Goal: Task Accomplishment & Management: Manage account settings

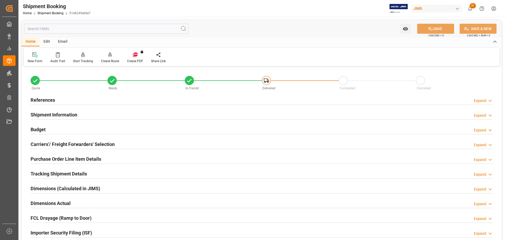
click at [80, 128] on div "Budget Expand" at bounding box center [262, 129] width 462 height 10
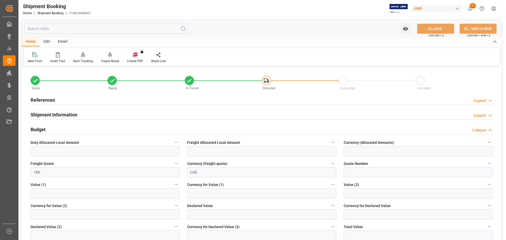
click at [80, 128] on div "Budget Collapse" at bounding box center [262, 129] width 462 height 10
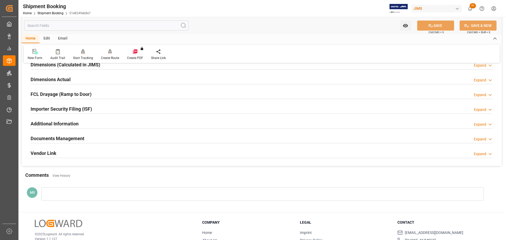
scroll to position [132, 0]
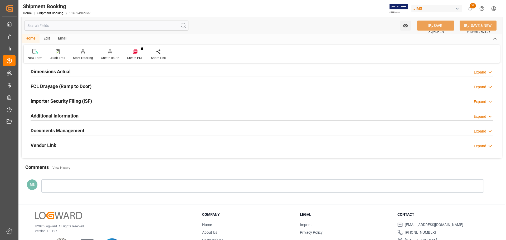
click at [80, 128] on h2 "Documents Management" at bounding box center [58, 130] width 54 height 7
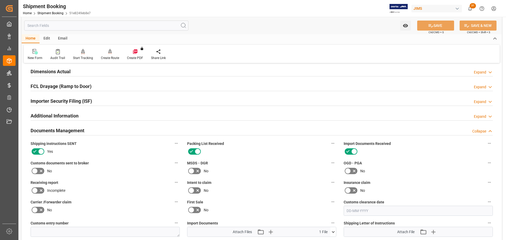
click at [80, 128] on h2 "Documents Management" at bounding box center [58, 130] width 54 height 7
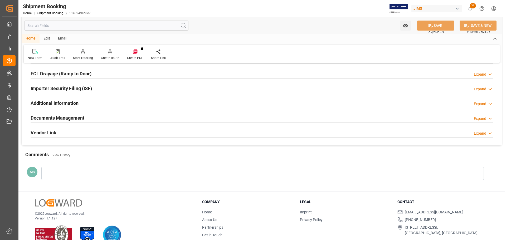
scroll to position [155, 0]
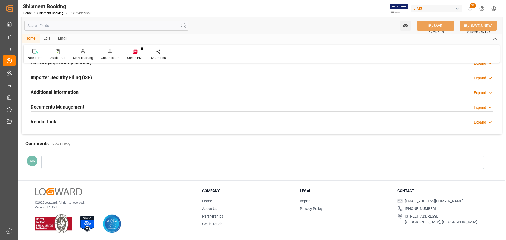
click at [82, 102] on div "Documents Management" at bounding box center [58, 106] width 54 height 10
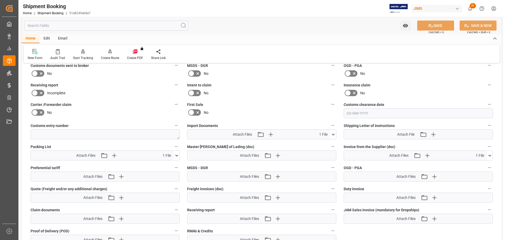
scroll to position [234, 0]
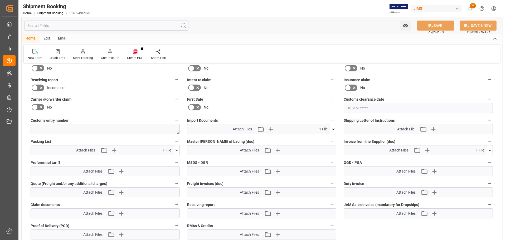
click at [177, 151] on icon at bounding box center [177, 150] width 6 height 6
click at [334, 129] on icon at bounding box center [333, 129] width 3 height 2
click at [334, 129] on icon at bounding box center [333, 129] width 6 height 6
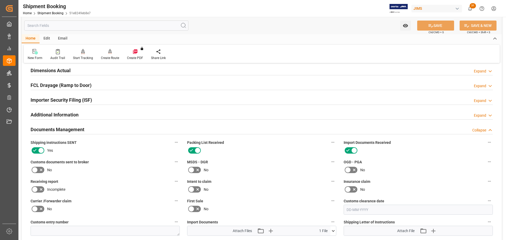
scroll to position [129, 0]
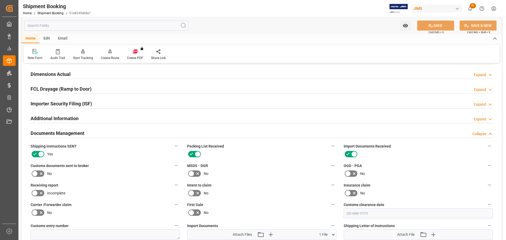
click at [98, 133] on div "Documents Management Collapse" at bounding box center [262, 133] width 462 height 10
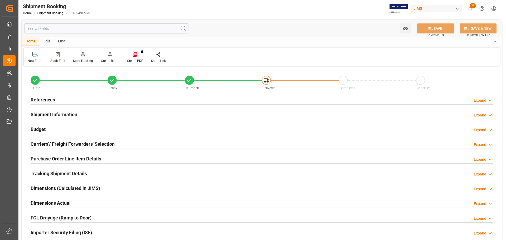
scroll to position [0, 0]
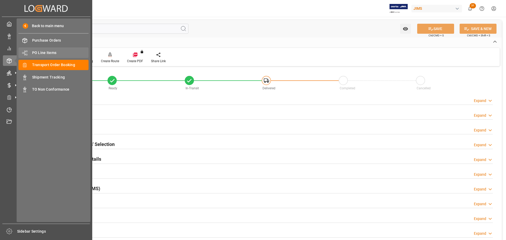
click at [61, 50] on span "PO Line Items" at bounding box center [60, 53] width 57 height 6
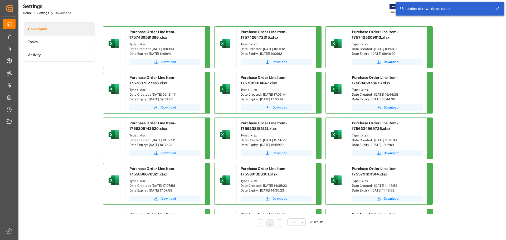
click at [165, 62] on span "Download" at bounding box center [168, 62] width 15 height 5
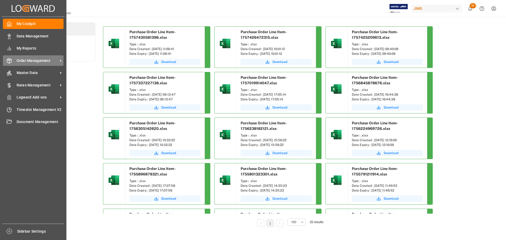
click at [11, 63] on icon at bounding box center [9, 60] width 5 height 5
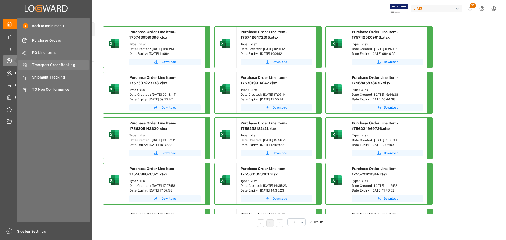
click at [57, 65] on span "Transport Order Booking" at bounding box center [60, 65] width 57 height 6
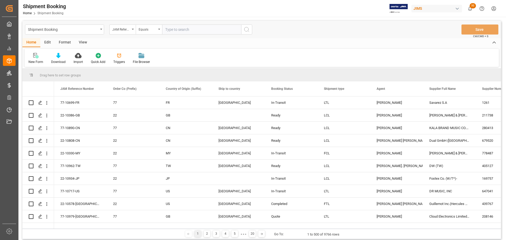
click at [178, 30] on input "text" at bounding box center [201, 29] width 79 height 10
type input "77-10717-US"
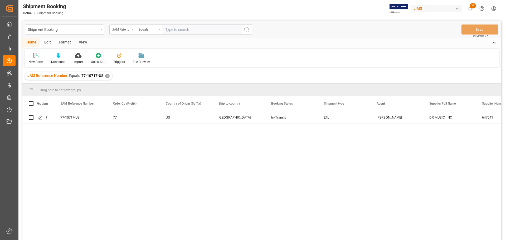
click at [151, 129] on div "77-10717-US 77 US Canada In-Transit LTL Manthan Sutaria DR MUSIC, INC 647041 0" at bounding box center [277, 177] width 447 height 132
click at [39, 117] on icon "Press SPACE to select this row." at bounding box center [40, 117] width 4 height 4
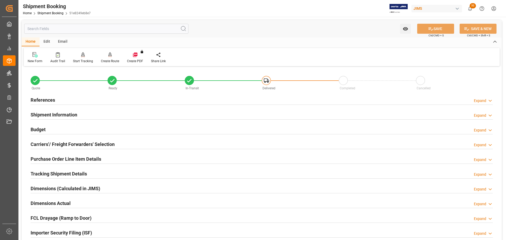
click at [48, 131] on div "Budget Expand" at bounding box center [262, 129] width 462 height 10
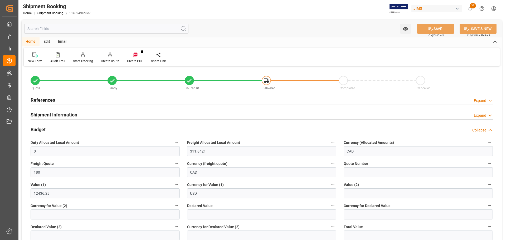
click at [138, 127] on div "Budget Collapse" at bounding box center [262, 129] width 462 height 10
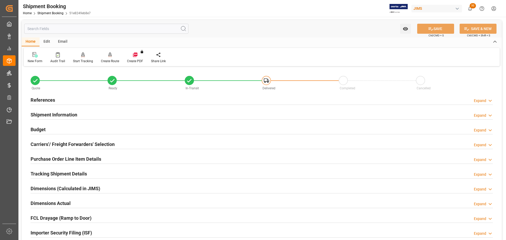
click at [138, 127] on div "Budget Expand" at bounding box center [262, 129] width 462 height 10
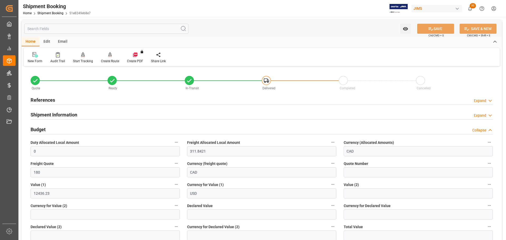
click at [138, 127] on div "Budget Collapse" at bounding box center [262, 129] width 462 height 10
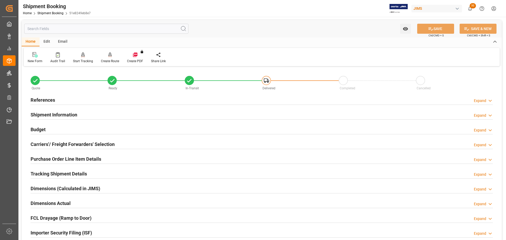
click at [101, 113] on div "Shipment Information Expand" at bounding box center [262, 114] width 462 height 10
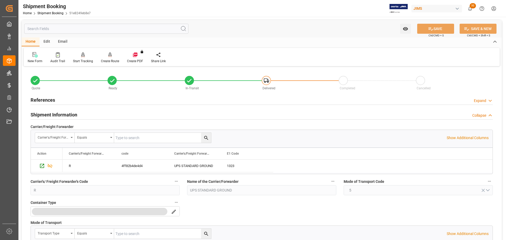
click at [76, 113] on h2 "Shipment Information" at bounding box center [54, 114] width 47 height 7
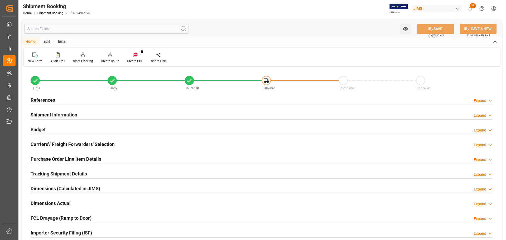
click at [68, 101] on div "References Expand" at bounding box center [262, 100] width 462 height 10
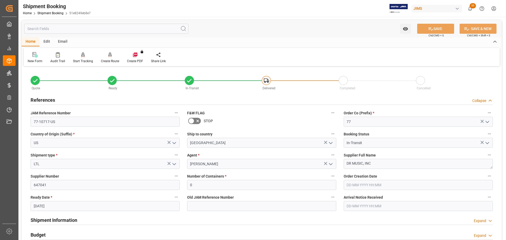
click at [73, 98] on div "References Collapse" at bounding box center [262, 100] width 462 height 10
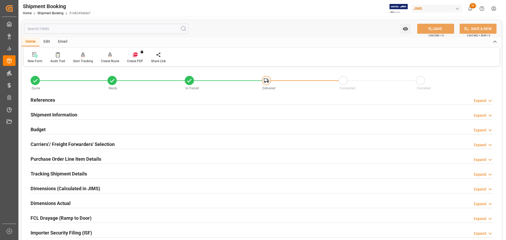
click at [72, 114] on h2 "Shipment Information" at bounding box center [54, 114] width 47 height 7
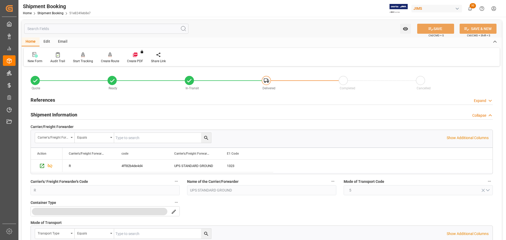
click at [85, 114] on div "Shipment Information Collapse" at bounding box center [262, 114] width 462 height 10
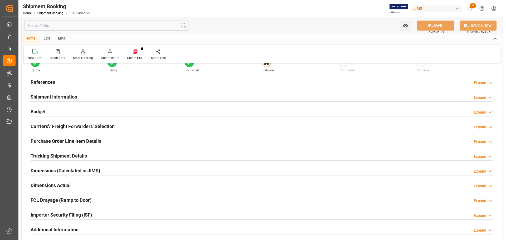
scroll to position [26, 0]
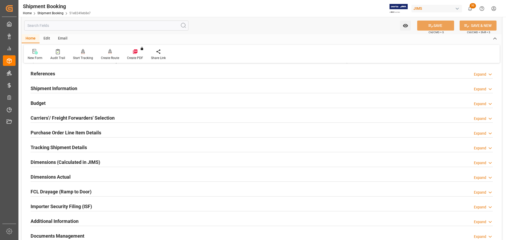
click at [75, 100] on div "Budget Expand" at bounding box center [262, 103] width 462 height 10
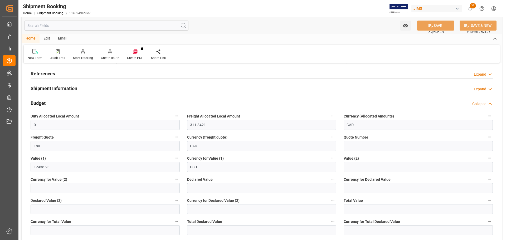
click at [75, 100] on div "Budget Collapse" at bounding box center [262, 103] width 462 height 10
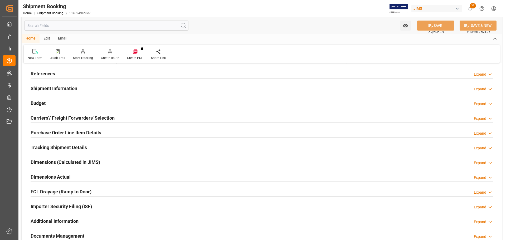
click at [59, 70] on div "References Expand" at bounding box center [262, 73] width 462 height 10
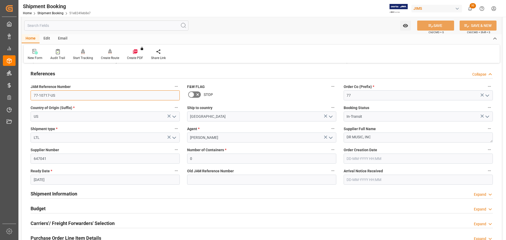
drag, startPoint x: 58, startPoint y: 93, endPoint x: 22, endPoint y: 96, distance: 35.9
click at [22, 96] on div "Quote Ready In-Transit Delivered Completed Cancelled References Collapse JAM Re…" at bounding box center [262, 204] width 480 height 327
click at [73, 71] on div "References Collapse" at bounding box center [262, 73] width 462 height 10
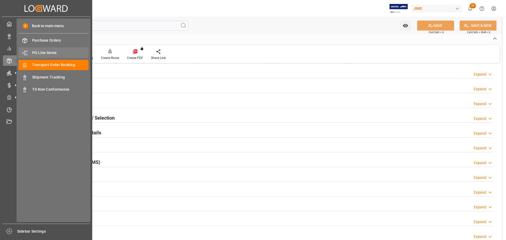
click at [54, 52] on span "PO Line Items" at bounding box center [60, 53] width 57 height 6
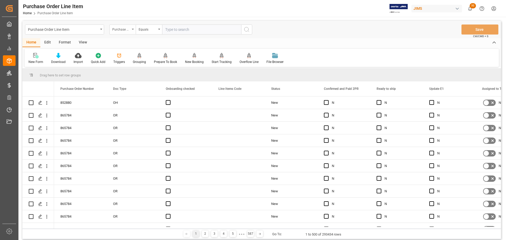
click at [130, 29] on div "Purchase Order Number" at bounding box center [122, 29] width 26 height 10
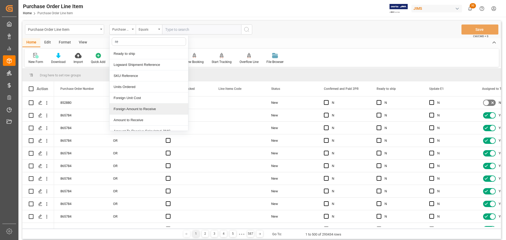
type input "ref"
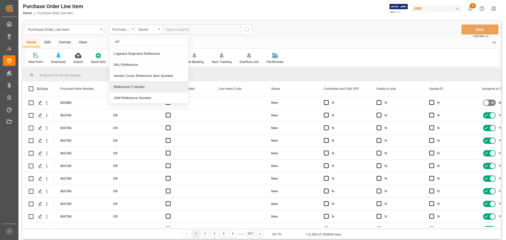
click at [128, 86] on div "Reference 2 Vendor" at bounding box center [149, 86] width 78 height 11
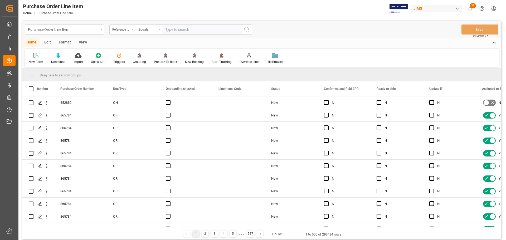
click at [191, 27] on input "text" at bounding box center [201, 29] width 79 height 10
paste input "77-10717-US"
type input "77-10717-US"
click at [246, 33] on button "search button" at bounding box center [246, 29] width 11 height 10
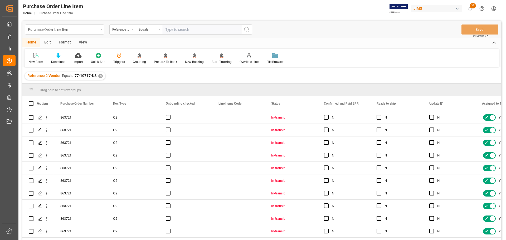
click at [88, 42] on div "View" at bounding box center [83, 42] width 16 height 9
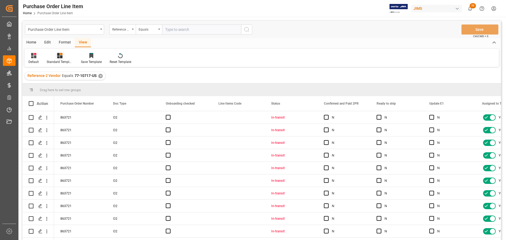
click at [53, 57] on div at bounding box center [60, 56] width 26 height 6
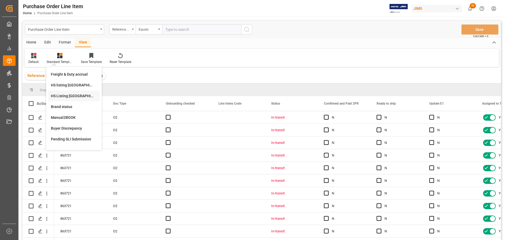
click at [66, 95] on div "HS Listing CANADA" at bounding box center [74, 96] width 46 height 6
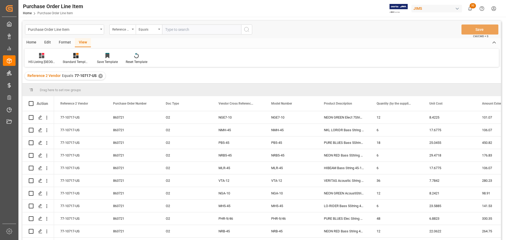
click at [31, 44] on div "Home" at bounding box center [31, 42] width 18 height 9
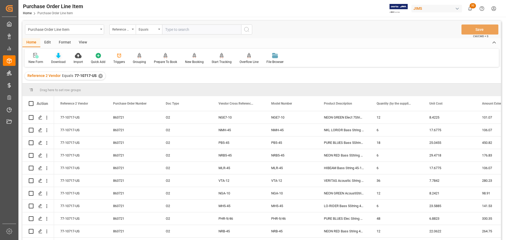
click at [56, 61] on div "Download" at bounding box center [58, 62] width 14 height 5
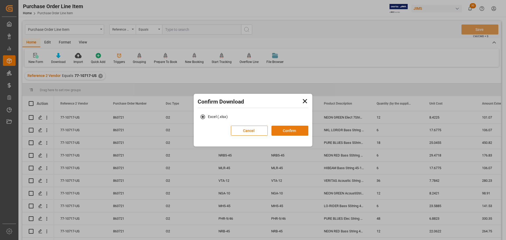
click at [297, 131] on button "Confirm" at bounding box center [289, 131] width 37 height 10
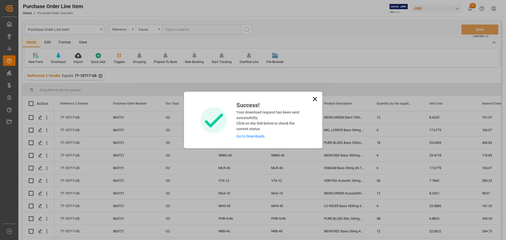
click at [241, 138] on link "Go to Downloads" at bounding box center [250, 136] width 28 height 4
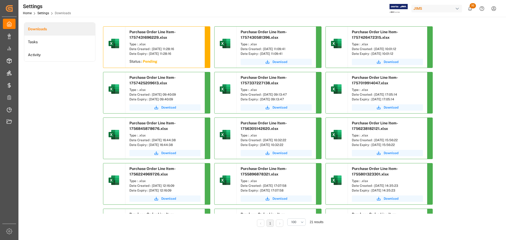
click at [66, 108] on div "Downloads Tasks Activity" at bounding box center [59, 128] width 71 height 212
click at [52, 96] on div "Downloads Tasks Activity" at bounding box center [59, 128] width 71 height 212
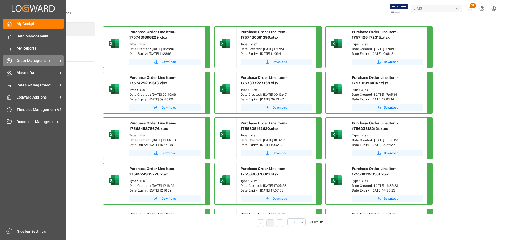
click at [11, 64] on div "Order Management Order Management" at bounding box center [33, 60] width 61 height 10
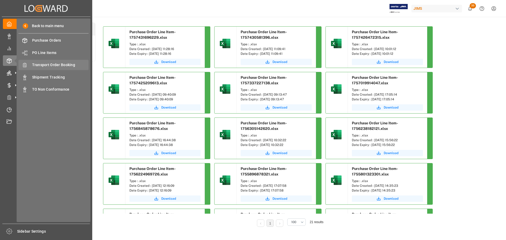
click at [53, 64] on span "Transport Order Booking" at bounding box center [60, 65] width 57 height 6
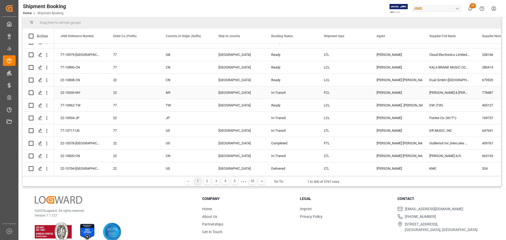
scroll to position [53, 0]
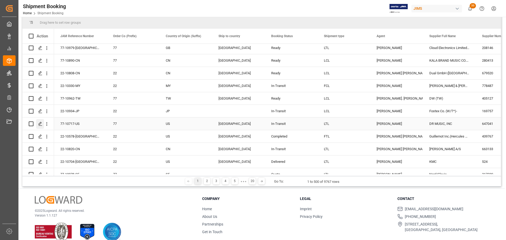
click at [41, 125] on icon "Press SPACE to select this row." at bounding box center [40, 124] width 4 height 4
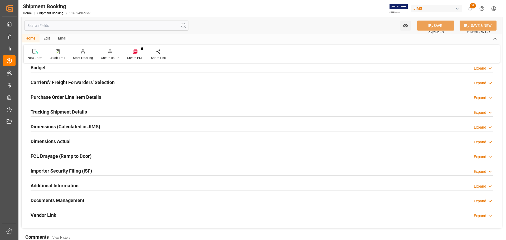
scroll to position [53, 0]
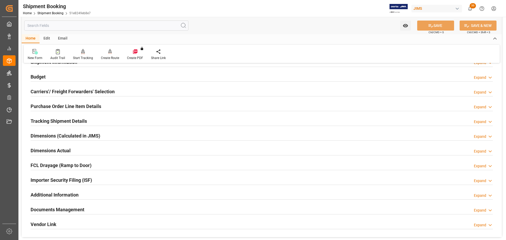
click at [50, 72] on div "Budget Expand" at bounding box center [262, 76] width 462 height 10
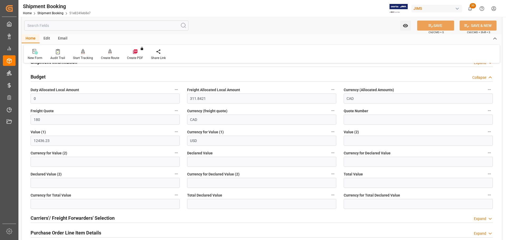
click at [50, 73] on div "Budget Collapse" at bounding box center [262, 76] width 462 height 10
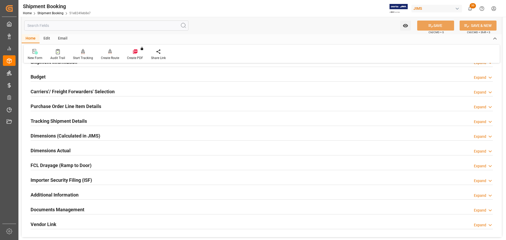
click at [63, 94] on h2 "Carriers'/ Freight Forwarders' Selection" at bounding box center [73, 91] width 84 height 7
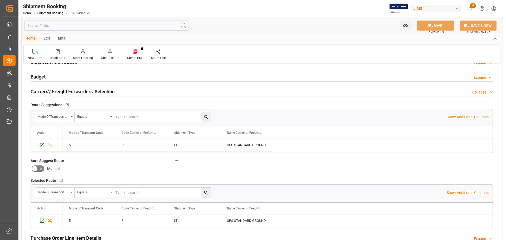
click at [84, 93] on h2 "Carriers'/ Freight Forwarders' Selection" at bounding box center [73, 91] width 84 height 7
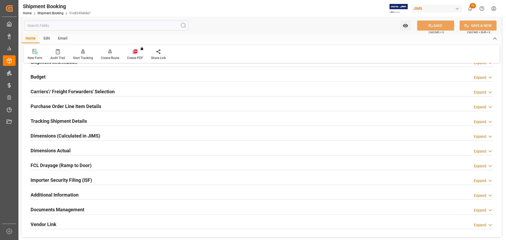
click at [81, 102] on div "Purchase Order Line Item Details" at bounding box center [66, 106] width 71 height 10
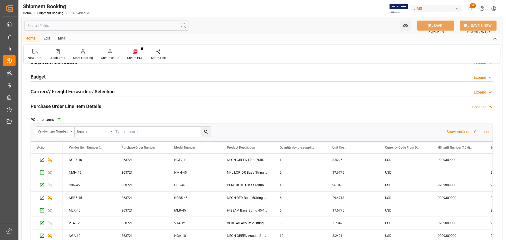
click at [81, 103] on h2 "Purchase Order Line Item Details" at bounding box center [66, 106] width 71 height 7
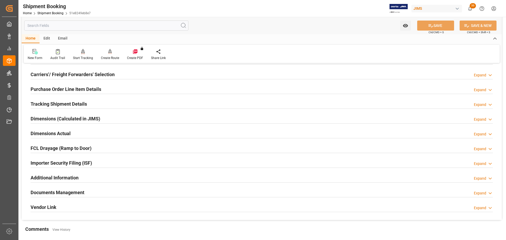
scroll to position [79, 0]
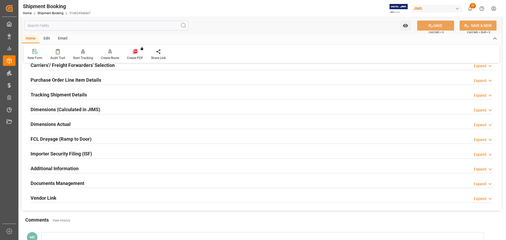
click at [80, 96] on h2 "Tracking Shipment Details" at bounding box center [59, 94] width 56 height 7
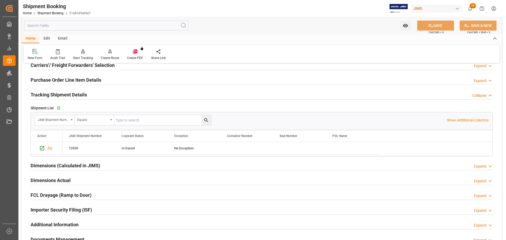
click at [85, 96] on h2 "Tracking Shipment Details" at bounding box center [59, 94] width 56 height 7
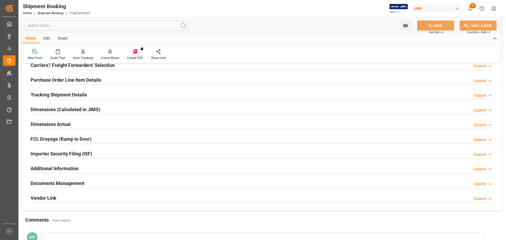
click at [84, 106] on h2 "Dimensions (Calculated in JIMS)" at bounding box center [66, 109] width 70 height 7
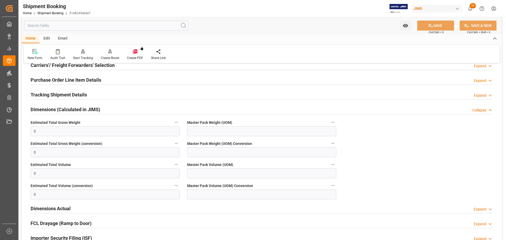
click at [93, 108] on h2 "Dimensions (Calculated in JIMS)" at bounding box center [66, 109] width 70 height 7
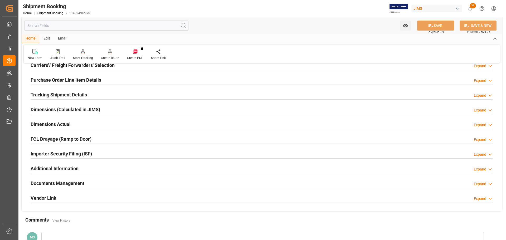
click at [91, 119] on div "Dimensions Actual Expand" at bounding box center [262, 124] width 462 height 10
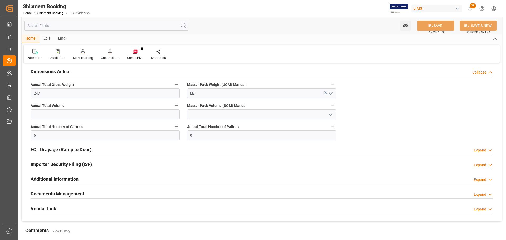
click at [67, 72] on h2 "Dimensions Actual" at bounding box center [51, 71] width 40 height 7
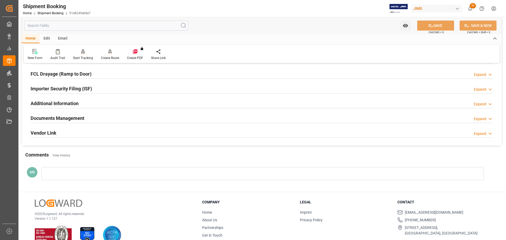
scroll to position [155, 0]
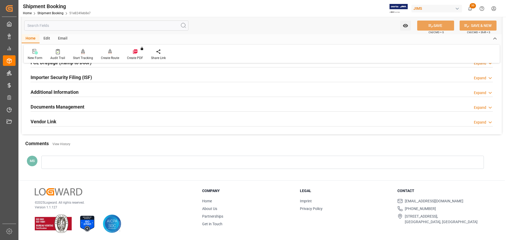
click at [81, 105] on h2 "Documents Management" at bounding box center [58, 106] width 54 height 7
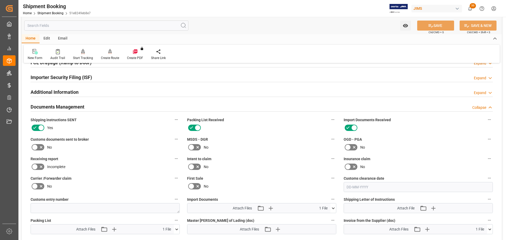
click at [108, 106] on div "Documents Management Collapse" at bounding box center [262, 106] width 462 height 10
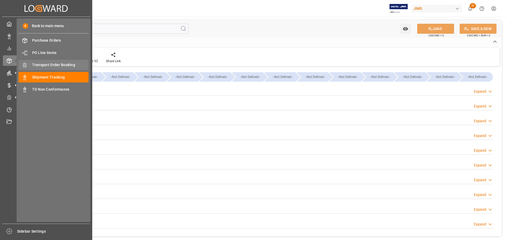
click at [55, 67] on span "Transport Order Booking" at bounding box center [60, 65] width 57 height 6
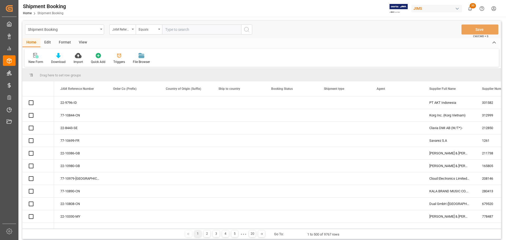
click at [188, 29] on input "text" at bounding box center [201, 29] width 79 height 10
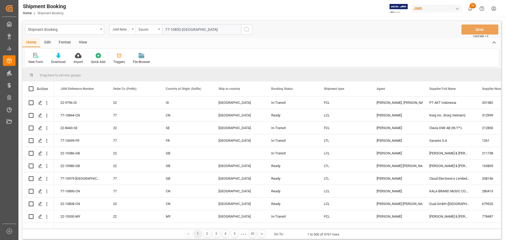
type input "77-10852-[GEOGRAPHIC_DATA]"
click at [246, 30] on icon "search button" at bounding box center [246, 29] width 6 height 6
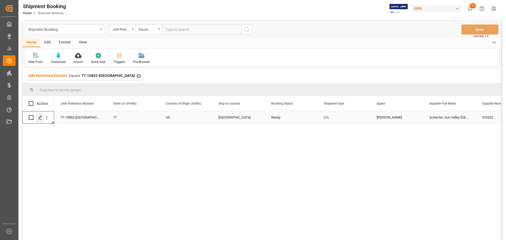
click at [43, 120] on div "Press SPACE to select this row." at bounding box center [40, 118] width 8 height 10
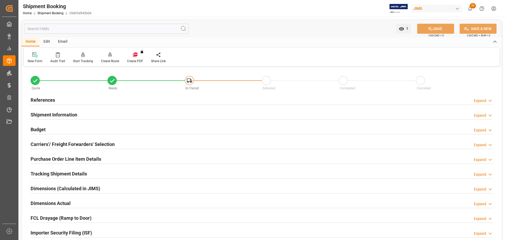
click at [80, 102] on div "References Expand" at bounding box center [262, 100] width 462 height 10
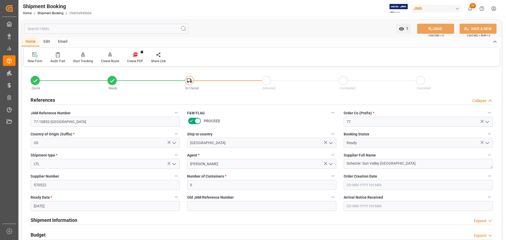
click at [80, 101] on div "References Collapse" at bounding box center [262, 100] width 462 height 10
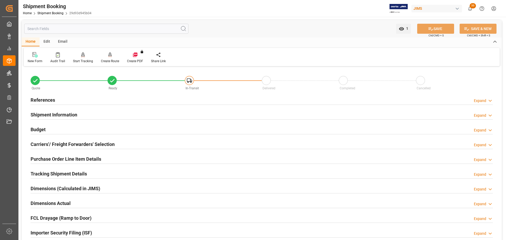
click at [80, 113] on div "Shipment Information Expand" at bounding box center [262, 114] width 462 height 10
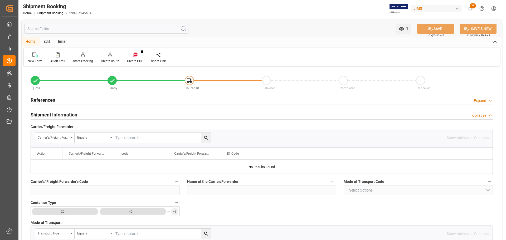
click at [80, 113] on div "Shipment Information Collapse" at bounding box center [262, 114] width 462 height 10
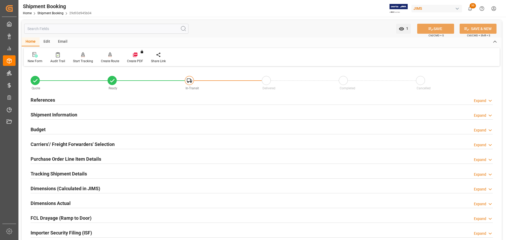
click at [81, 101] on div "References Expand" at bounding box center [262, 100] width 462 height 10
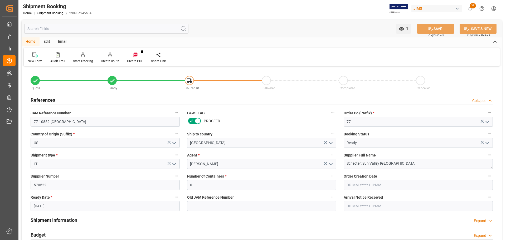
click at [81, 101] on div "References Collapse" at bounding box center [262, 100] width 462 height 10
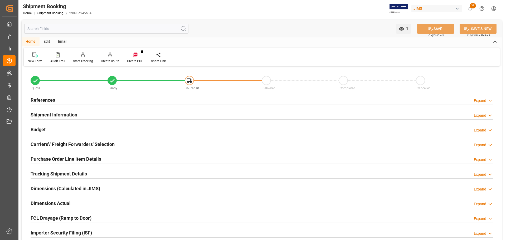
click at [80, 113] on div "Shipment Information Expand" at bounding box center [262, 114] width 462 height 10
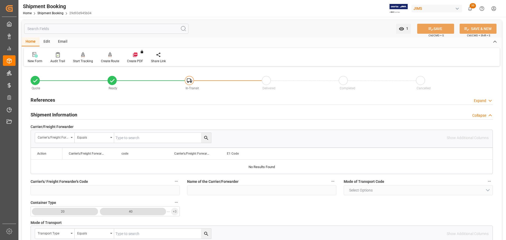
click at [80, 113] on div "Shipment Information Collapse" at bounding box center [262, 114] width 462 height 10
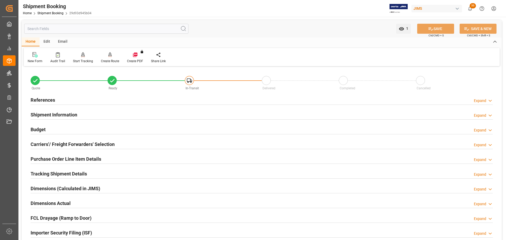
click at [77, 130] on div "Budget Expand" at bounding box center [262, 129] width 462 height 10
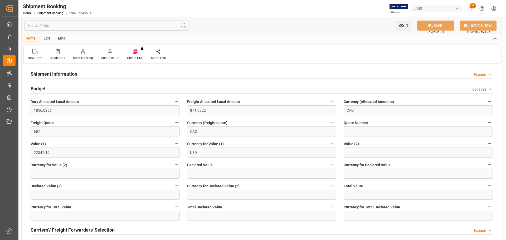
scroll to position [53, 0]
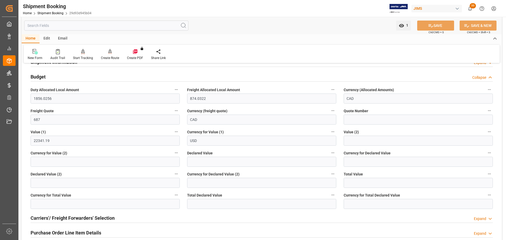
click at [73, 75] on div "Budget Collapse" at bounding box center [262, 76] width 462 height 10
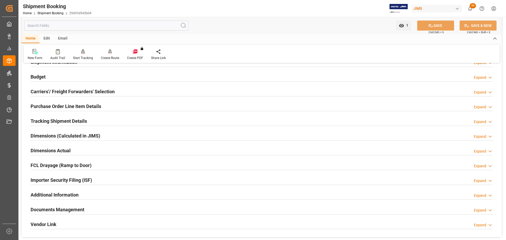
click at [70, 104] on h2 "Purchase Order Line Item Details" at bounding box center [66, 106] width 71 height 7
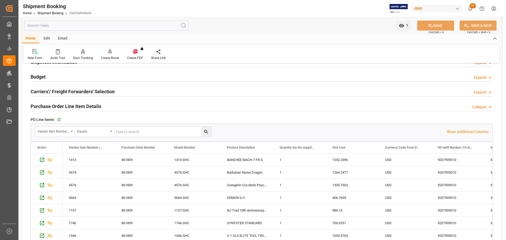
click at [70, 104] on h2 "Purchase Order Line Item Details" at bounding box center [66, 106] width 71 height 7
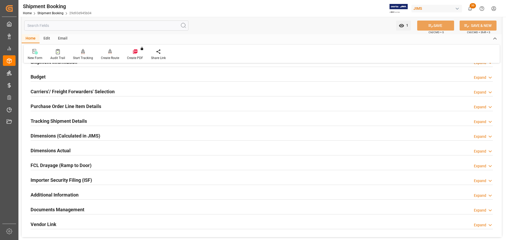
click at [73, 91] on h2 "Carriers'/ Freight Forwarders' Selection" at bounding box center [73, 91] width 84 height 7
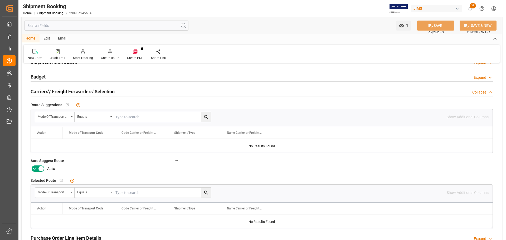
click at [39, 167] on icon at bounding box center [41, 168] width 6 height 6
click at [0, 0] on input "checkbox" at bounding box center [0, 0] width 0 height 0
click at [440, 25] on button "SAVE" at bounding box center [435, 26] width 37 height 10
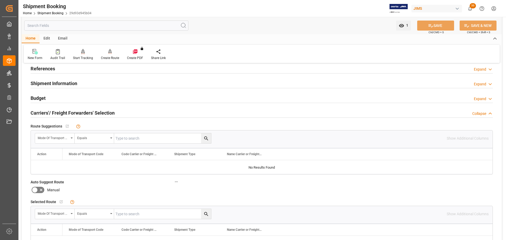
scroll to position [0, 0]
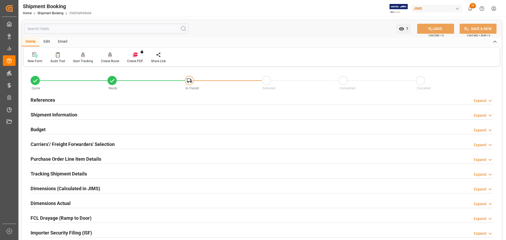
click at [111, 58] on div "Create Route" at bounding box center [110, 58] width 26 height 12
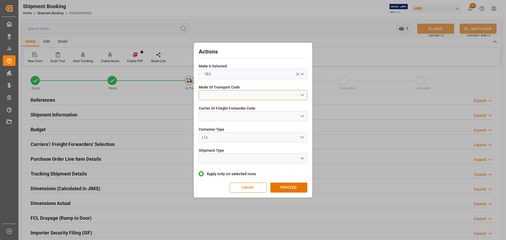
click at [240, 92] on button "open menu" at bounding box center [253, 95] width 108 height 10
click at [228, 119] on div "3- TRUCKR" at bounding box center [253, 118] width 108 height 11
click at [228, 119] on button "open menu" at bounding box center [253, 116] width 108 height 10
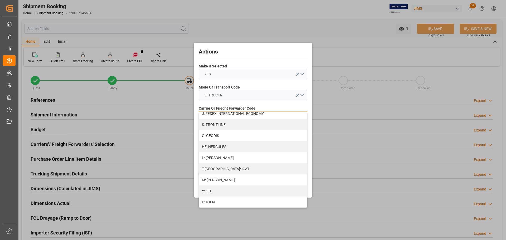
scroll to position [155, 0]
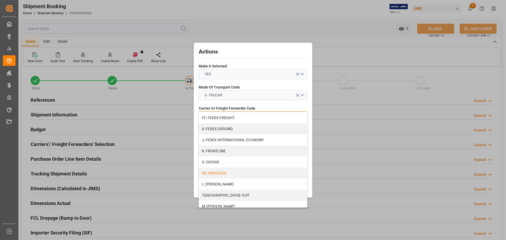
click at [229, 174] on div "HE: HERCULES" at bounding box center [253, 172] width 108 height 11
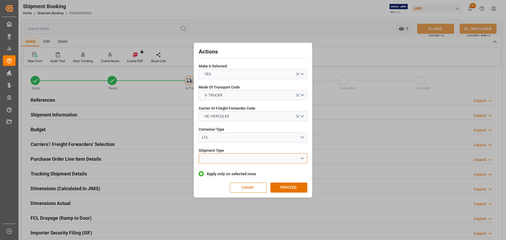
click at [229, 156] on button "open menu" at bounding box center [253, 158] width 108 height 10
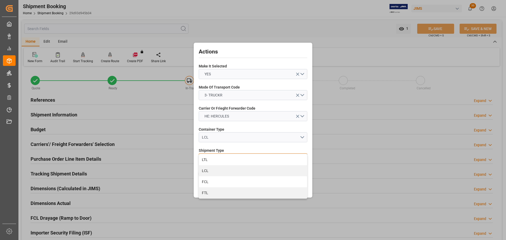
click at [229, 156] on div "LTL" at bounding box center [253, 159] width 108 height 11
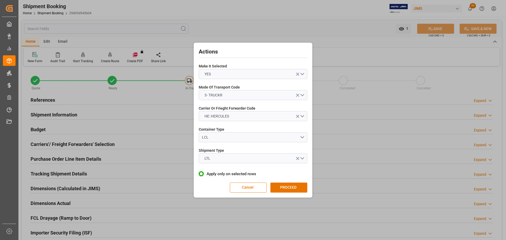
click at [296, 193] on div "Actions Make It Selected YES Mode Of Transport Code 3- TRUCKR Carrier Or Friegh…" at bounding box center [253, 120] width 116 height 152
click at [294, 185] on button "PROCEED" at bounding box center [288, 187] width 37 height 10
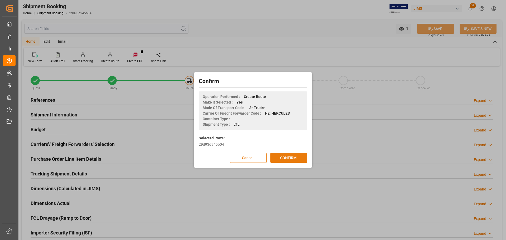
click at [294, 160] on button "CONFIRM" at bounding box center [288, 158] width 37 height 10
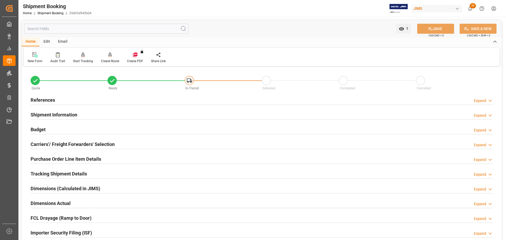
click at [95, 98] on div "References Expand" at bounding box center [262, 100] width 462 height 10
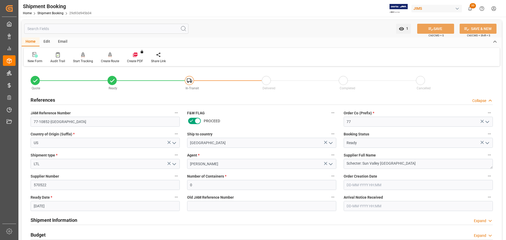
click at [63, 99] on div "References Collapse" at bounding box center [262, 100] width 462 height 10
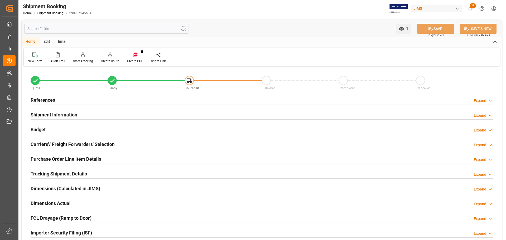
click at [62, 112] on h2 "Shipment Information" at bounding box center [54, 114] width 47 height 7
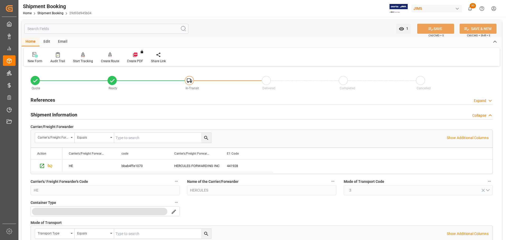
click at [62, 112] on h2 "Shipment Information" at bounding box center [54, 114] width 47 height 7
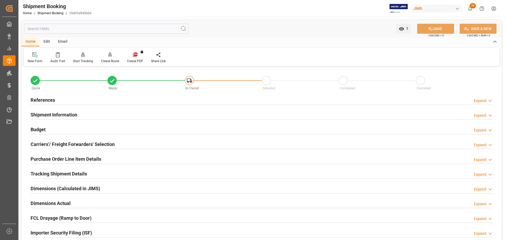
click at [58, 125] on div "Budget Expand" at bounding box center [262, 129] width 462 height 10
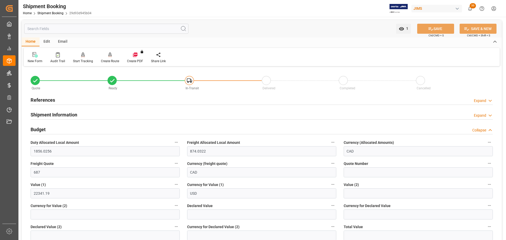
scroll to position [26, 0]
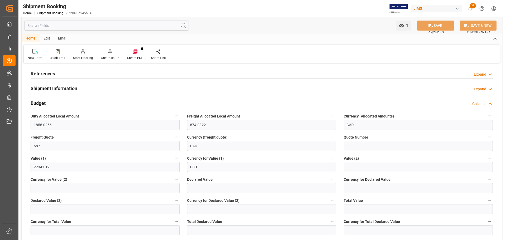
click at [53, 104] on div "Budget Collapse" at bounding box center [262, 103] width 462 height 10
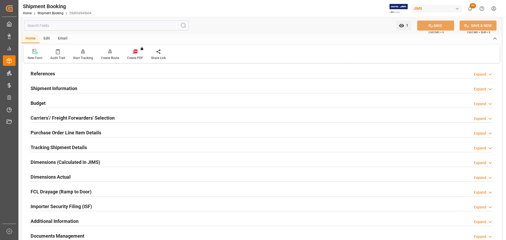
click at [55, 115] on h2 "Carriers'/ Freight Forwarders' Selection" at bounding box center [73, 117] width 84 height 7
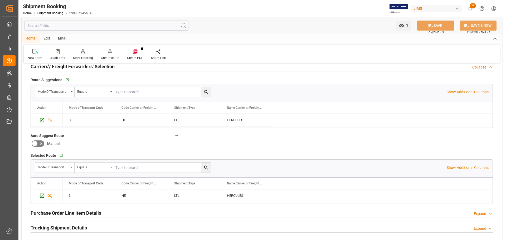
scroll to position [79, 0]
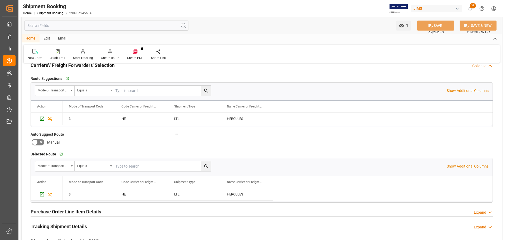
click at [70, 66] on h2 "Carriers'/ Freight Forwarders' Selection" at bounding box center [73, 65] width 84 height 7
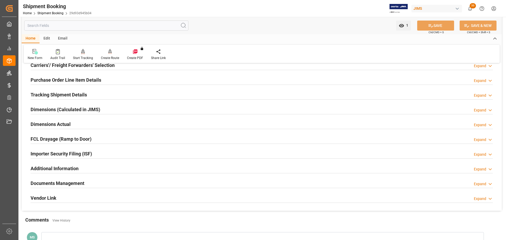
click at [70, 78] on h2 "Purchase Order Line Item Details" at bounding box center [66, 79] width 71 height 7
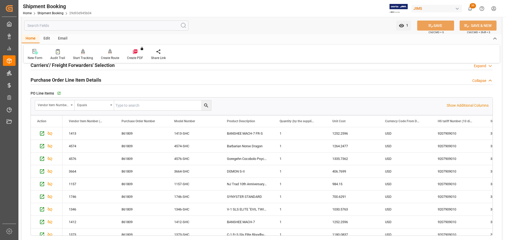
click at [70, 78] on h2 "Purchase Order Line Item Details" at bounding box center [66, 79] width 71 height 7
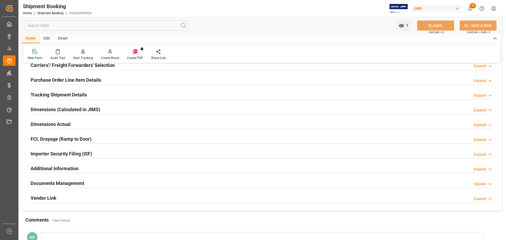
click at [71, 91] on h2 "Tracking Shipment Details" at bounding box center [59, 94] width 56 height 7
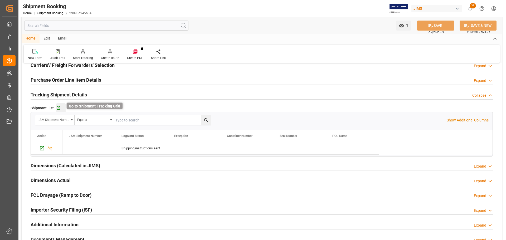
click at [57, 108] on icon "button" at bounding box center [58, 107] width 3 height 3
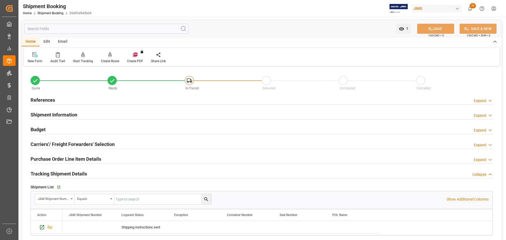
click at [74, 102] on div "References Expand" at bounding box center [262, 100] width 462 height 10
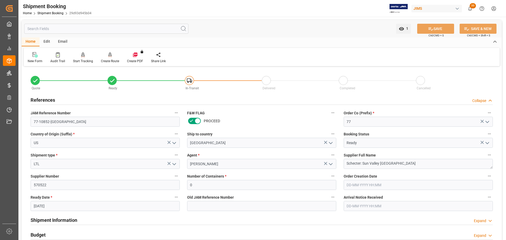
click at [74, 102] on div "References Collapse" at bounding box center [262, 100] width 462 height 10
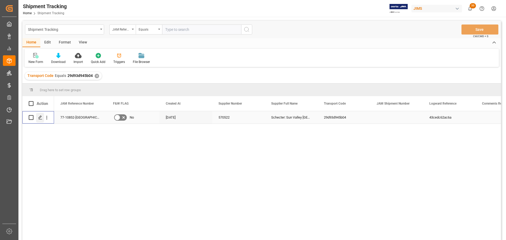
click at [39, 118] on polygon "Press SPACE to select this row." at bounding box center [40, 117] width 3 height 3
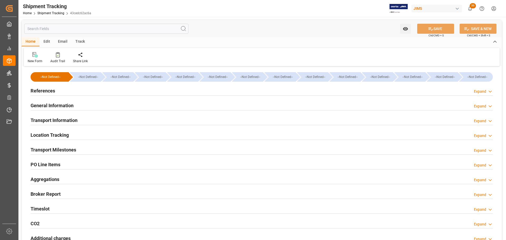
type input "[DATE]"
click at [55, 93] on h2 "References" at bounding box center [43, 90] width 24 height 7
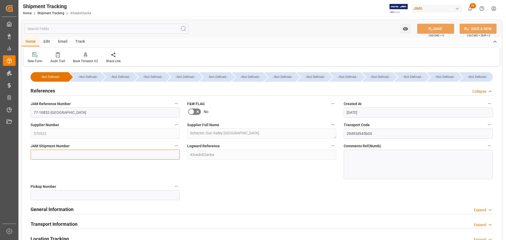
click at [51, 154] on input at bounding box center [105, 155] width 149 height 10
paste input "72944"
type input "72944"
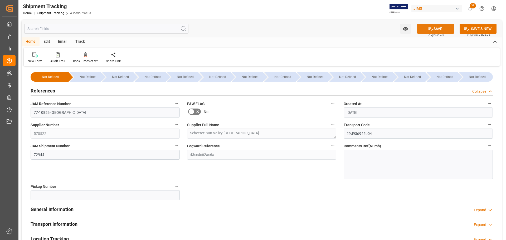
click at [444, 27] on button "SAVE" at bounding box center [435, 29] width 37 height 10
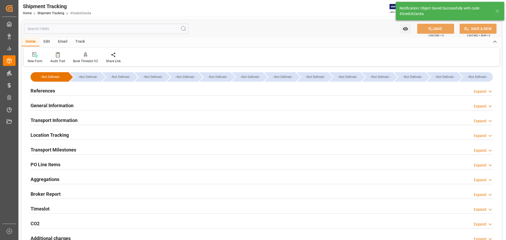
click at [71, 102] on h2 "General Information" at bounding box center [52, 105] width 43 height 7
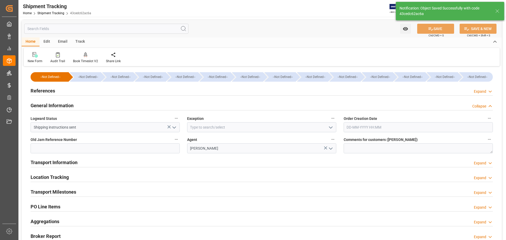
click at [70, 103] on h2 "General Information" at bounding box center [52, 105] width 43 height 7
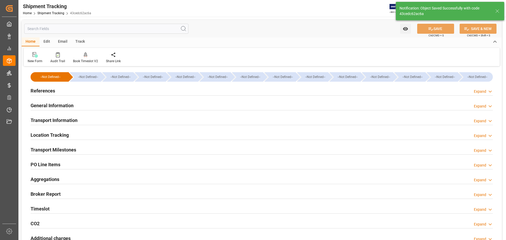
click at [70, 120] on h2 "Transport Information" at bounding box center [54, 120] width 47 height 7
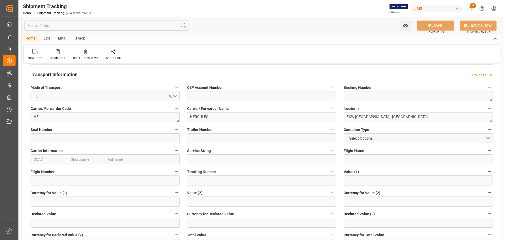
scroll to position [53, 0]
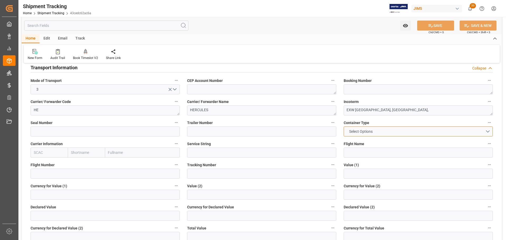
click at [365, 132] on span "Select Options" at bounding box center [360, 132] width 29 height 6
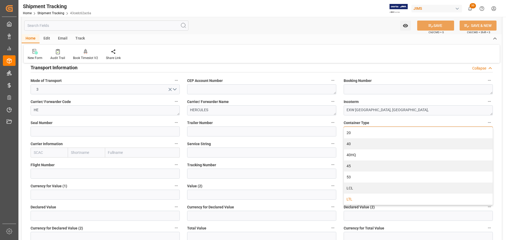
click at [353, 198] on div "LTL" at bounding box center [418, 199] width 149 height 11
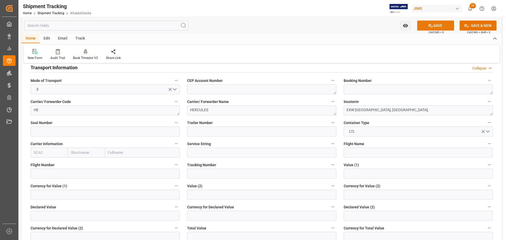
click at [436, 28] on button "SAVE" at bounding box center [435, 26] width 37 height 10
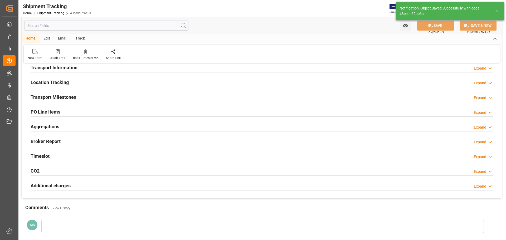
click at [88, 99] on div "Transport Milestones Expand" at bounding box center [262, 97] width 462 height 10
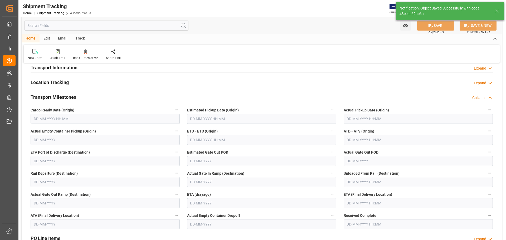
click at [88, 98] on div "Transport Milestones Collapse" at bounding box center [262, 97] width 462 height 10
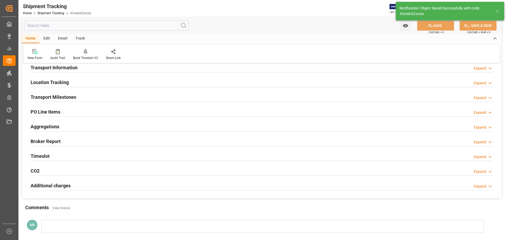
click at [86, 68] on div "Transport Information Expand" at bounding box center [262, 67] width 462 height 10
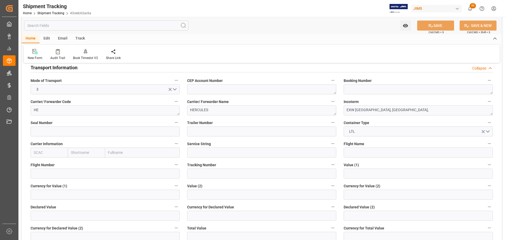
click at [86, 68] on div "Transport Information Collapse" at bounding box center [262, 67] width 462 height 10
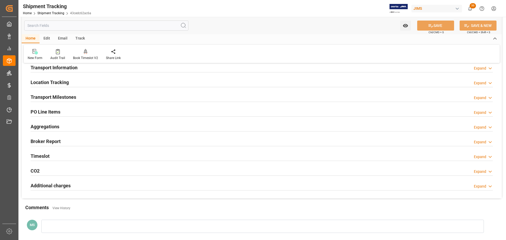
click at [82, 96] on div "Transport Milestones Expand" at bounding box center [262, 97] width 462 height 10
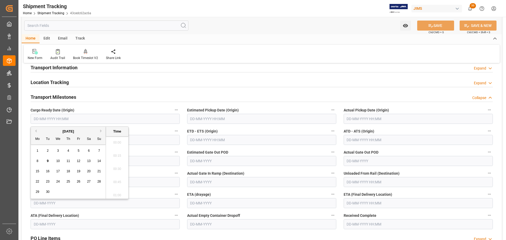
click at [80, 117] on input "text" at bounding box center [105, 119] width 149 height 10
click at [78, 151] on span "5" at bounding box center [79, 151] width 2 height 4
type input "[DATE] 00:00"
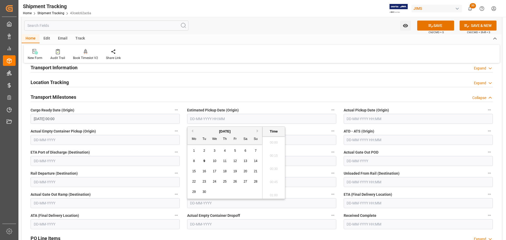
click at [216, 117] on input "text" at bounding box center [261, 119] width 149 height 10
click at [235, 151] on span "5" at bounding box center [235, 151] width 2 height 4
type input "05-09-2025 00:00"
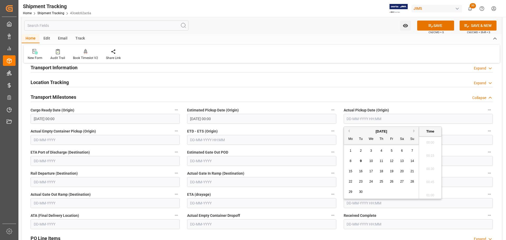
click at [388, 115] on input "text" at bounding box center [417, 119] width 149 height 10
click at [390, 149] on span "5" at bounding box center [391, 151] width 2 height 4
type input "05-09-2025 00:00"
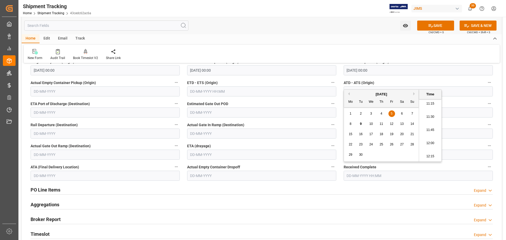
scroll to position [105, 0]
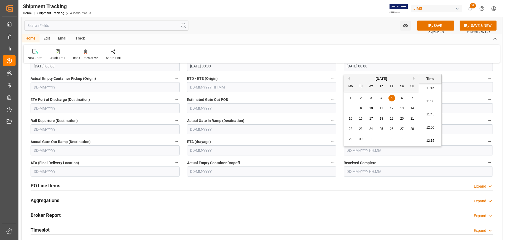
click at [300, 187] on div "PO Line Items Expand" at bounding box center [262, 185] width 462 height 10
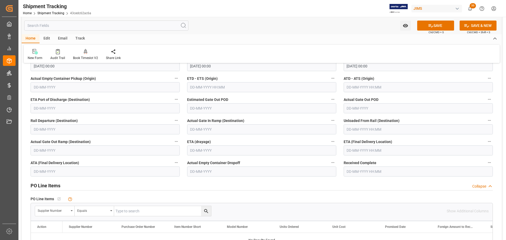
click at [364, 147] on input "text" at bounding box center [417, 150] width 149 height 10
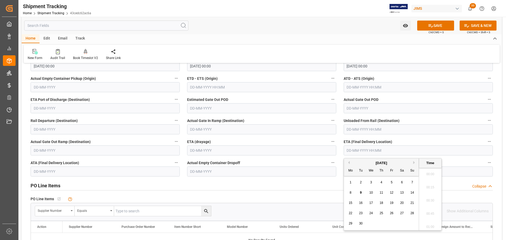
scroll to position [594, 0]
click at [350, 202] on span "15" at bounding box center [349, 203] width 3 height 4
type input "15-09-2025 00:00"
click at [443, 22] on button "SAVE" at bounding box center [435, 26] width 37 height 10
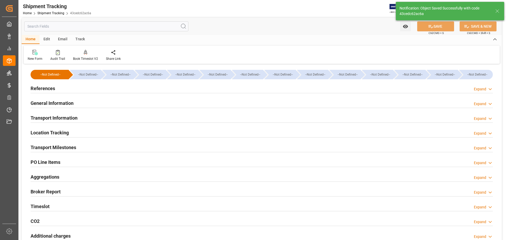
scroll to position [0, 0]
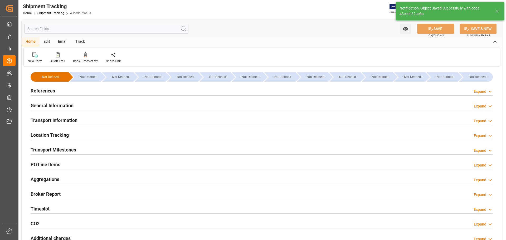
click at [77, 108] on div "General Information Expand" at bounding box center [262, 105] width 462 height 10
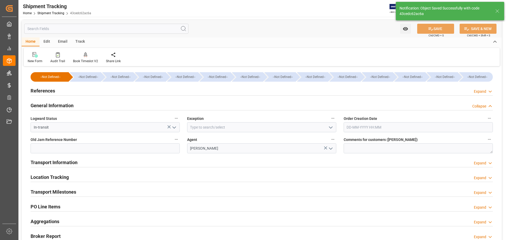
click at [76, 106] on div "General Information Collapse" at bounding box center [262, 105] width 462 height 10
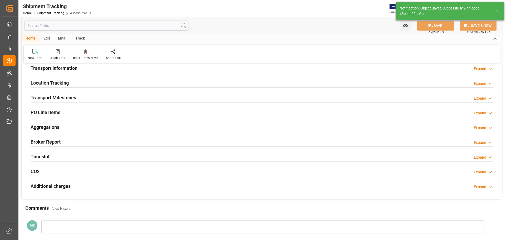
scroll to position [53, 0]
click at [82, 93] on div "Transport Milestones Expand" at bounding box center [262, 97] width 462 height 10
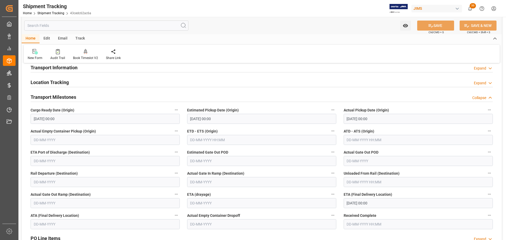
click at [83, 96] on div "Transport Milestones Collapse" at bounding box center [262, 97] width 462 height 10
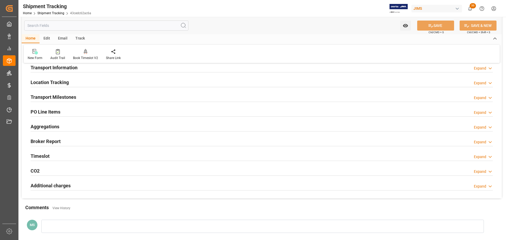
click at [83, 101] on div "Transport Milestones Expand" at bounding box center [262, 97] width 462 height 10
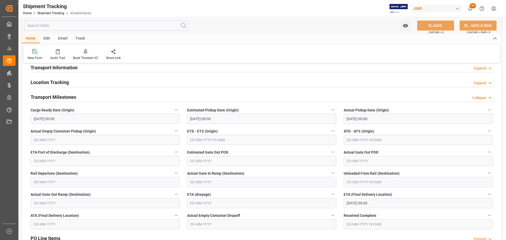
scroll to position [79, 0]
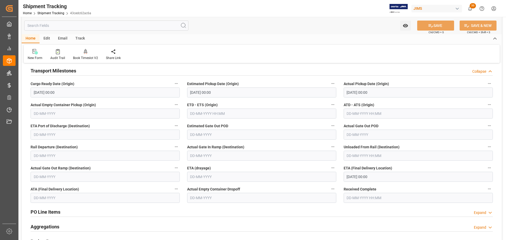
click at [82, 70] on div "Transport Milestones Collapse" at bounding box center [262, 70] width 462 height 10
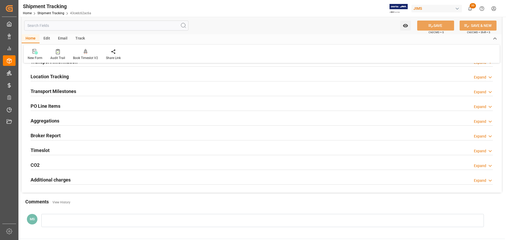
scroll to position [38, 0]
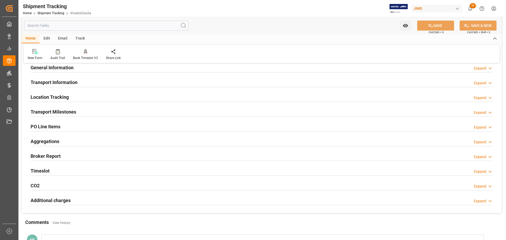
click at [71, 125] on div "PO Line Items Expand" at bounding box center [262, 126] width 462 height 10
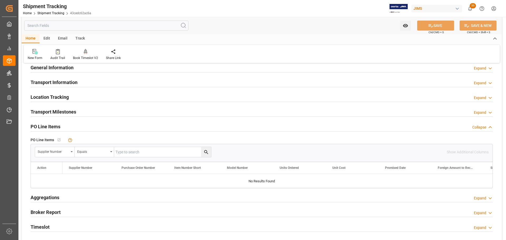
click at [92, 126] on div "PO Line Items Collapse" at bounding box center [262, 126] width 462 height 10
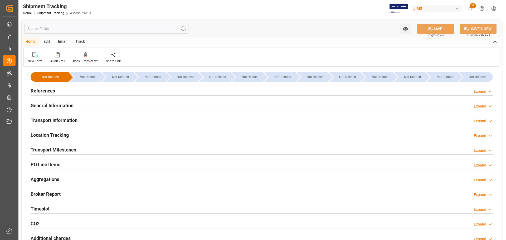
click at [57, 92] on div "References Expand" at bounding box center [262, 90] width 462 height 10
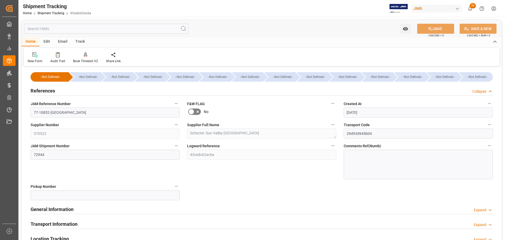
click at [57, 92] on div "References Collapse" at bounding box center [262, 90] width 462 height 10
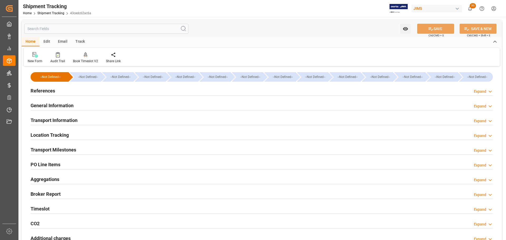
click at [58, 102] on h2 "General Information" at bounding box center [52, 105] width 43 height 7
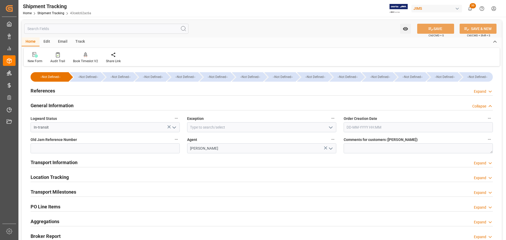
click at [64, 106] on h2 "General Information" at bounding box center [52, 105] width 43 height 7
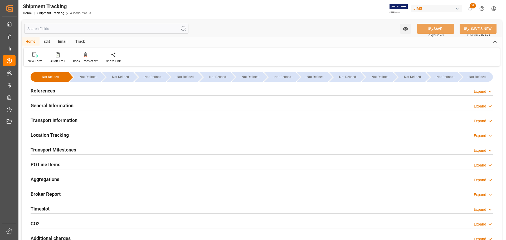
click at [67, 115] on div "Transport Information" at bounding box center [54, 120] width 47 height 10
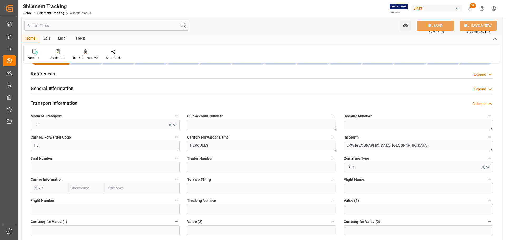
scroll to position [26, 0]
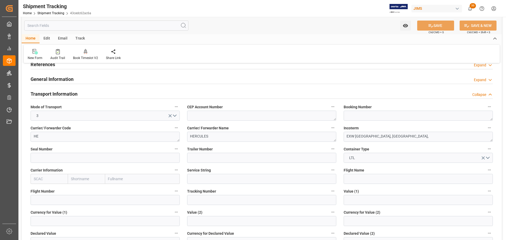
click at [56, 93] on h2 "Transport Information" at bounding box center [54, 93] width 47 height 7
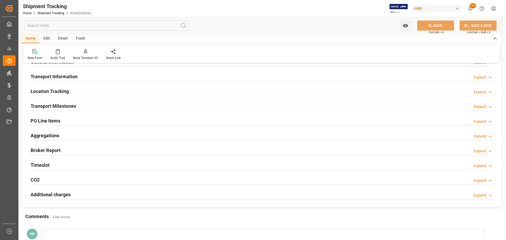
scroll to position [53, 0]
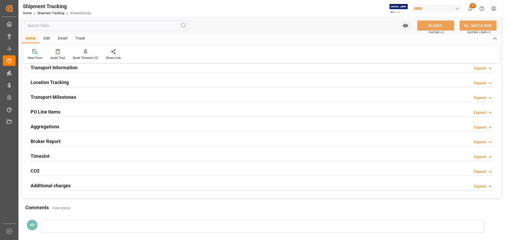
click at [84, 99] on div "Transport Milestones Expand" at bounding box center [262, 97] width 462 height 10
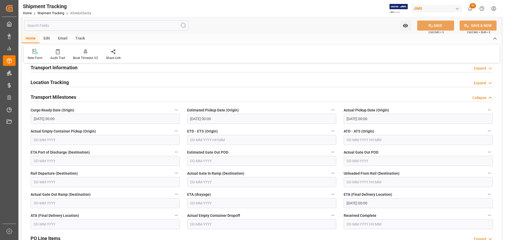
scroll to position [79, 0]
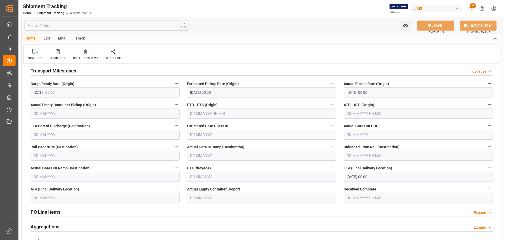
click at [80, 70] on div "Transport Milestones Collapse" at bounding box center [262, 70] width 462 height 10
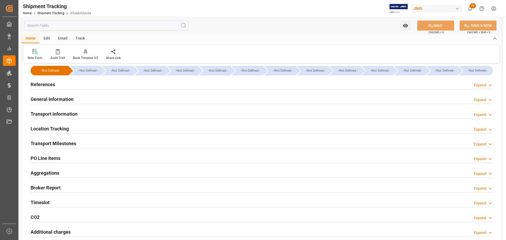
scroll to position [0, 0]
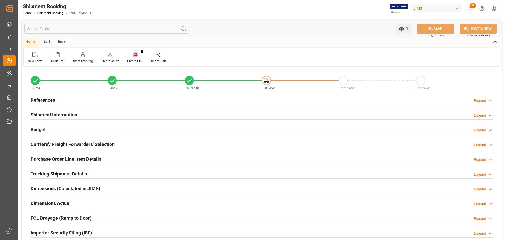
click at [87, 99] on div "References Expand" at bounding box center [262, 100] width 462 height 10
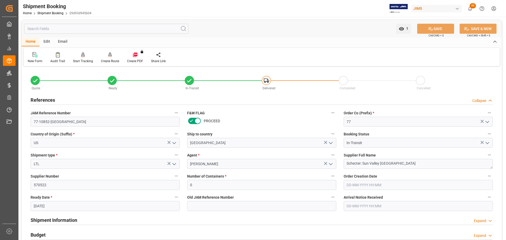
click at [87, 99] on div "References Collapse" at bounding box center [262, 100] width 462 height 10
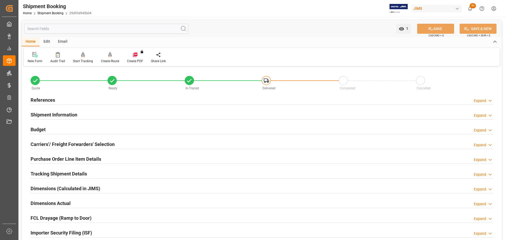
click at [87, 116] on div "Shipment Information Expand" at bounding box center [262, 114] width 462 height 10
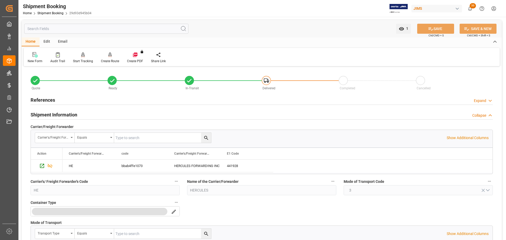
click at [87, 114] on div "Shipment Information Collapse" at bounding box center [262, 114] width 462 height 10
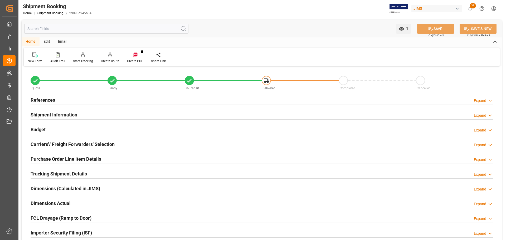
click at [87, 126] on div "Budget Expand" at bounding box center [262, 129] width 462 height 10
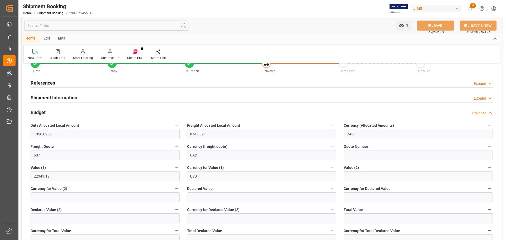
scroll to position [53, 0]
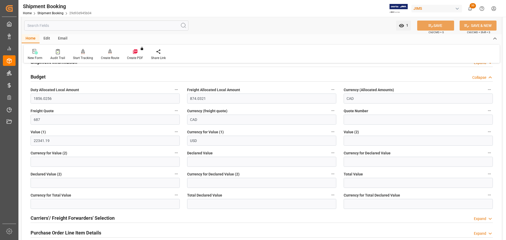
click at [70, 74] on div "Budget Collapse" at bounding box center [262, 76] width 462 height 10
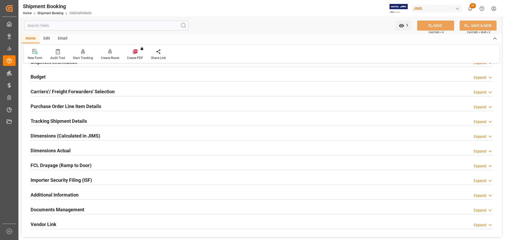
click at [71, 90] on h2 "Carriers'/ Freight Forwarders' Selection" at bounding box center [73, 91] width 84 height 7
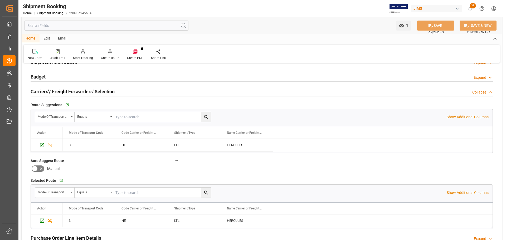
click at [108, 91] on h2 "Carriers'/ Freight Forwarders' Selection" at bounding box center [73, 91] width 84 height 7
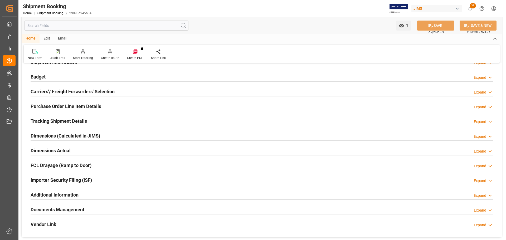
click at [106, 106] on div "Purchase Order Line Item Details Expand" at bounding box center [262, 106] width 462 height 10
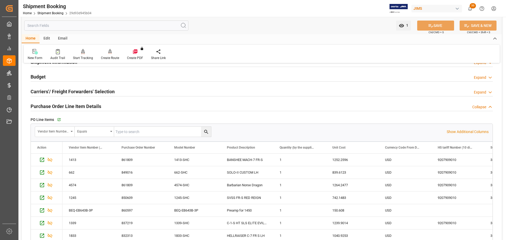
click at [88, 104] on h2 "Purchase Order Line Item Details" at bounding box center [66, 106] width 71 height 7
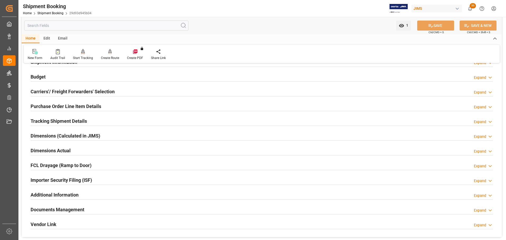
click at [83, 119] on h2 "Tracking Shipment Details" at bounding box center [59, 120] width 56 height 7
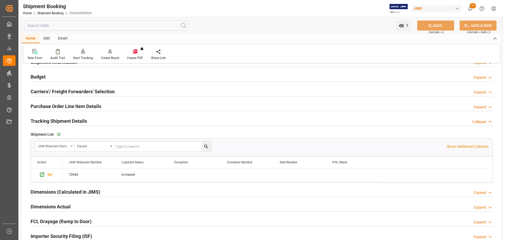
click at [83, 119] on h2 "Tracking Shipment Details" at bounding box center [59, 120] width 56 height 7
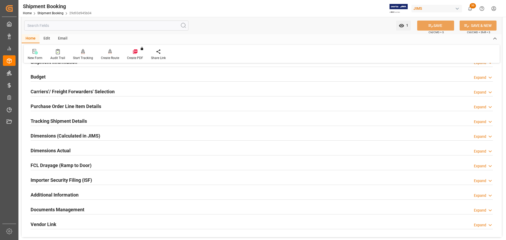
click at [73, 146] on div "Dimensions Actual Expand" at bounding box center [262, 150] width 462 height 10
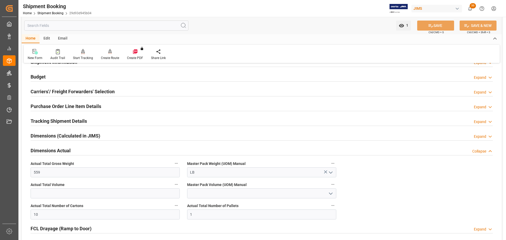
click at [73, 146] on div "Dimensions Actual Collapse" at bounding box center [262, 150] width 462 height 10
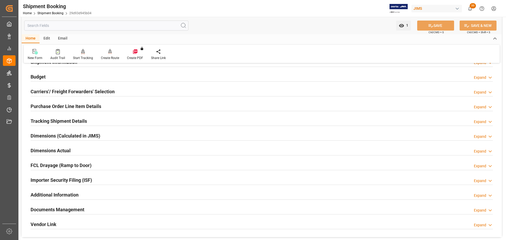
click at [82, 118] on h2 "Tracking Shipment Details" at bounding box center [59, 120] width 56 height 7
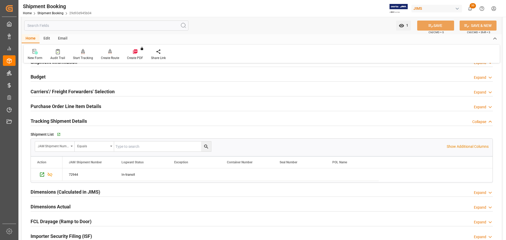
click at [74, 119] on h2 "Tracking Shipment Details" at bounding box center [59, 120] width 56 height 7
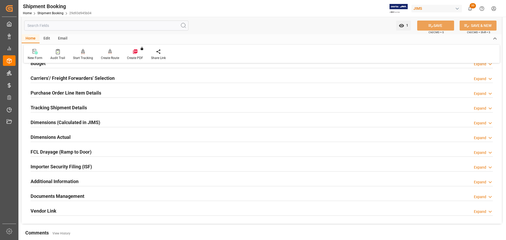
scroll to position [105, 0]
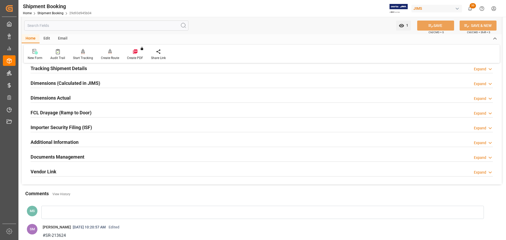
click at [76, 100] on div "Dimensions Actual Expand" at bounding box center [262, 97] width 462 height 10
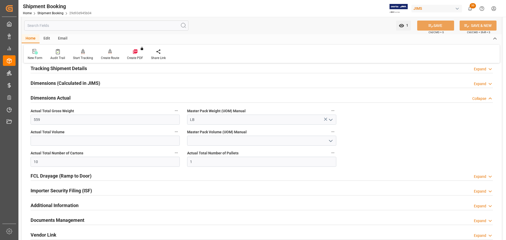
click at [76, 100] on div "Dimensions Actual Collapse" at bounding box center [262, 97] width 462 height 10
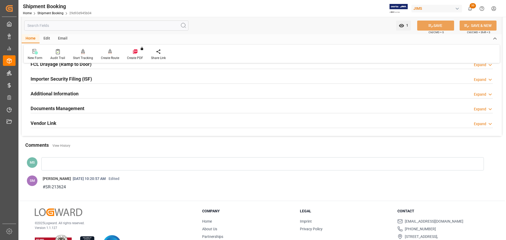
scroll to position [158, 0]
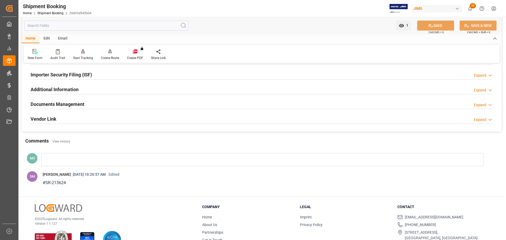
click at [107, 103] on div "Documents Management Expand" at bounding box center [262, 104] width 462 height 10
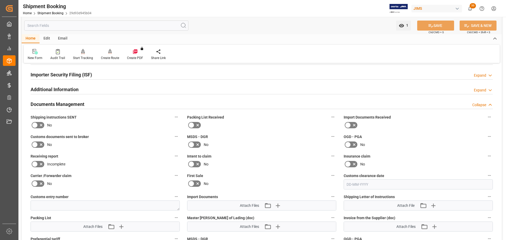
click at [42, 125] on icon at bounding box center [41, 125] width 3 height 3
click at [0, 0] on input "checkbox" at bounding box center [0, 0] width 0 height 0
click at [41, 145] on icon at bounding box center [41, 145] width 3 height 3
click at [0, 0] on input "checkbox" at bounding box center [0, 0] width 0 height 0
click at [442, 27] on button "SAVE" at bounding box center [435, 26] width 37 height 10
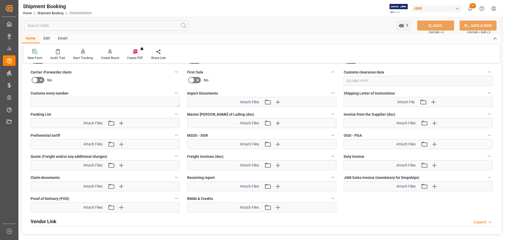
scroll to position [263, 0]
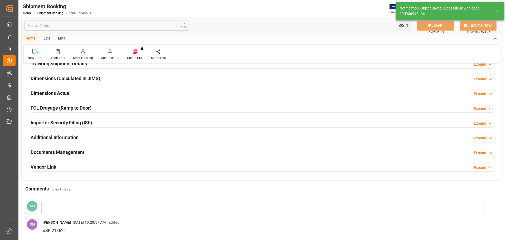
click at [159, 155] on div "Documents Management Expand" at bounding box center [262, 152] width 462 height 10
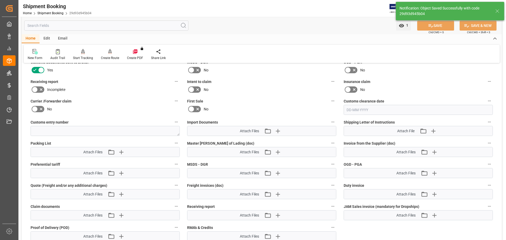
scroll to position [242, 0]
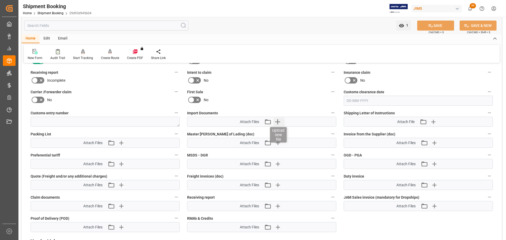
click at [281, 121] on icon "button" at bounding box center [277, 121] width 8 height 8
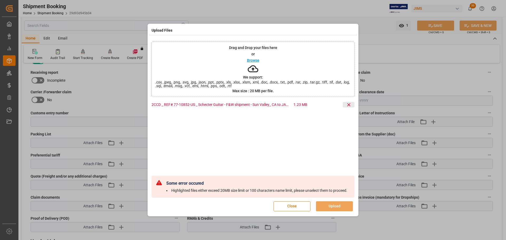
click at [346, 102] on icon at bounding box center [349, 105] width 6 height 6
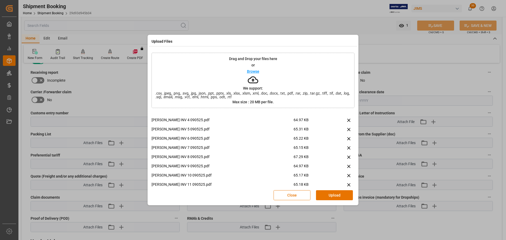
scroll to position [77, 0]
click at [339, 196] on button "Upload" at bounding box center [334, 195] width 37 height 10
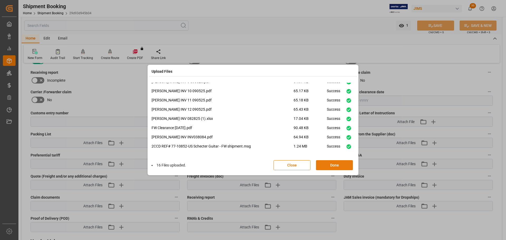
click at [332, 166] on button "Done" at bounding box center [334, 165] width 37 height 10
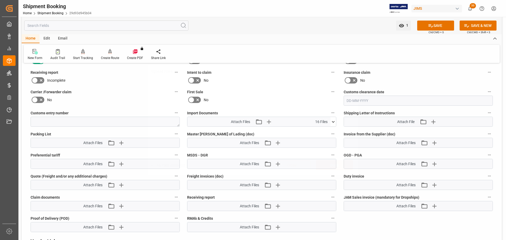
scroll to position [0, 0]
click at [428, 26] on icon at bounding box center [430, 25] width 5 height 3
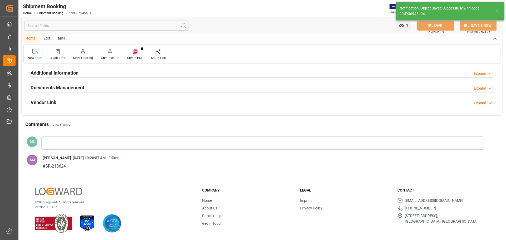
scroll to position [174, 0]
click at [148, 90] on div "Documents Management Expand" at bounding box center [262, 87] width 462 height 10
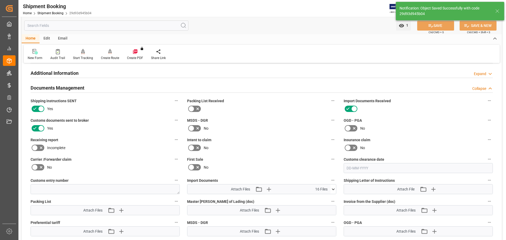
scroll to position [242, 0]
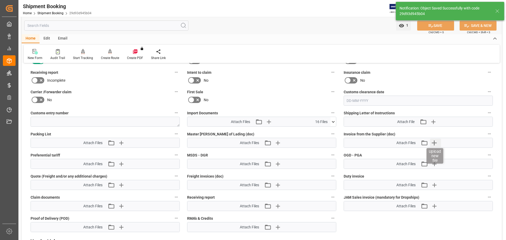
click at [434, 145] on icon "button" at bounding box center [433, 143] width 8 height 8
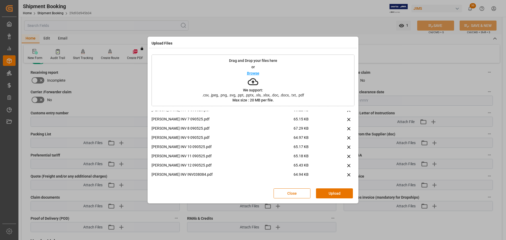
scroll to position [0, 0]
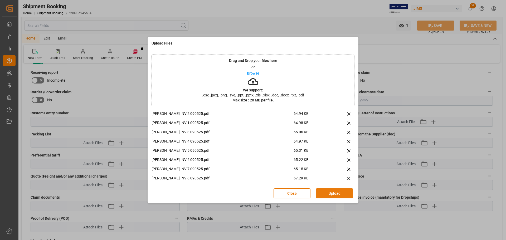
click at [336, 196] on button "Upload" at bounding box center [334, 193] width 37 height 10
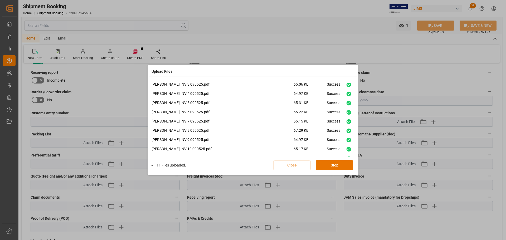
scroll to position [50, 0]
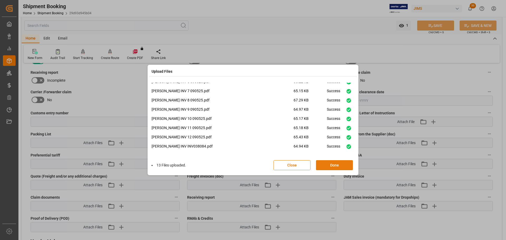
click at [333, 168] on button "Done" at bounding box center [334, 165] width 37 height 10
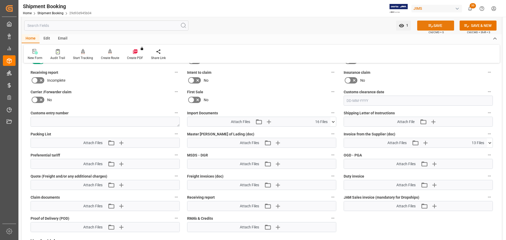
click at [430, 27] on icon at bounding box center [431, 26] width 6 height 6
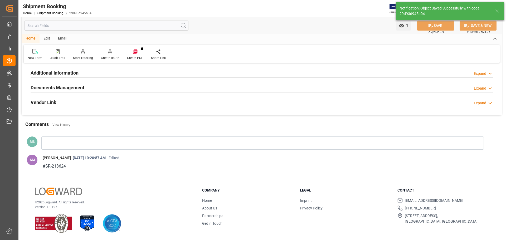
scroll to position [174, 0]
click at [116, 88] on div "Documents Management Expand" at bounding box center [262, 87] width 462 height 10
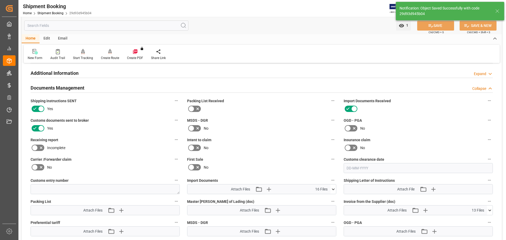
scroll to position [242, 0]
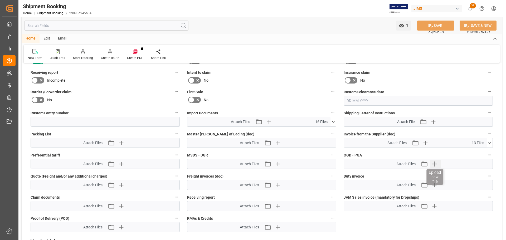
click at [435, 164] on icon "button" at bounding box center [433, 163] width 5 height 5
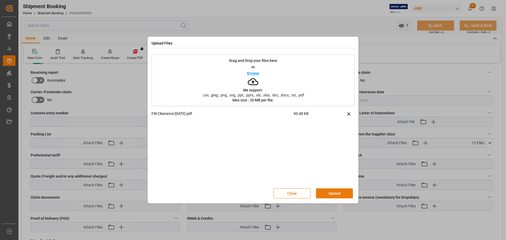
click at [328, 192] on button "Upload" at bounding box center [334, 193] width 37 height 10
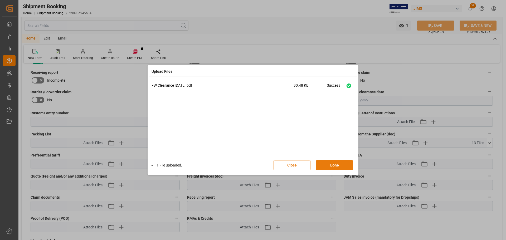
click at [333, 164] on button "Done" at bounding box center [334, 165] width 37 height 10
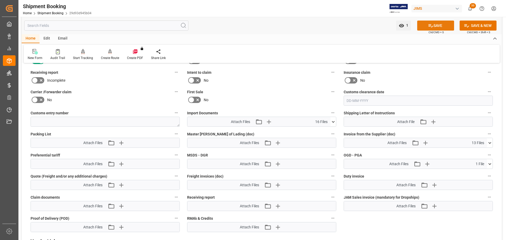
click at [440, 25] on button "SAVE" at bounding box center [435, 26] width 37 height 10
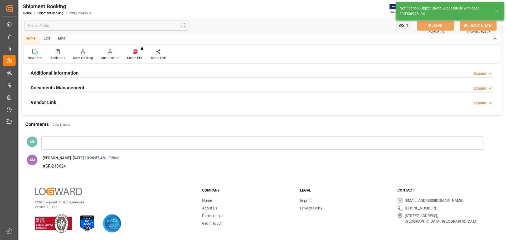
scroll to position [174, 0]
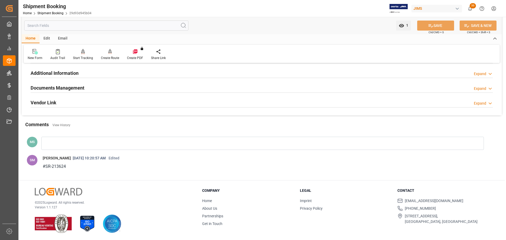
click at [113, 90] on div "Documents Management Expand" at bounding box center [262, 87] width 462 height 10
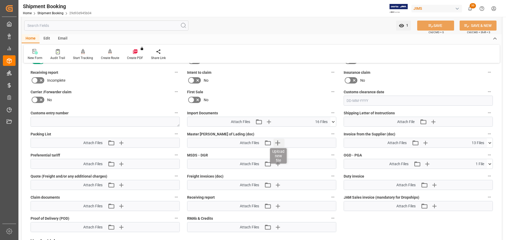
click at [276, 142] on icon "button" at bounding box center [277, 142] width 5 height 5
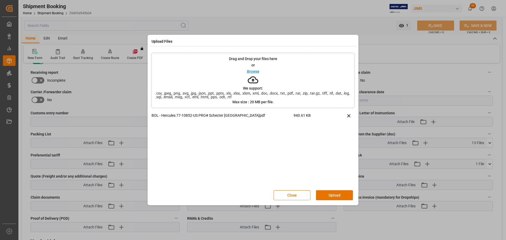
click at [340, 190] on div "Close Upload" at bounding box center [252, 194] width 203 height 17
click at [340, 193] on button "Upload" at bounding box center [334, 195] width 37 height 10
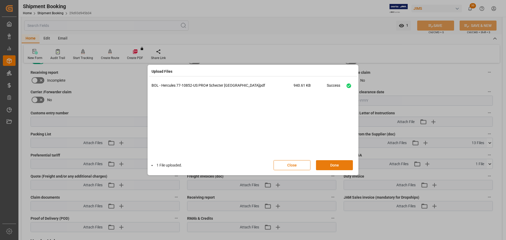
click at [329, 164] on button "Done" at bounding box center [334, 165] width 37 height 10
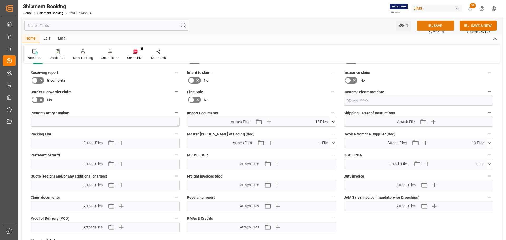
click at [431, 29] on button "SAVE" at bounding box center [435, 26] width 37 height 10
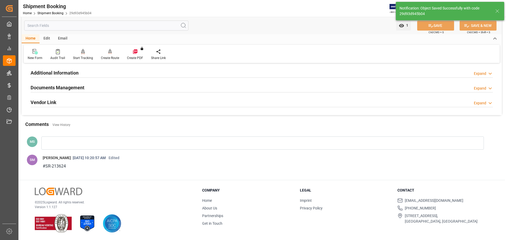
scroll to position [174, 0]
click at [103, 85] on div "Documents Management Expand" at bounding box center [262, 87] width 462 height 10
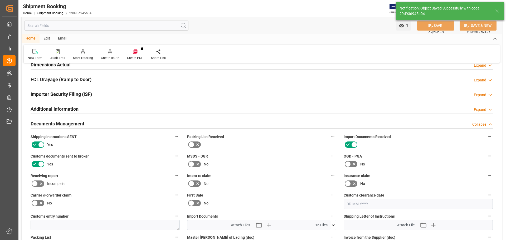
scroll to position [136, 0]
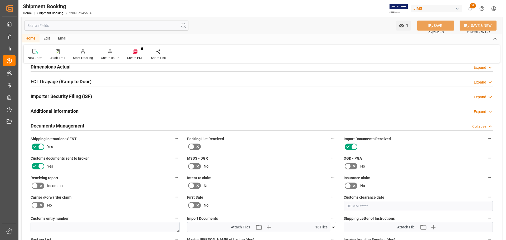
click at [67, 124] on h2 "Documents Management" at bounding box center [58, 125] width 54 height 7
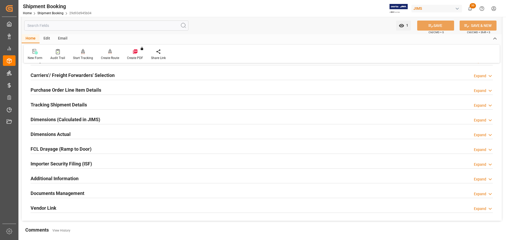
scroll to position [0, 0]
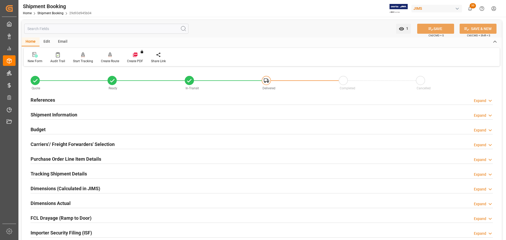
click at [70, 130] on div "Budget Expand" at bounding box center [262, 129] width 462 height 10
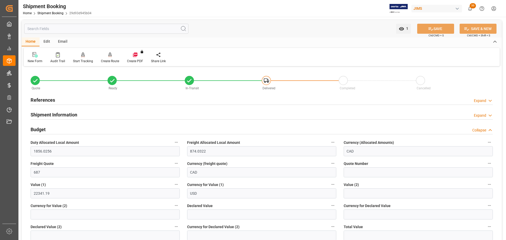
click at [70, 130] on div "Budget Collapse" at bounding box center [262, 129] width 462 height 10
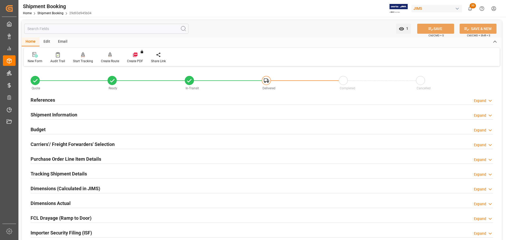
click at [70, 130] on div "Budget Expand" at bounding box center [262, 129] width 462 height 10
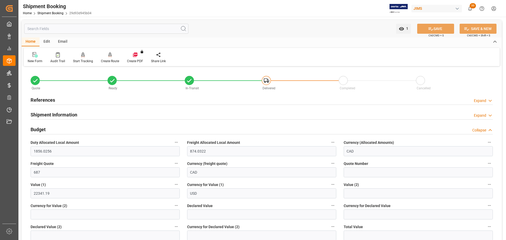
click at [70, 130] on div "Budget Collapse" at bounding box center [262, 129] width 462 height 10
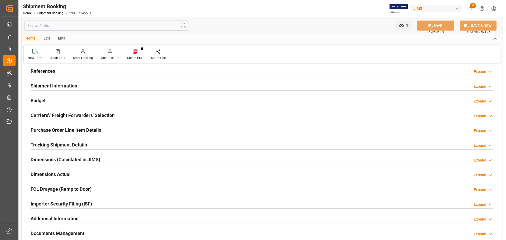
scroll to position [26, 0]
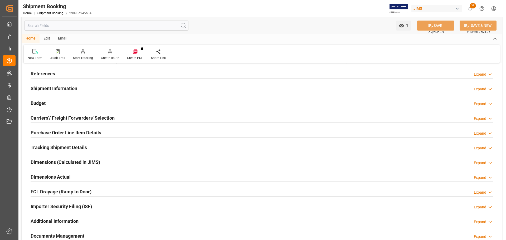
click at [63, 76] on div "References Expand" at bounding box center [262, 73] width 462 height 10
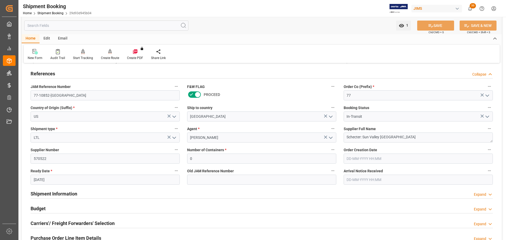
click at [63, 74] on div "References Collapse" at bounding box center [262, 73] width 462 height 10
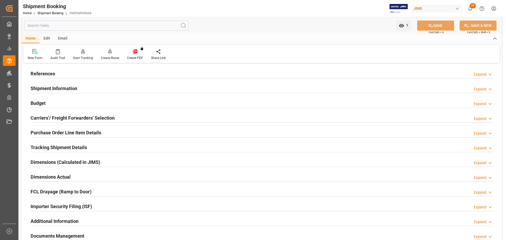
click at [64, 83] on div "Shipment Information" at bounding box center [54, 88] width 47 height 10
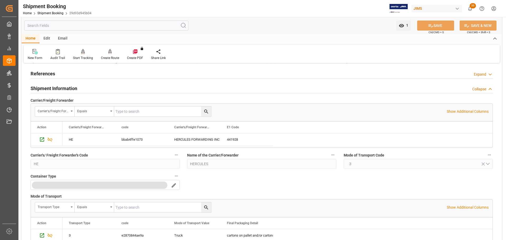
click at [64, 86] on h2 "Shipment Information" at bounding box center [54, 88] width 47 height 7
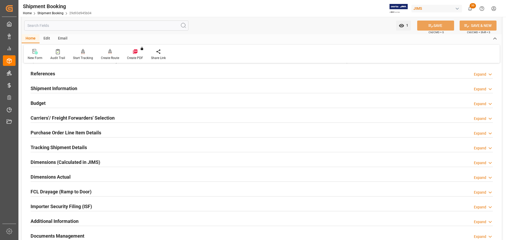
click at [71, 88] on h2 "Shipment Information" at bounding box center [54, 88] width 47 height 7
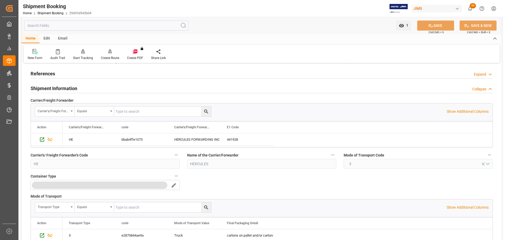
click at [71, 88] on h2 "Shipment Information" at bounding box center [54, 88] width 47 height 7
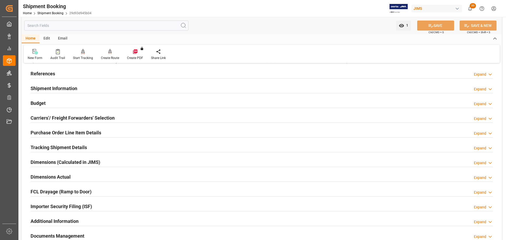
click at [70, 102] on div "Budget Expand" at bounding box center [262, 103] width 462 height 10
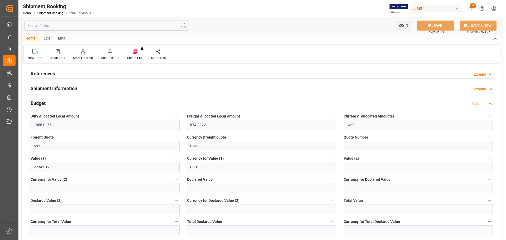
click at [59, 103] on div "Budget Collapse" at bounding box center [262, 103] width 462 height 10
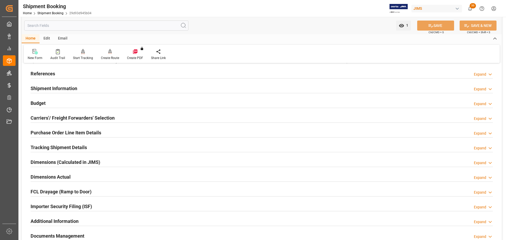
click at [58, 116] on h2 "Carriers'/ Freight Forwarders' Selection" at bounding box center [73, 117] width 84 height 7
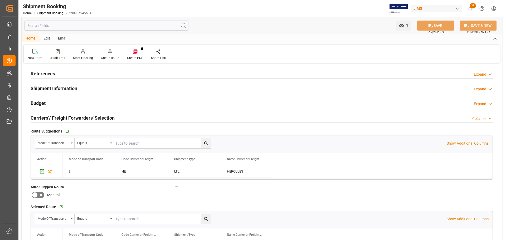
click at [81, 117] on h2 "Carriers'/ Freight Forwarders' Selection" at bounding box center [73, 117] width 84 height 7
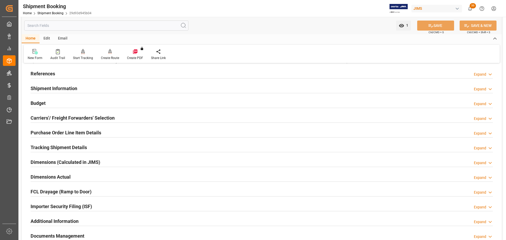
click at [81, 131] on h2 "Purchase Order Line Item Details" at bounding box center [66, 132] width 71 height 7
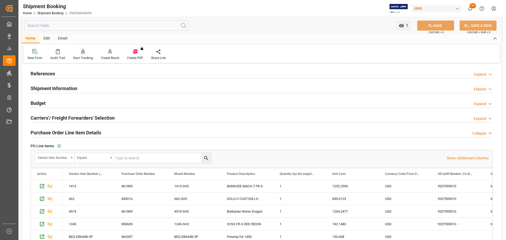
click at [81, 131] on h2 "Purchase Order Line Item Details" at bounding box center [66, 132] width 71 height 7
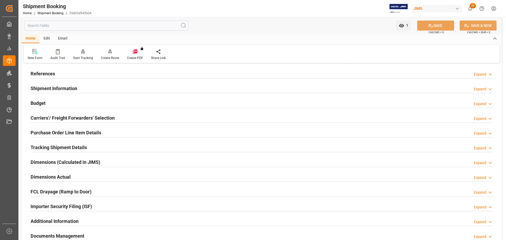
scroll to position [53, 0]
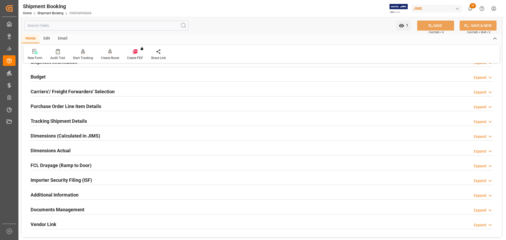
click at [68, 121] on h2 "Tracking Shipment Details" at bounding box center [59, 120] width 56 height 7
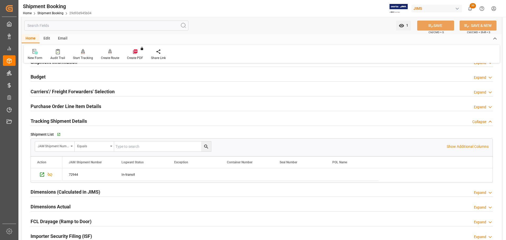
click at [71, 121] on h2 "Tracking Shipment Details" at bounding box center [59, 120] width 56 height 7
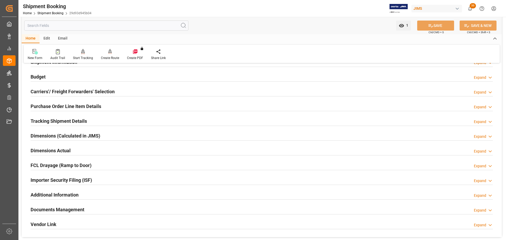
click at [70, 146] on div "Dimensions Actual" at bounding box center [51, 150] width 40 height 10
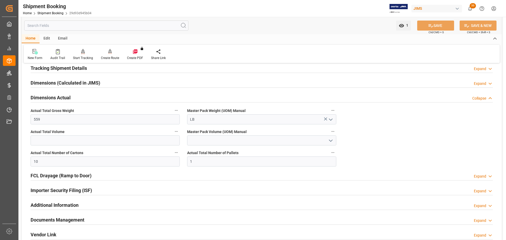
scroll to position [79, 0]
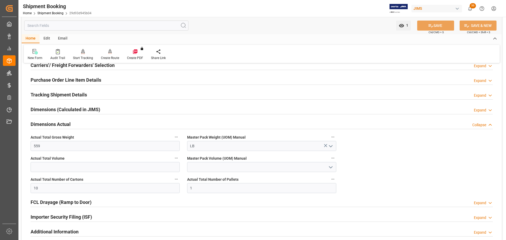
click at [75, 125] on div "Dimensions Actual Collapse" at bounding box center [262, 124] width 462 height 10
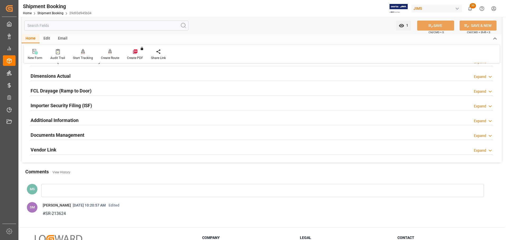
scroll to position [132, 0]
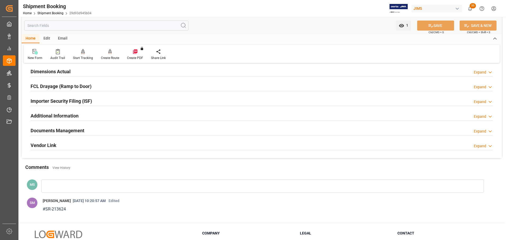
click at [75, 127] on h2 "Documents Management" at bounding box center [58, 130] width 54 height 7
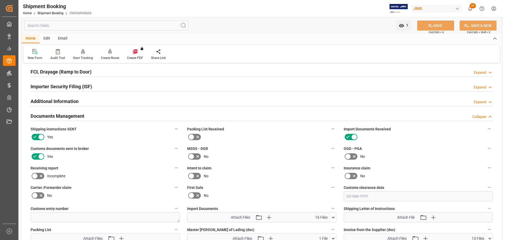
scroll to position [184, 0]
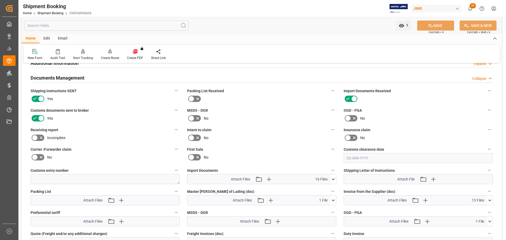
click at [87, 79] on div "Documents Management Collapse" at bounding box center [262, 77] width 462 height 10
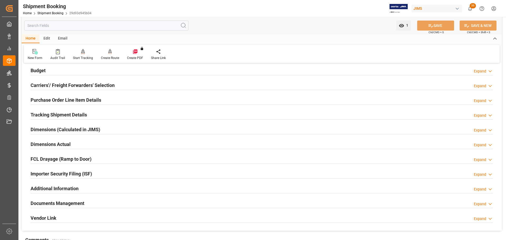
scroll to position [43, 0]
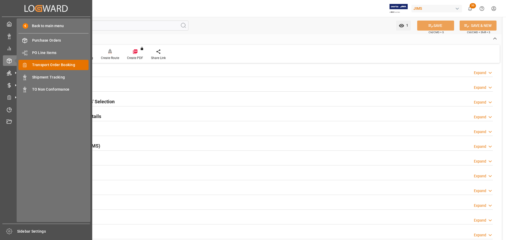
click at [42, 66] on span "Transport Order Booking" at bounding box center [60, 65] width 57 height 6
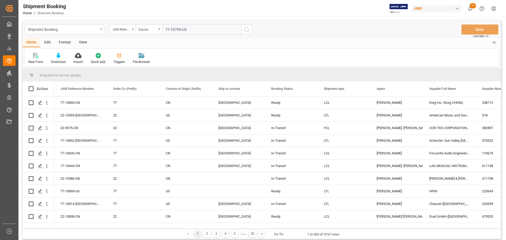
type input "77-10799-US"
click at [245, 31] on icon "search button" at bounding box center [246, 29] width 6 height 6
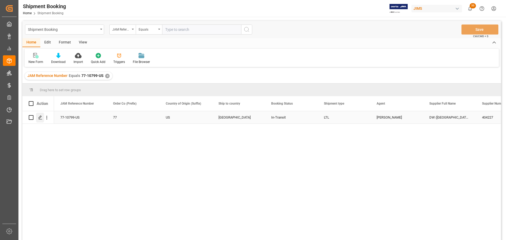
click at [41, 115] on div "Press SPACE to select this row." at bounding box center [40, 118] width 8 height 10
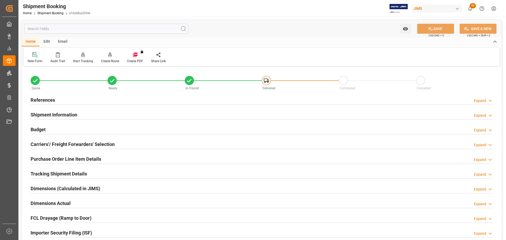
click at [127, 98] on div "References Expand" at bounding box center [262, 100] width 462 height 10
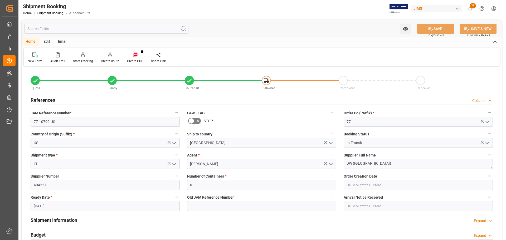
click at [127, 98] on div "References Collapse" at bounding box center [262, 100] width 462 height 10
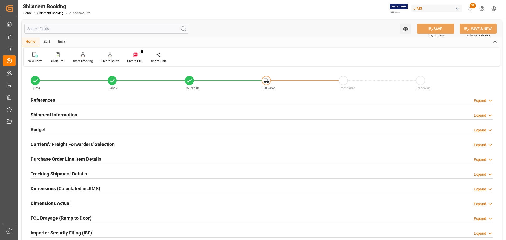
click at [124, 116] on div "Shipment Information Expand" at bounding box center [262, 114] width 462 height 10
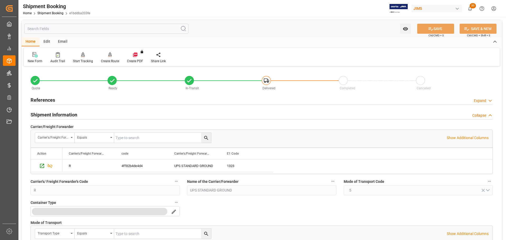
click at [124, 116] on div "Shipment Information Collapse" at bounding box center [262, 114] width 462 height 10
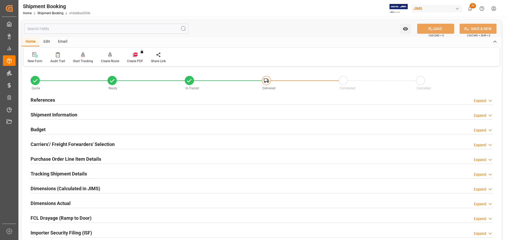
click at [95, 137] on div "Carriers'/ Freight Forwarders' Selection Expand" at bounding box center [261, 144] width 469 height 15
click at [83, 128] on div "Budget Expand" at bounding box center [262, 129] width 462 height 10
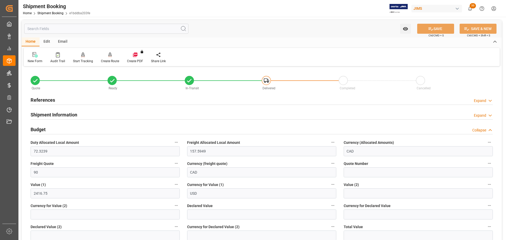
click at [68, 127] on div "Budget Collapse" at bounding box center [262, 129] width 462 height 10
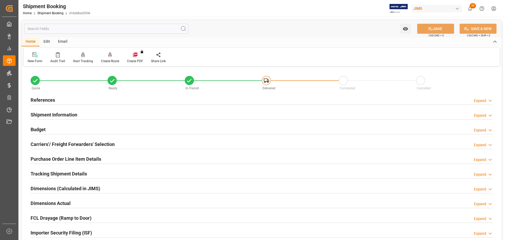
click at [65, 144] on h2 "Carriers'/ Freight Forwarders' Selection" at bounding box center [73, 144] width 84 height 7
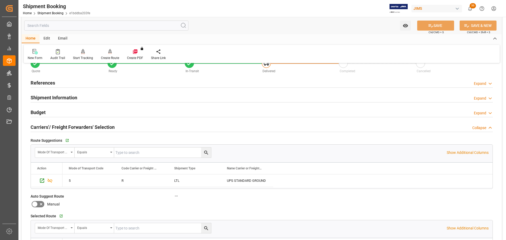
scroll to position [26, 0]
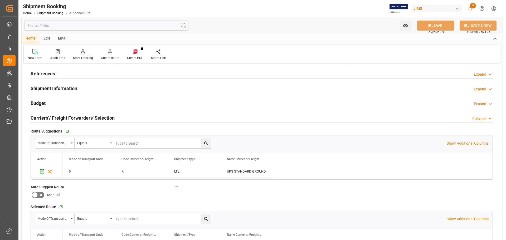
click at [73, 120] on h2 "Carriers'/ Freight Forwarders' Selection" at bounding box center [73, 117] width 84 height 7
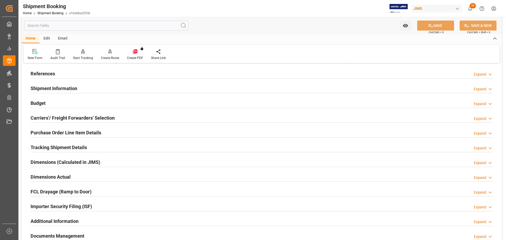
click at [68, 145] on h2 "Tracking Shipment Details" at bounding box center [59, 147] width 56 height 7
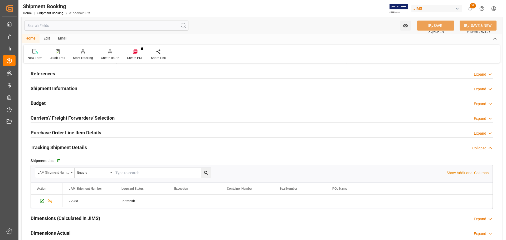
click at [68, 145] on h2 "Tracking Shipment Details" at bounding box center [59, 147] width 56 height 7
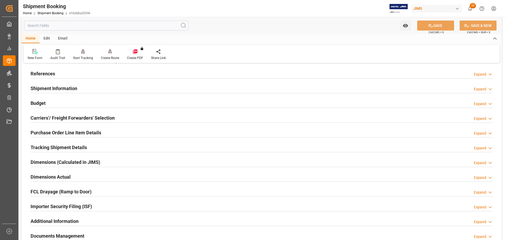
click at [76, 128] on div "Purchase Order Line Item Details" at bounding box center [66, 132] width 71 height 10
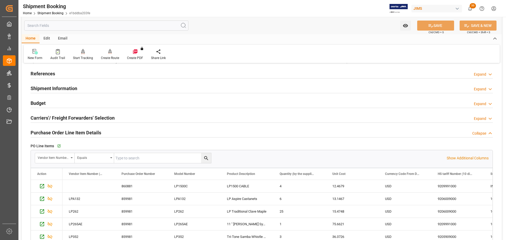
click at [76, 130] on h2 "Purchase Order Line Item Details" at bounding box center [66, 132] width 71 height 7
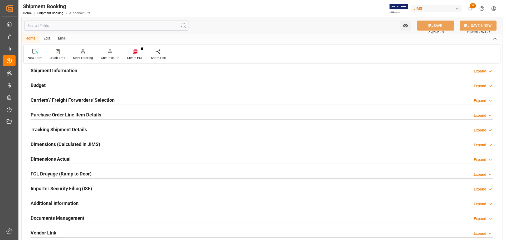
scroll to position [53, 0]
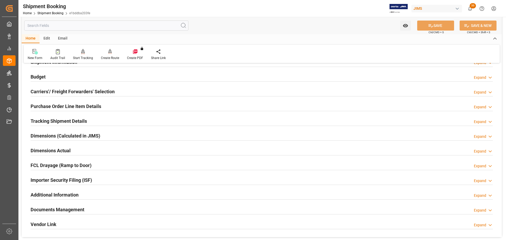
click at [73, 145] on div "Dimensions Actual Expand" at bounding box center [261, 150] width 469 height 15
click at [72, 147] on div "Dimensions Actual Expand" at bounding box center [262, 150] width 462 height 10
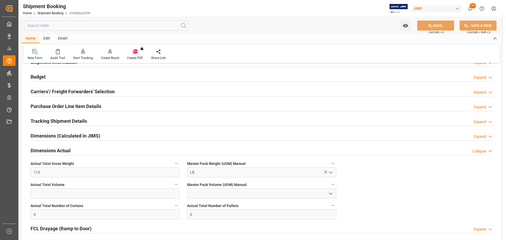
click at [72, 148] on div "Dimensions Actual Collapse" at bounding box center [262, 150] width 462 height 10
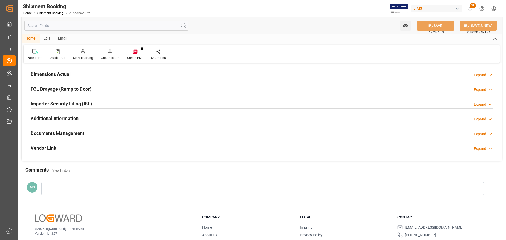
scroll to position [155, 0]
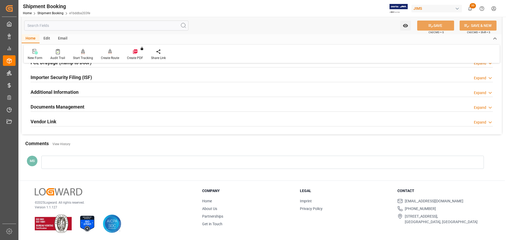
click at [81, 110] on div "Documents Management" at bounding box center [58, 106] width 54 height 10
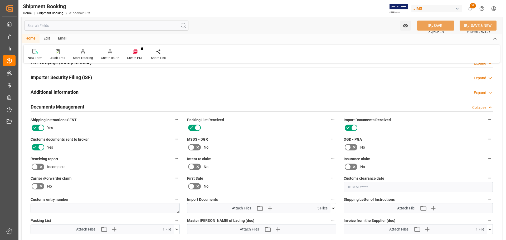
click at [85, 107] on div "Documents Management Collapse" at bounding box center [262, 106] width 462 height 10
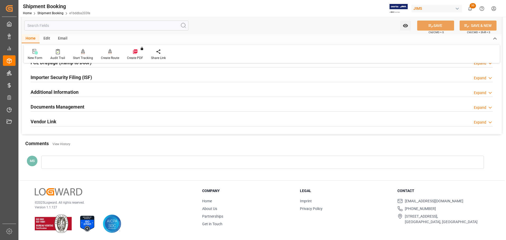
click at [87, 106] on div "Documents Management Expand" at bounding box center [262, 106] width 462 height 10
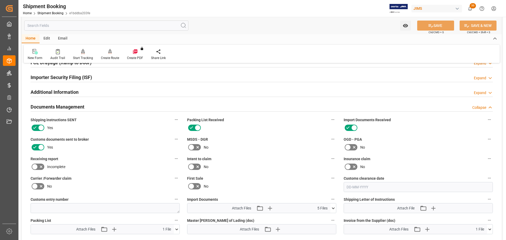
scroll to position [182, 0]
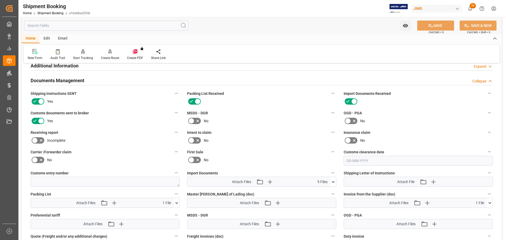
click at [334, 181] on icon at bounding box center [333, 182] width 3 height 2
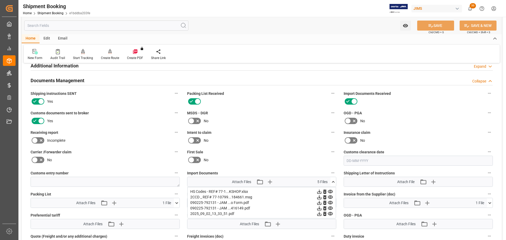
click at [334, 181] on icon at bounding box center [333, 182] width 3 height 2
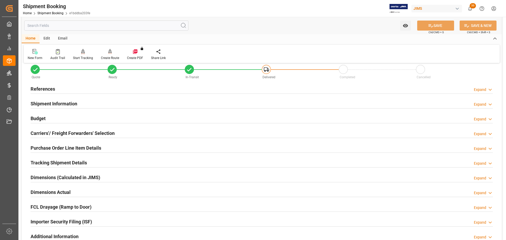
scroll to position [0, 0]
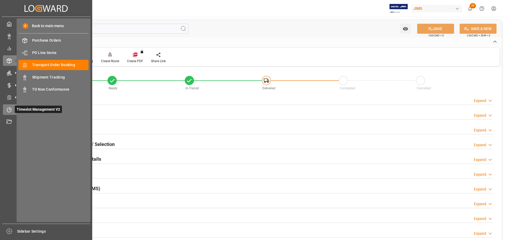
click at [7, 107] on icon at bounding box center [9, 109] width 5 height 5
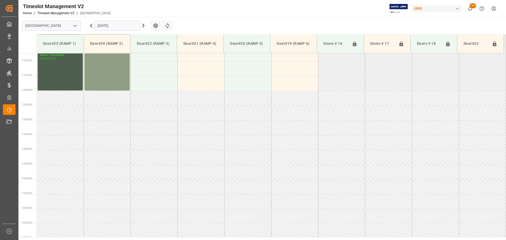
scroll to position [321, 0]
click at [142, 28] on icon at bounding box center [143, 25] width 6 height 6
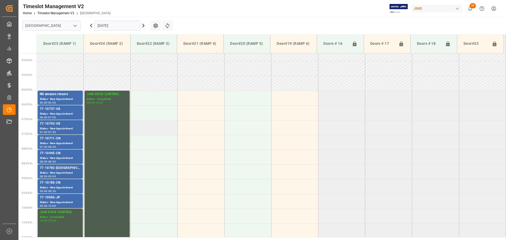
scroll to position [137, 0]
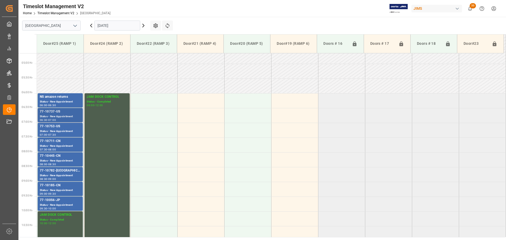
click at [58, 109] on div "77-10737-US" at bounding box center [60, 111] width 41 height 5
click at [55, 125] on div "77-10753-US" at bounding box center [60, 126] width 41 height 5
click at [51, 169] on div "77-10782-[GEOGRAPHIC_DATA]" at bounding box center [60, 170] width 41 height 5
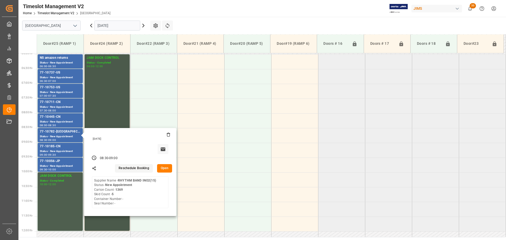
scroll to position [190, 0]
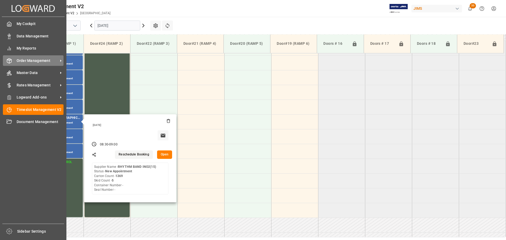
click at [27, 63] on span "Order Management" at bounding box center [38, 61] width 42 height 6
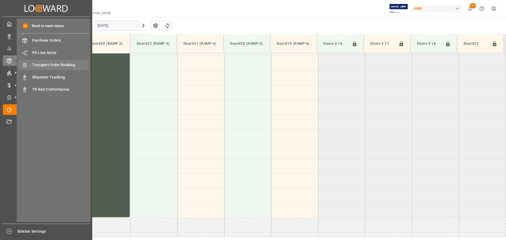
click at [53, 69] on div "Transport Order Booking Transport Order Booking" at bounding box center [53, 65] width 70 height 10
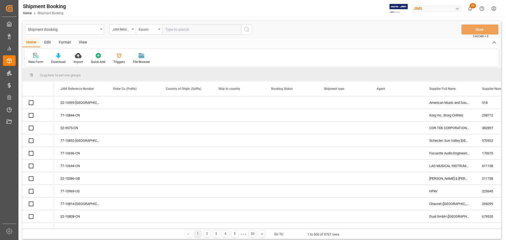
click at [185, 31] on input "text" at bounding box center [201, 29] width 79 height 10
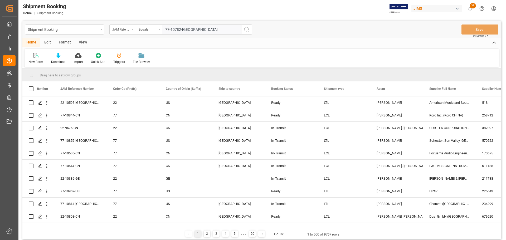
type input "77-10782-[GEOGRAPHIC_DATA]"
click at [253, 28] on div "Shipment Booking JAM Reference Number Equals 77-10782-US Save Ctrl/CMD + S" at bounding box center [261, 29] width 478 height 17
click at [244, 30] on circle "search button" at bounding box center [246, 29] width 4 height 4
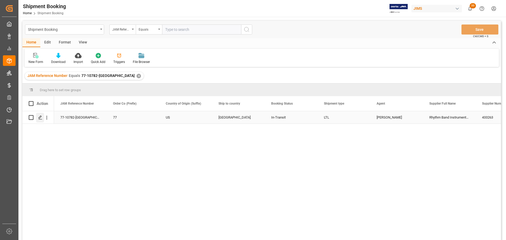
click at [41, 117] on icon "Press SPACE to select this row." at bounding box center [40, 117] width 4 height 4
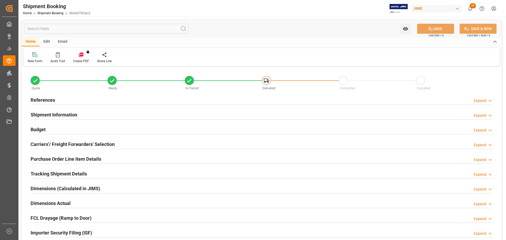
type input "0"
type input "[DATE]"
click at [67, 99] on div "References Expand" at bounding box center [262, 100] width 462 height 10
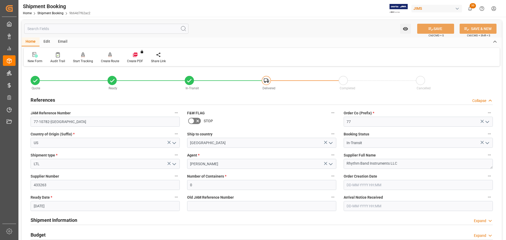
click at [72, 99] on div "References Collapse" at bounding box center [262, 100] width 462 height 10
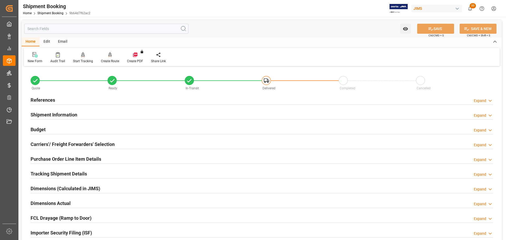
click at [72, 115] on h2 "Shipment Information" at bounding box center [54, 114] width 47 height 7
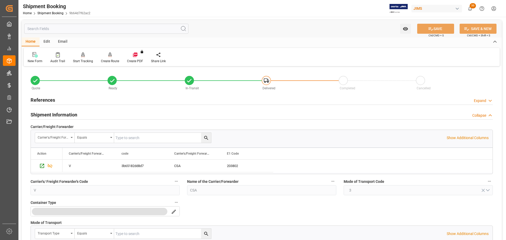
click at [74, 115] on h2 "Shipment Information" at bounding box center [54, 114] width 47 height 7
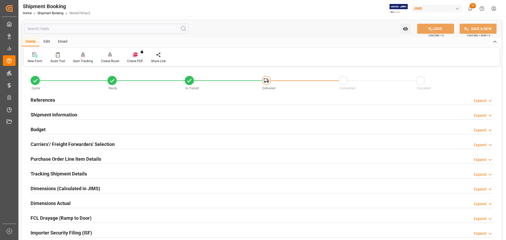
click at [65, 128] on div "Budget Expand" at bounding box center [262, 129] width 462 height 10
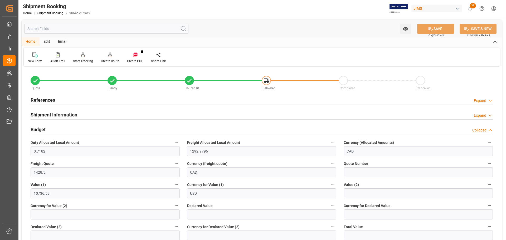
click at [65, 128] on div "Budget Collapse" at bounding box center [262, 129] width 462 height 10
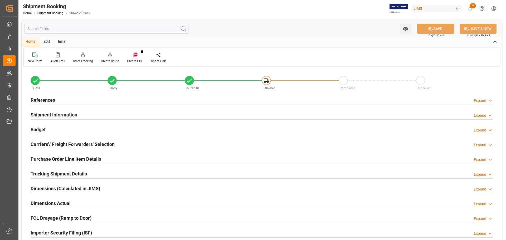
scroll to position [26, 0]
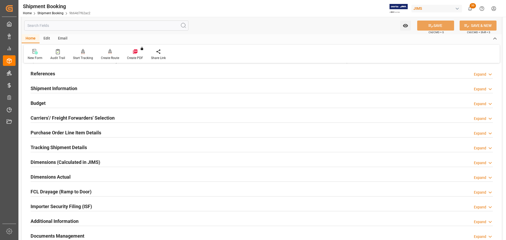
click at [66, 118] on h2 "Carriers'/ Freight Forwarders' Selection" at bounding box center [73, 117] width 84 height 7
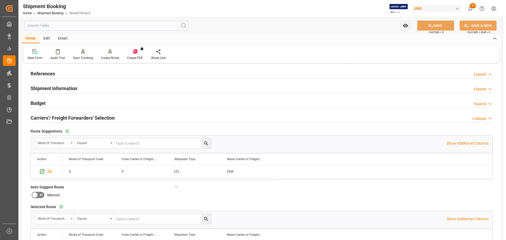
click at [67, 117] on h2 "Carriers'/ Freight Forwarders' Selection" at bounding box center [73, 117] width 84 height 7
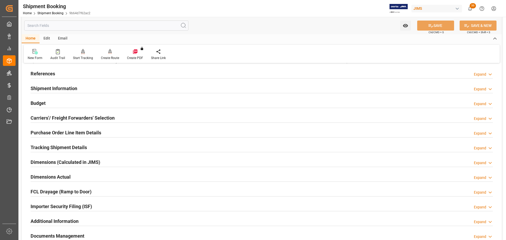
click at [67, 131] on h2 "Purchase Order Line Item Details" at bounding box center [66, 132] width 71 height 7
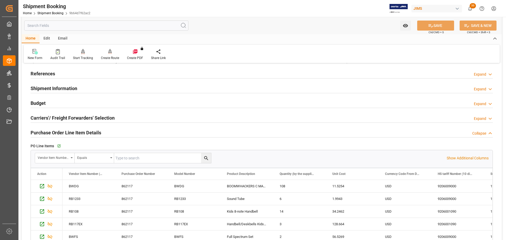
click at [74, 131] on h2 "Purchase Order Line Item Details" at bounding box center [66, 132] width 71 height 7
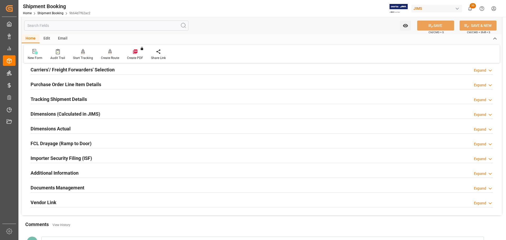
scroll to position [79, 0]
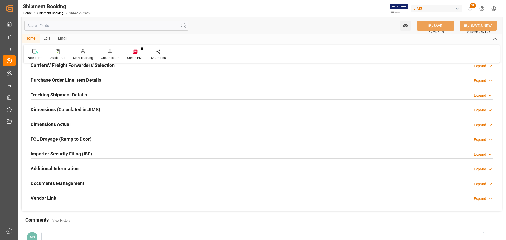
click at [71, 94] on h2 "Tracking Shipment Details" at bounding box center [59, 94] width 56 height 7
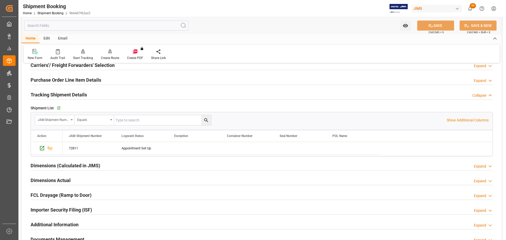
click at [71, 94] on h2 "Tracking Shipment Details" at bounding box center [59, 94] width 56 height 7
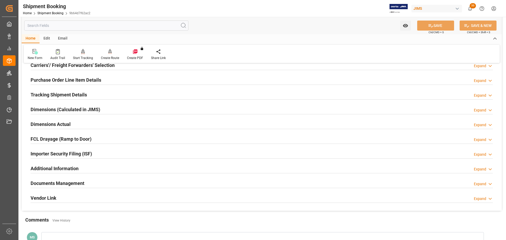
click at [68, 120] on div "Dimensions Actual" at bounding box center [51, 124] width 40 height 10
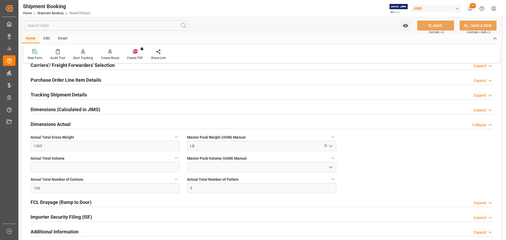
click at [68, 120] on div "Dimensions Actual" at bounding box center [51, 124] width 40 height 10
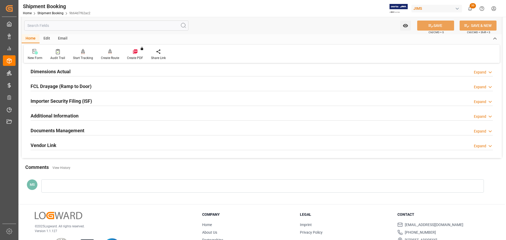
click at [76, 131] on h2 "Documents Management" at bounding box center [58, 130] width 54 height 7
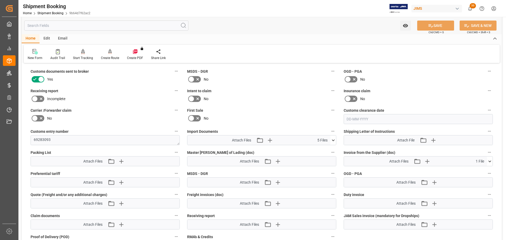
scroll to position [237, 0]
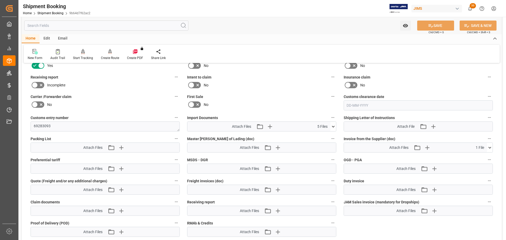
click at [335, 126] on icon at bounding box center [333, 127] width 6 height 6
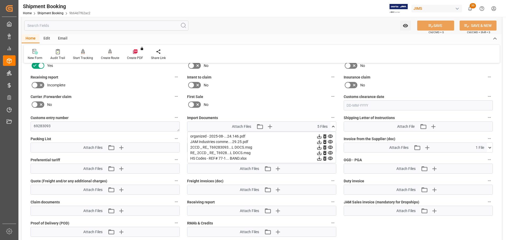
click at [335, 126] on icon at bounding box center [333, 127] width 6 height 6
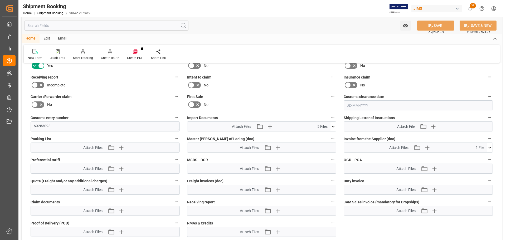
click at [332, 127] on icon at bounding box center [333, 127] width 6 height 6
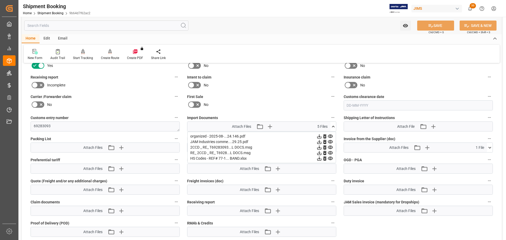
click at [332, 127] on icon at bounding box center [333, 127] width 6 height 6
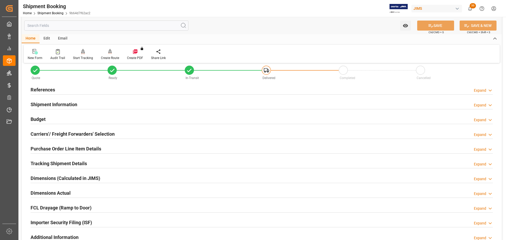
scroll to position [0, 0]
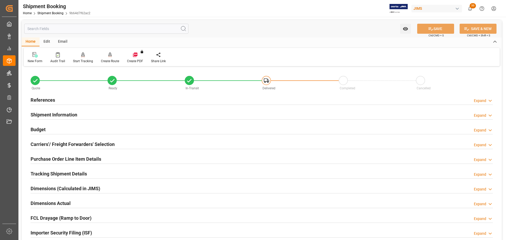
click at [68, 97] on div "References Expand" at bounding box center [262, 100] width 462 height 10
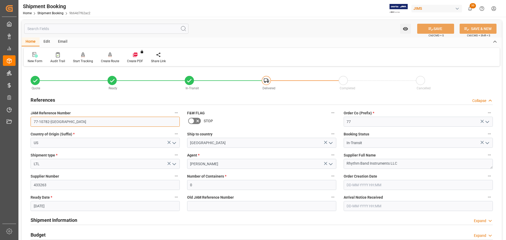
drag, startPoint x: 68, startPoint y: 122, endPoint x: 20, endPoint y: 123, distance: 48.5
click at [96, 108] on div "JAM Reference Number 77-10782-US" at bounding box center [105, 117] width 156 height 21
click at [88, 101] on div "References Collapse" at bounding box center [262, 100] width 462 height 10
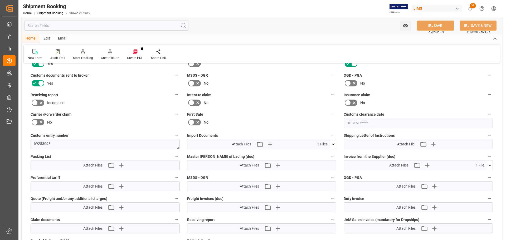
scroll to position [237, 0]
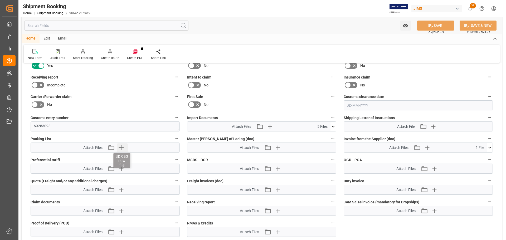
click at [121, 148] on icon "button" at bounding box center [120, 147] width 5 height 5
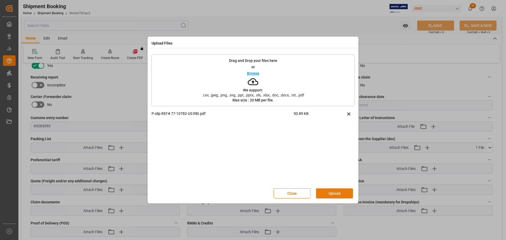
click at [329, 193] on button "Upload" at bounding box center [334, 193] width 37 height 10
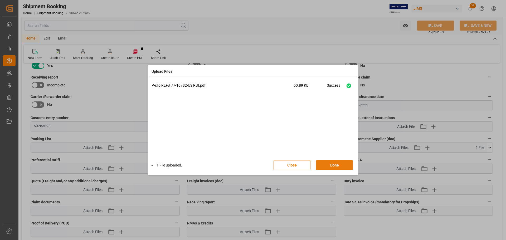
click at [332, 163] on button "Done" at bounding box center [334, 165] width 37 height 10
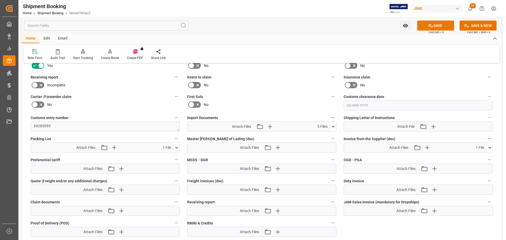
click at [432, 23] on button "SAVE" at bounding box center [435, 26] width 37 height 10
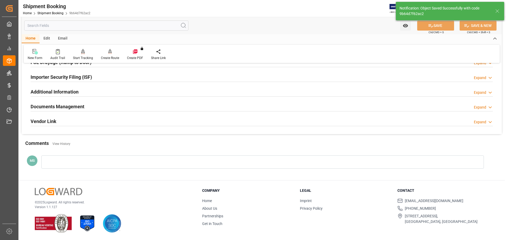
scroll to position [155, 0]
click at [52, 107] on h2 "Documents Management" at bounding box center [58, 106] width 54 height 7
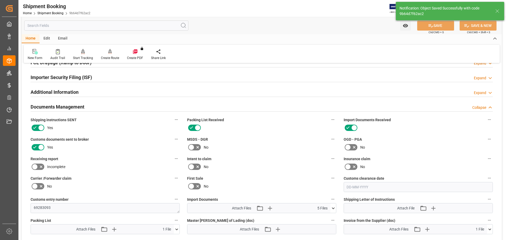
scroll to position [237, 0]
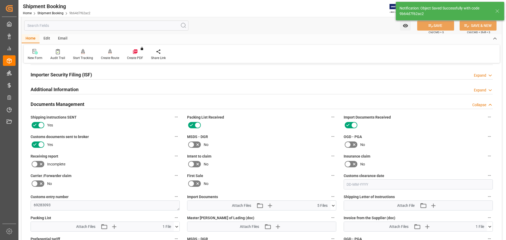
click at [69, 101] on h2 "Documents Management" at bounding box center [58, 104] width 54 height 7
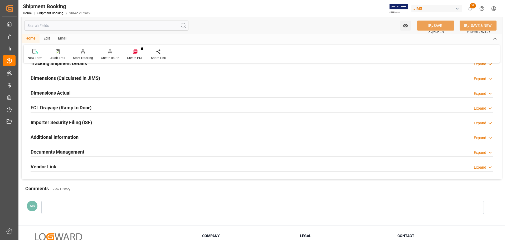
scroll to position [155, 0]
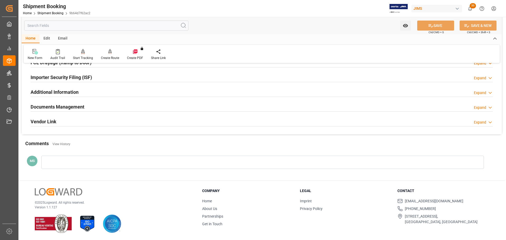
click at [99, 105] on div "Documents Management Expand" at bounding box center [262, 106] width 462 height 10
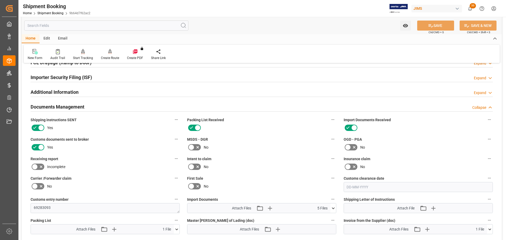
click at [108, 106] on div "Documents Management Collapse" at bounding box center [262, 106] width 462 height 10
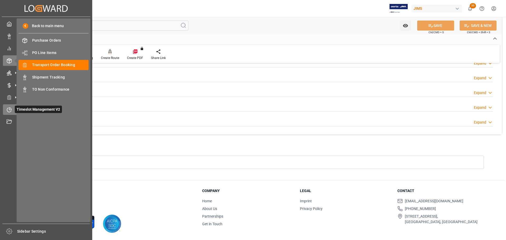
click at [9, 110] on icon at bounding box center [10, 108] width 2 height 2
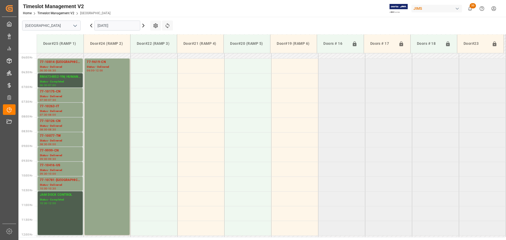
scroll to position [163, 0]
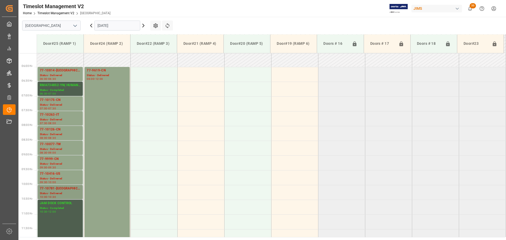
click at [58, 186] on div "77-10781-[GEOGRAPHIC_DATA]" at bounding box center [60, 188] width 41 height 5
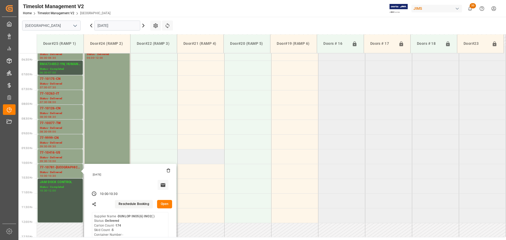
scroll to position [242, 0]
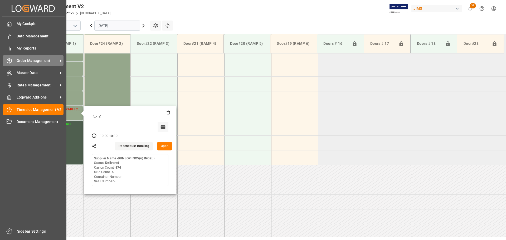
click at [11, 57] on div "Order Management Order Management" at bounding box center [33, 60] width 61 height 10
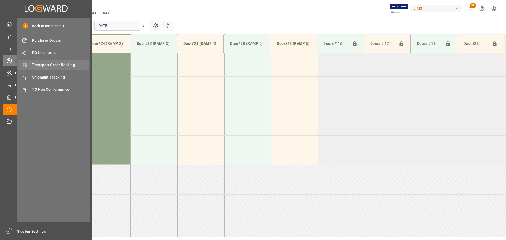
click at [60, 63] on span "Transport Order Booking" at bounding box center [60, 65] width 57 height 6
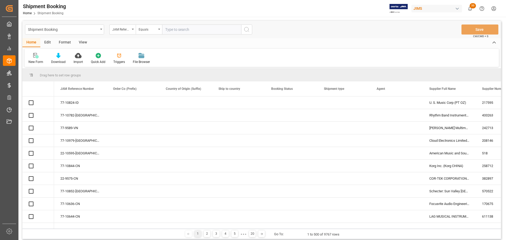
click at [192, 31] on input "text" at bounding box center [201, 29] width 79 height 10
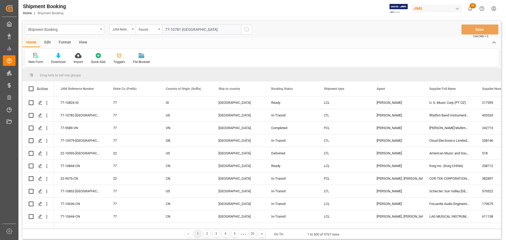
type input "77-10781-[GEOGRAPHIC_DATA]"
click at [248, 29] on icon "search button" at bounding box center [246, 29] width 6 height 6
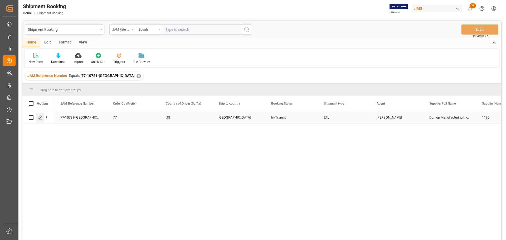
click at [37, 117] on div "Press SPACE to select this row." at bounding box center [40, 118] width 8 height 10
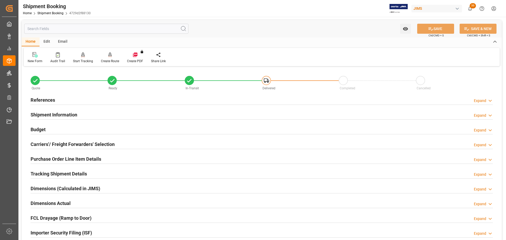
scroll to position [100, 0]
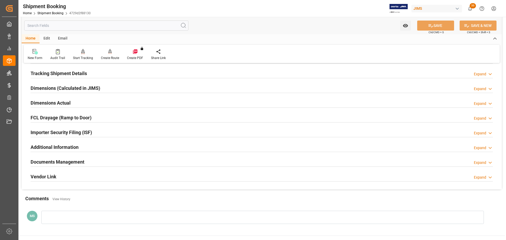
click at [61, 75] on h2 "Tracking Shipment Details" at bounding box center [59, 73] width 56 height 7
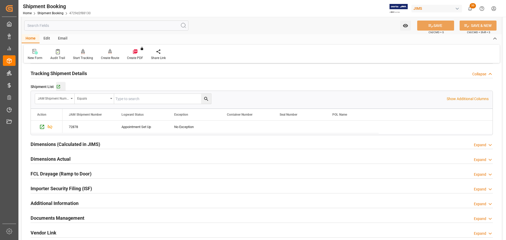
click at [60, 86] on div "Go to Shipment Tracking Grid" at bounding box center [60, 87] width 9 height 4
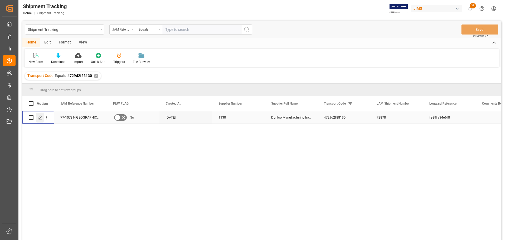
click at [39, 119] on line "Press SPACE to select this row." at bounding box center [40, 119] width 3 height 0
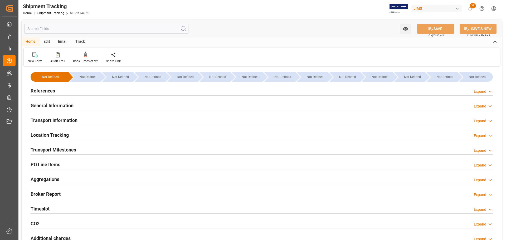
type input "[DATE] 00:00"
click at [88, 150] on div "Transport Milestones Expand" at bounding box center [262, 149] width 462 height 10
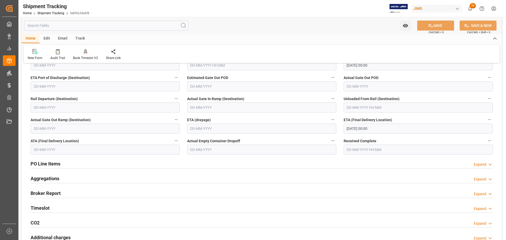
scroll to position [132, 0]
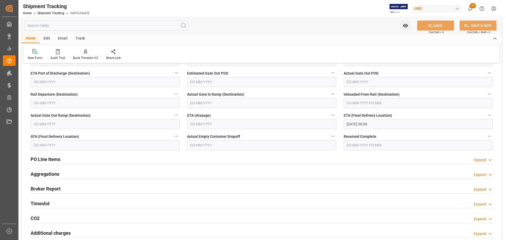
click at [84, 145] on input "text" at bounding box center [105, 145] width 149 height 10
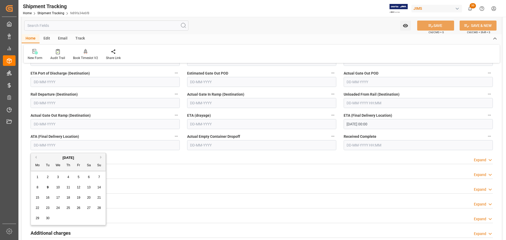
click at [48, 185] on div "9" at bounding box center [47, 187] width 7 height 6
type input "[DATE]"
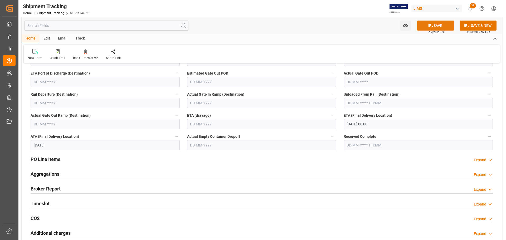
click at [430, 25] on icon at bounding box center [431, 26] width 6 height 6
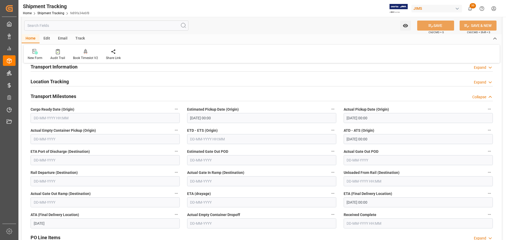
scroll to position [26, 0]
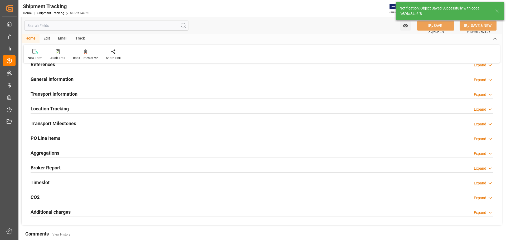
click at [85, 123] on div "Transport Milestones Expand" at bounding box center [262, 123] width 462 height 10
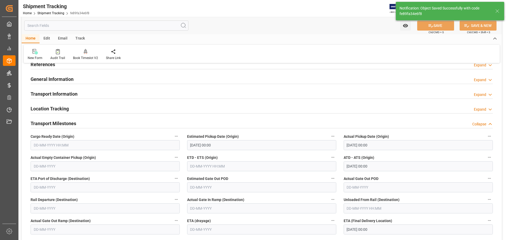
click at [85, 123] on div "Transport Milestones Collapse" at bounding box center [262, 123] width 462 height 10
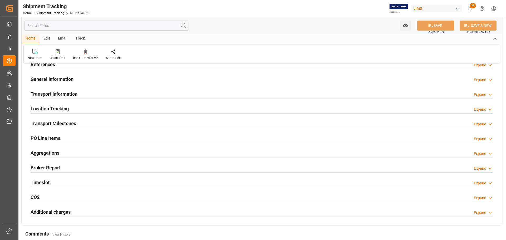
scroll to position [0, 0]
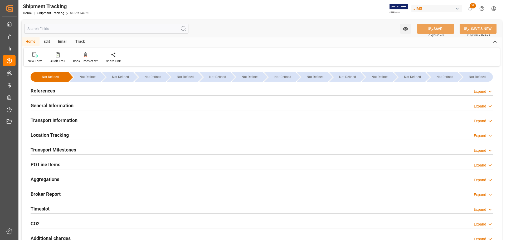
click at [72, 154] on div at bounding box center [262, 154] width 462 height 0
click at [76, 150] on h2 "Transport Milestones" at bounding box center [54, 149] width 46 height 7
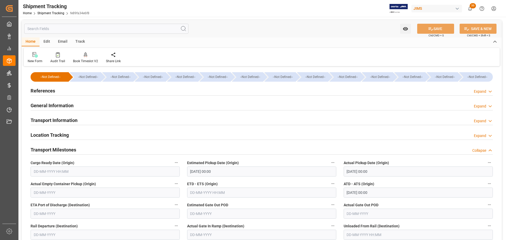
click at [80, 150] on div "Transport Milestones Collapse" at bounding box center [262, 149] width 462 height 10
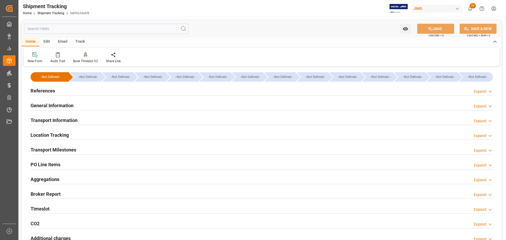
click at [80, 122] on div "Transport Information Expand" at bounding box center [262, 120] width 462 height 10
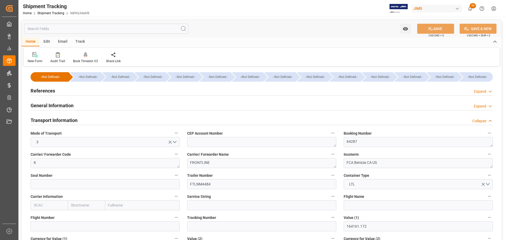
click at [85, 117] on div "Transport Information Collapse" at bounding box center [262, 120] width 462 height 10
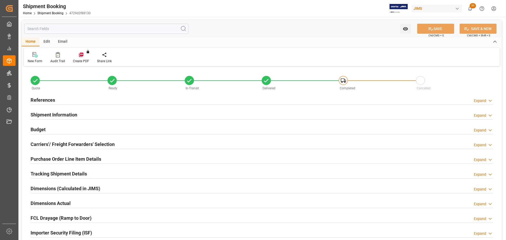
type input "344.408"
type input "4093.7965"
type input "2500"
type input "164161.172"
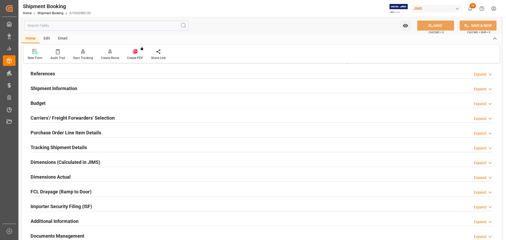
click at [72, 104] on div "Budget Expand" at bounding box center [262, 103] width 462 height 10
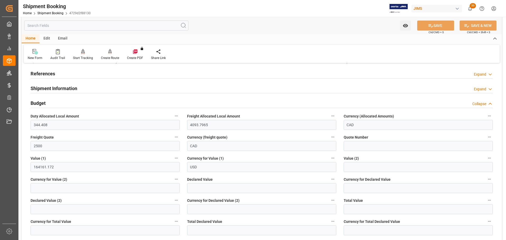
click at [72, 104] on div "Budget Collapse" at bounding box center [262, 103] width 462 height 10
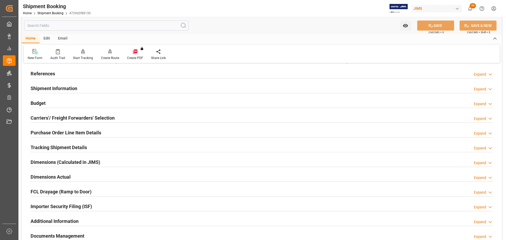
click at [72, 116] on h2 "Carriers'/ Freight Forwarders' Selection" at bounding box center [73, 117] width 84 height 7
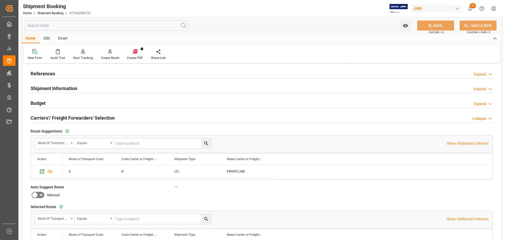
click at [98, 115] on h2 "Carriers'/ Freight Forwarders' Selection" at bounding box center [73, 117] width 84 height 7
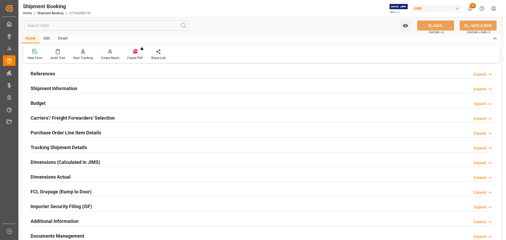
click at [95, 129] on h2 "Purchase Order Line Item Details" at bounding box center [66, 132] width 71 height 7
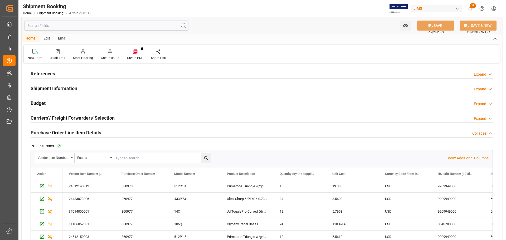
click at [95, 129] on h2 "Purchase Order Line Item Details" at bounding box center [66, 132] width 71 height 7
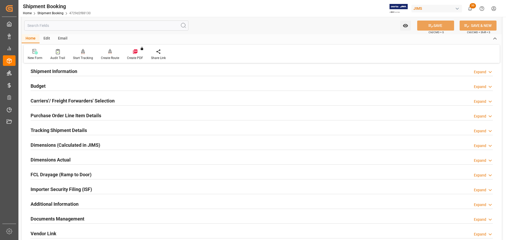
scroll to position [53, 0]
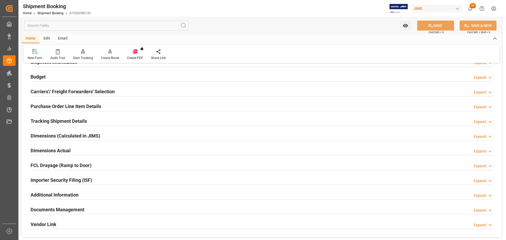
click at [94, 119] on div "Tracking Shipment Details Expand" at bounding box center [262, 121] width 462 height 10
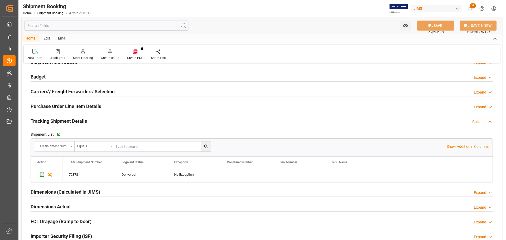
click at [94, 119] on div "Tracking Shipment Details Collapse" at bounding box center [262, 121] width 462 height 10
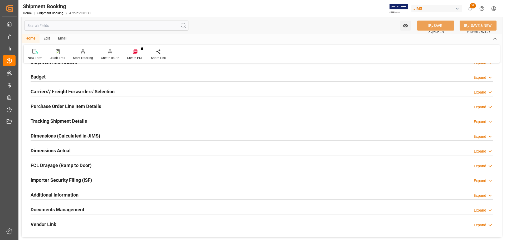
click at [80, 150] on div "Dimensions Actual Expand" at bounding box center [262, 150] width 462 height 10
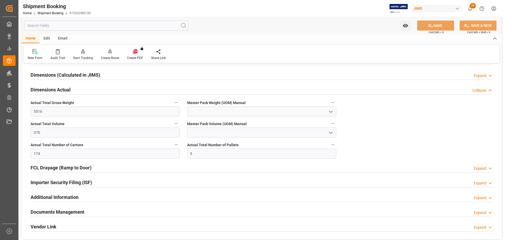
scroll to position [132, 0]
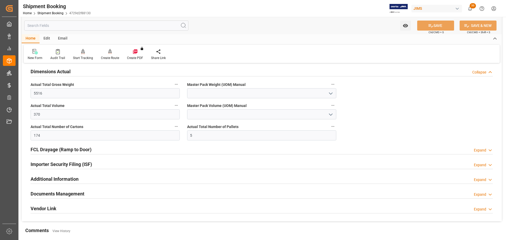
click at [80, 71] on div "Dimensions Actual Collapse" at bounding box center [262, 71] width 462 height 10
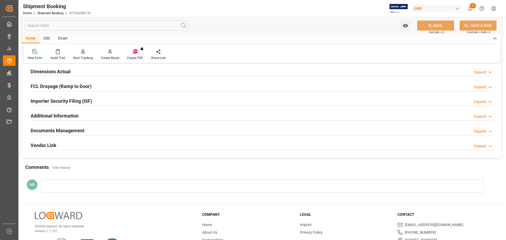
click at [80, 127] on h2 "Documents Management" at bounding box center [58, 130] width 54 height 7
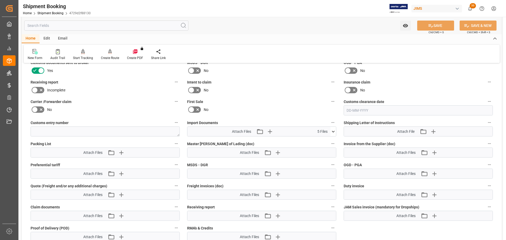
scroll to position [263, 0]
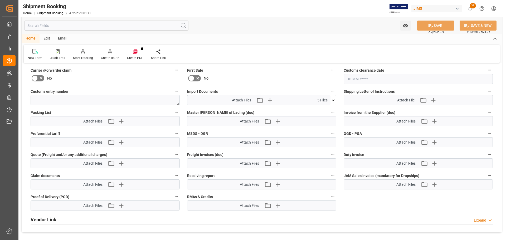
click at [333, 100] on icon at bounding box center [333, 100] width 6 height 6
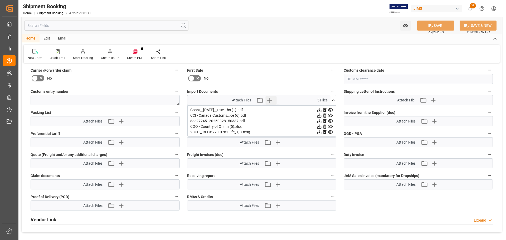
click at [271, 100] on icon "button" at bounding box center [269, 100] width 5 height 5
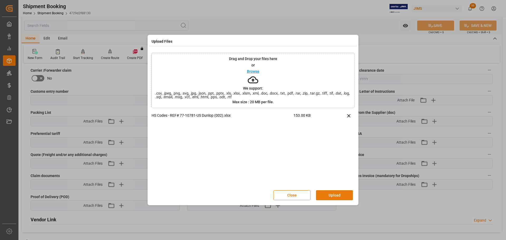
click at [322, 194] on button "Upload" at bounding box center [334, 195] width 37 height 10
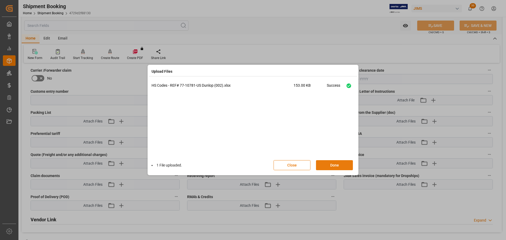
click at [332, 167] on button "Done" at bounding box center [334, 165] width 37 height 10
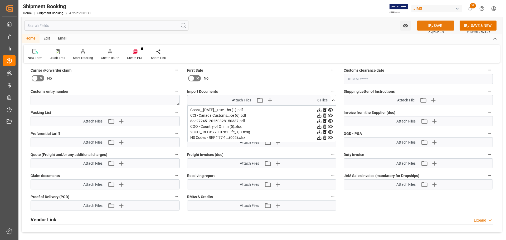
click at [432, 29] on button "SAVE" at bounding box center [435, 26] width 37 height 10
click at [344, 105] on div "Shipping Letter of Instructions Attach File Attach existing file Upload new file" at bounding box center [418, 96] width 156 height 21
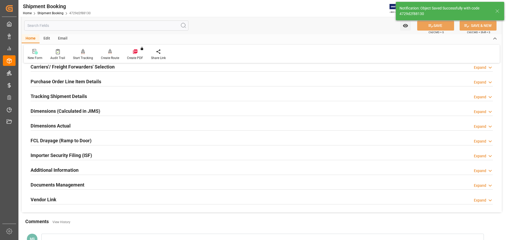
scroll to position [136, 0]
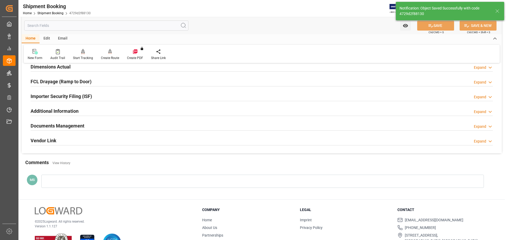
click at [151, 124] on div "Documents Management Expand" at bounding box center [262, 125] width 462 height 10
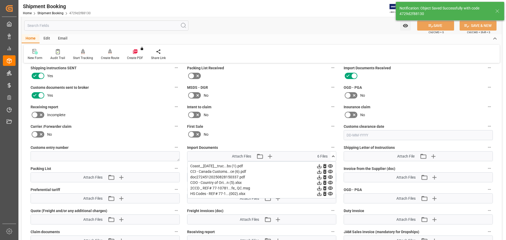
scroll to position [215, 0]
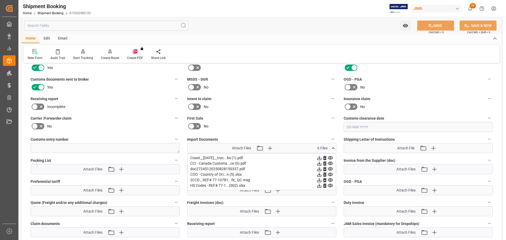
click at [332, 148] on icon at bounding box center [333, 148] width 6 height 6
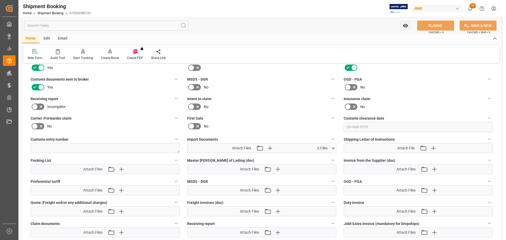
scroll to position [189, 0]
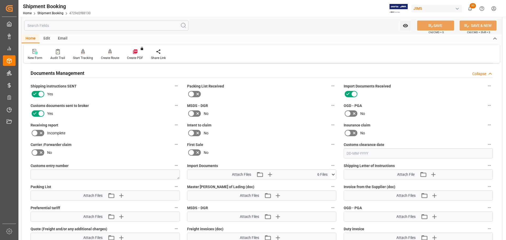
click at [73, 75] on h2 "Documents Management" at bounding box center [58, 73] width 54 height 7
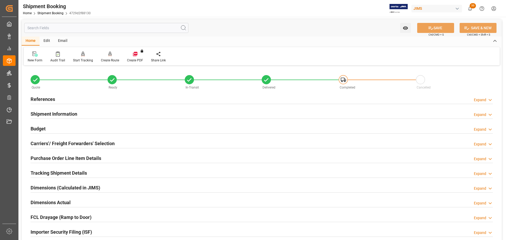
scroll to position [0, 0]
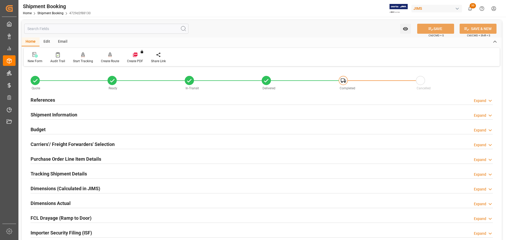
click at [103, 99] on div "References Expand" at bounding box center [262, 100] width 462 height 10
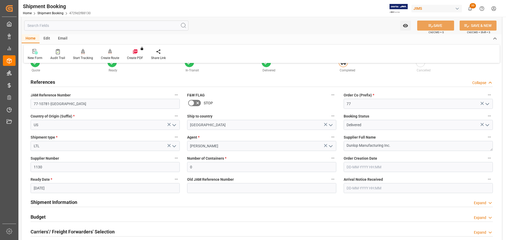
scroll to position [26, 0]
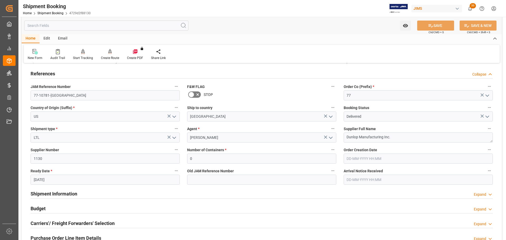
click at [66, 73] on div "References Collapse" at bounding box center [262, 73] width 462 height 10
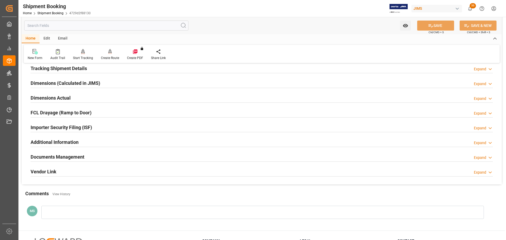
scroll to position [155, 0]
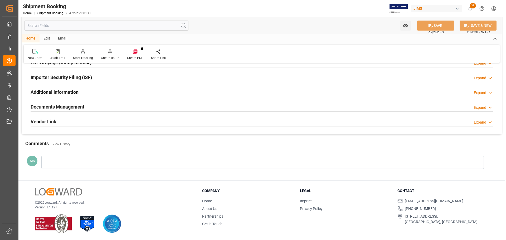
click at [72, 106] on h2 "Documents Management" at bounding box center [58, 106] width 54 height 7
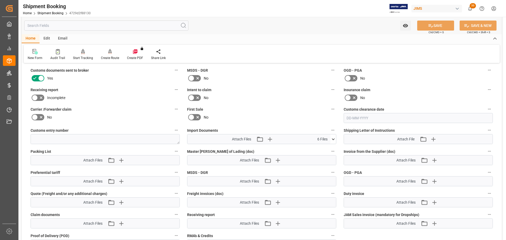
scroll to position [261, 0]
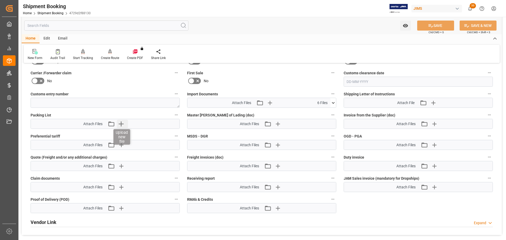
click at [123, 122] on icon "button" at bounding box center [121, 124] width 8 height 8
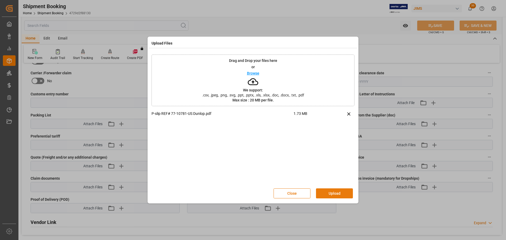
click at [342, 192] on button "Upload" at bounding box center [334, 193] width 37 height 10
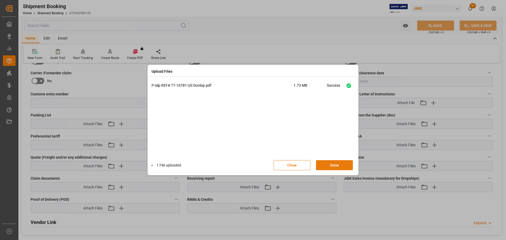
click at [339, 165] on button "Done" at bounding box center [334, 165] width 37 height 10
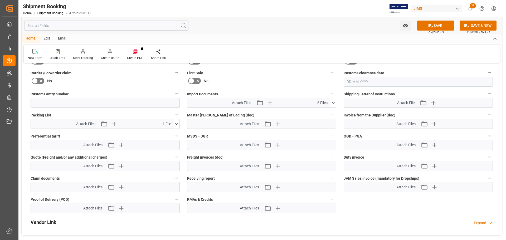
click at [438, 31] on span "Ctrl/CMD + S" at bounding box center [435, 32] width 15 height 4
click at [437, 27] on button "SAVE" at bounding box center [435, 26] width 37 height 10
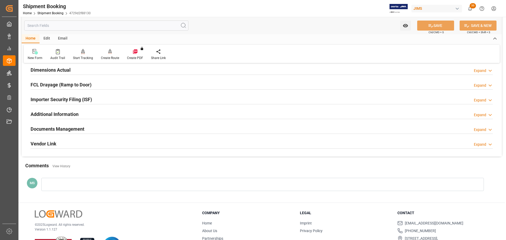
scroll to position [155, 0]
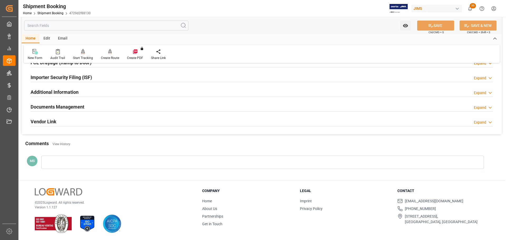
click at [113, 107] on div "Documents Management Expand" at bounding box center [262, 106] width 462 height 10
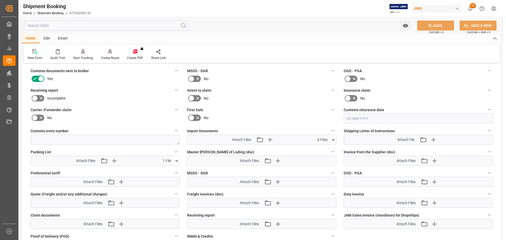
scroll to position [234, 0]
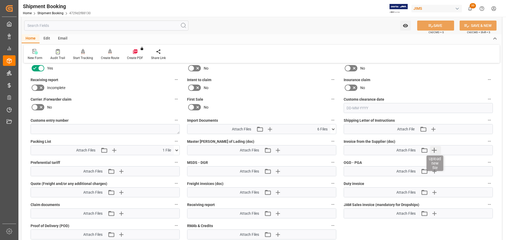
click at [432, 149] on icon "button" at bounding box center [433, 150] width 8 height 8
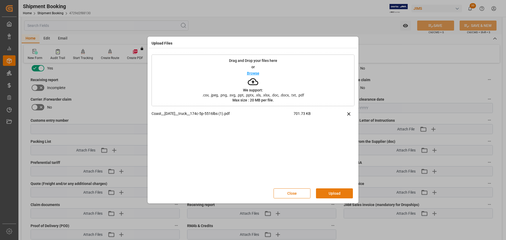
click at [331, 192] on button "Upload" at bounding box center [334, 193] width 37 height 10
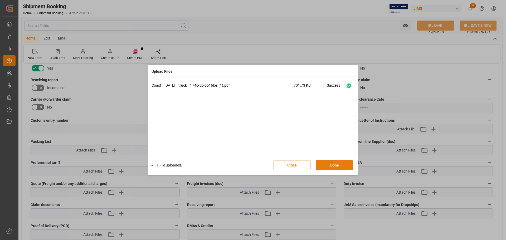
click at [343, 163] on button "Done" at bounding box center [334, 165] width 37 height 10
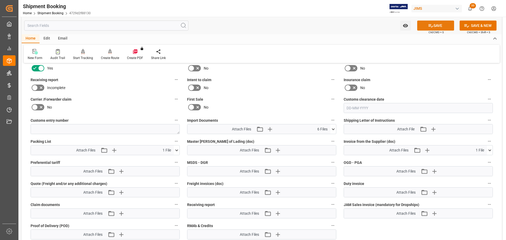
click at [428, 27] on icon at bounding box center [431, 26] width 6 height 6
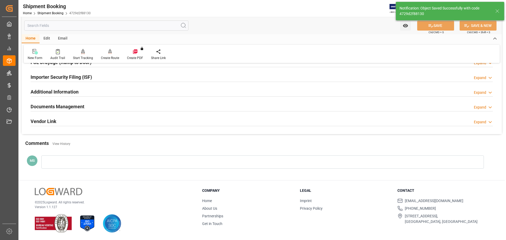
scroll to position [155, 0]
click at [78, 105] on h2 "Documents Management" at bounding box center [58, 106] width 54 height 7
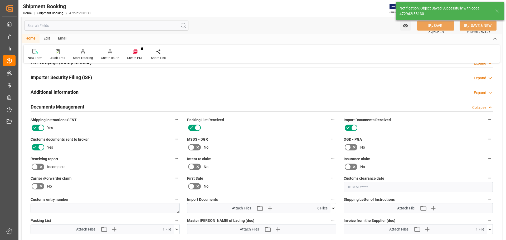
scroll to position [234, 0]
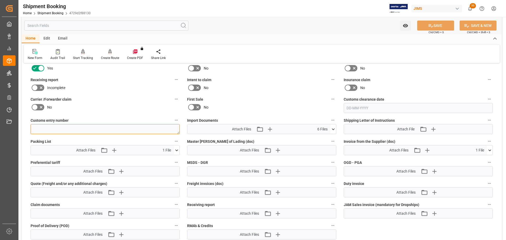
click at [49, 127] on textarea at bounding box center [105, 129] width 149 height 10
paste textarea "13391-69282838-0"
type textarea "13391-69282838-0"
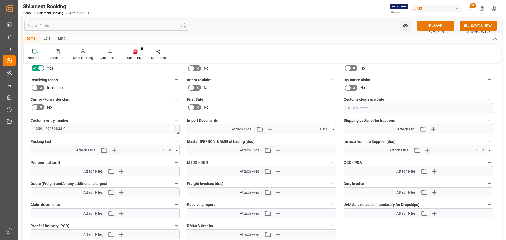
click at [426, 24] on button "SAVE" at bounding box center [435, 26] width 37 height 10
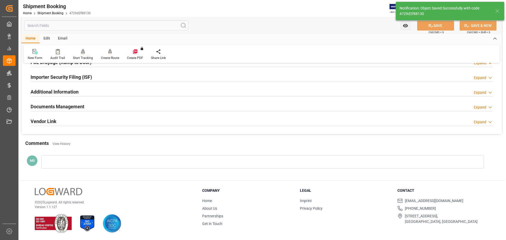
scroll to position [155, 0]
click at [96, 104] on div "Documents Management Expand" at bounding box center [262, 106] width 462 height 10
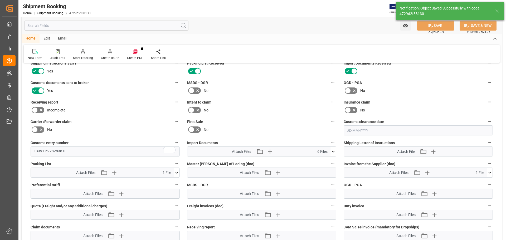
scroll to position [182, 0]
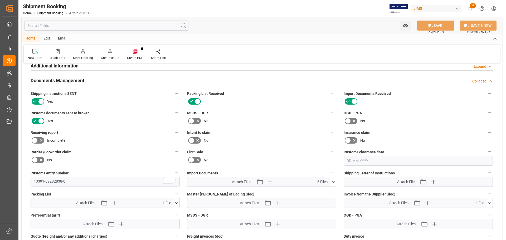
click at [87, 80] on div "Documents Management Collapse" at bounding box center [262, 80] width 462 height 10
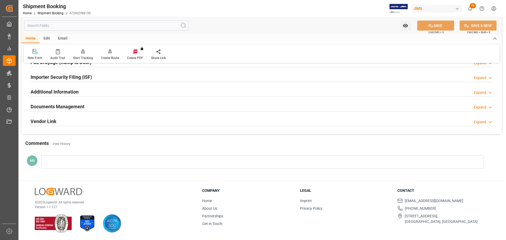
scroll to position [155, 0]
click at [80, 109] on h2 "Documents Management" at bounding box center [58, 106] width 54 height 7
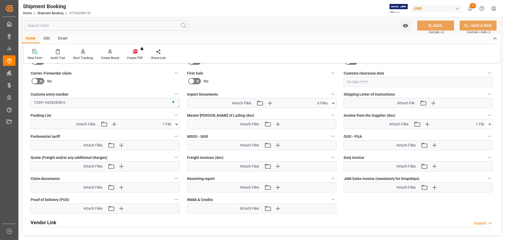
scroll to position [261, 0]
click at [279, 126] on icon "button" at bounding box center [277, 124] width 8 height 8
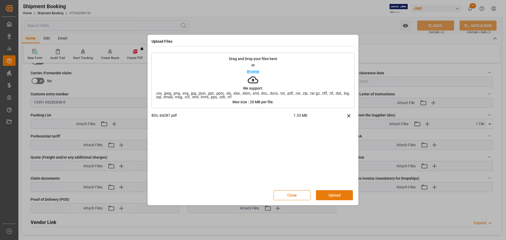
click at [331, 195] on button "Upload" at bounding box center [334, 195] width 37 height 10
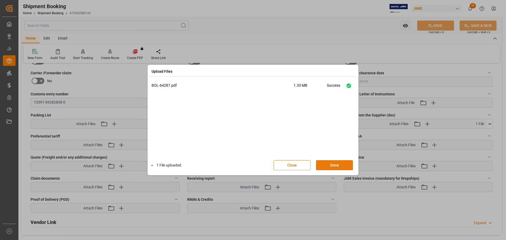
click at [332, 165] on button "Done" at bounding box center [334, 165] width 37 height 10
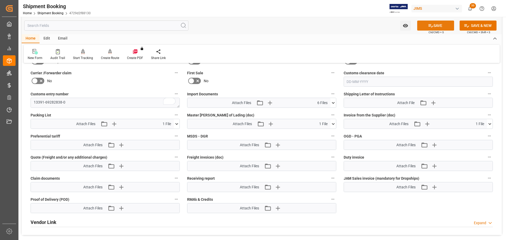
click at [419, 27] on button "SAVE" at bounding box center [435, 26] width 37 height 10
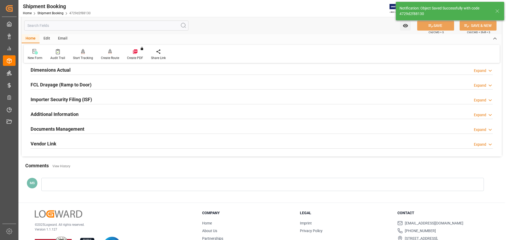
scroll to position [134, 0]
click at [126, 129] on div "Documents Management Expand" at bounding box center [262, 128] width 462 height 10
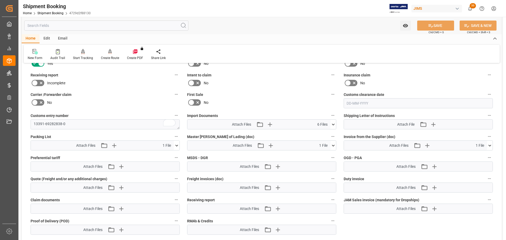
scroll to position [213, 0]
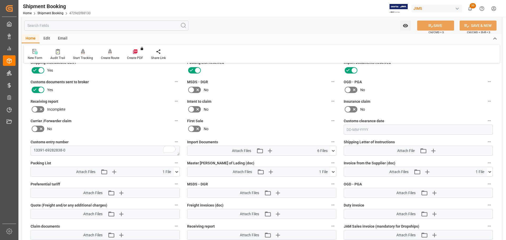
click at [332, 150] on icon at bounding box center [333, 151] width 6 height 6
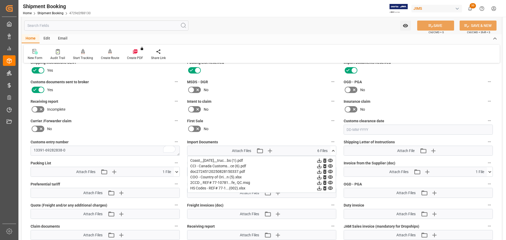
click at [332, 152] on icon at bounding box center [333, 151] width 6 height 6
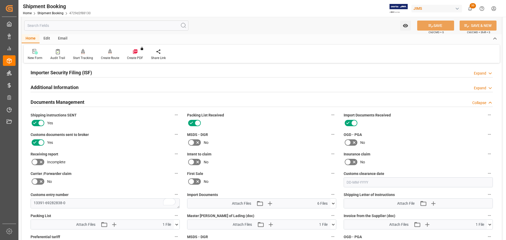
click at [132, 102] on div "Documents Management Collapse" at bounding box center [262, 102] width 462 height 10
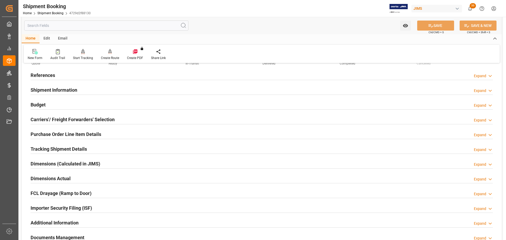
scroll to position [0, 0]
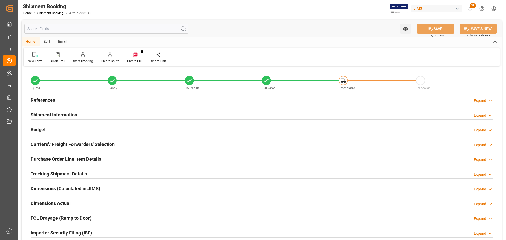
click at [170, 101] on div "References Expand" at bounding box center [262, 100] width 462 height 10
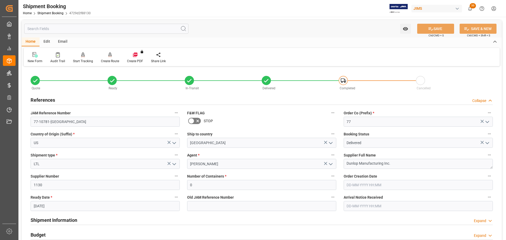
click at [158, 99] on div "References Collapse" at bounding box center [262, 100] width 462 height 10
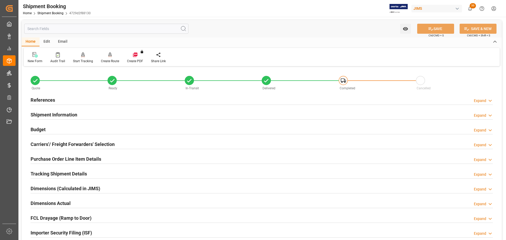
click at [158, 99] on div "References Expand" at bounding box center [262, 100] width 462 height 10
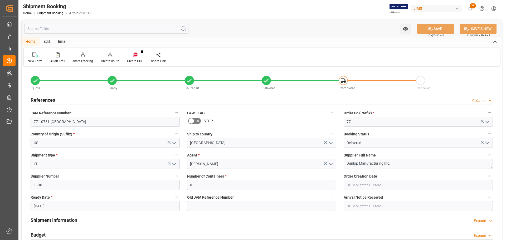
click at [158, 99] on div "References Collapse" at bounding box center [262, 100] width 462 height 10
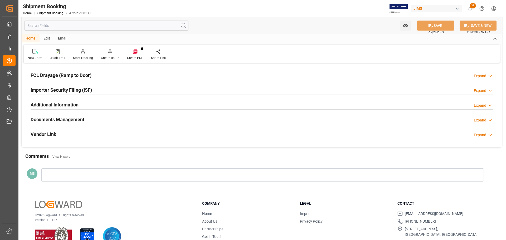
scroll to position [155, 0]
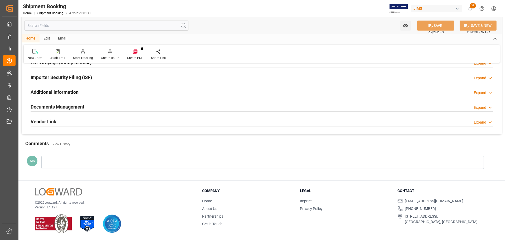
click at [153, 109] on div "Documents Management Expand" at bounding box center [262, 106] width 462 height 10
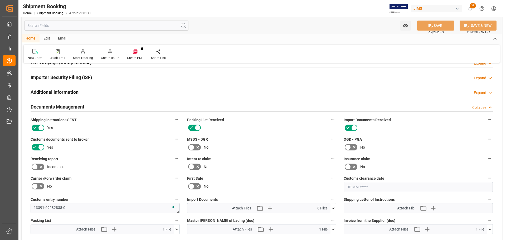
click at [153, 109] on div "Documents Management Collapse" at bounding box center [262, 106] width 462 height 10
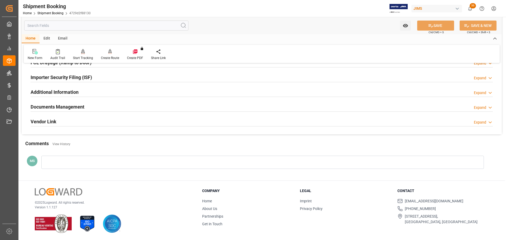
click at [153, 109] on div "Documents Management Expand" at bounding box center [262, 106] width 462 height 10
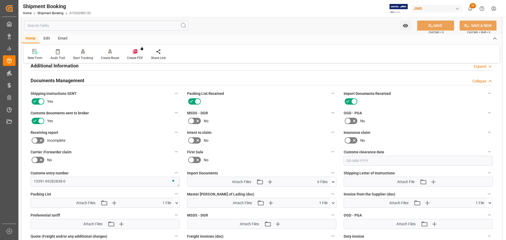
click at [145, 81] on div "Documents Management Collapse" at bounding box center [262, 80] width 462 height 10
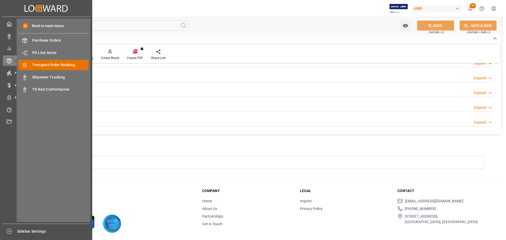
click at [46, 67] on span "Transport Order Booking" at bounding box center [60, 65] width 57 height 6
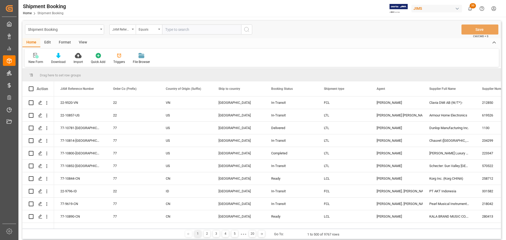
click at [194, 28] on input "text" at bounding box center [201, 29] width 79 height 10
type input "77-10022-CN"
click at [245, 29] on icon "search button" at bounding box center [246, 29] width 6 height 6
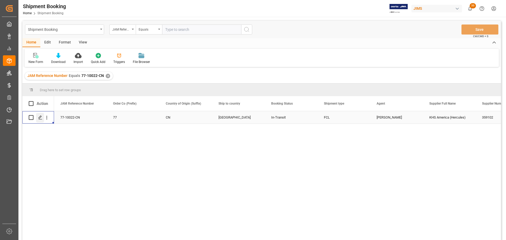
click at [36, 118] on div "Press SPACE to select this row." at bounding box center [40, 118] width 8 height 10
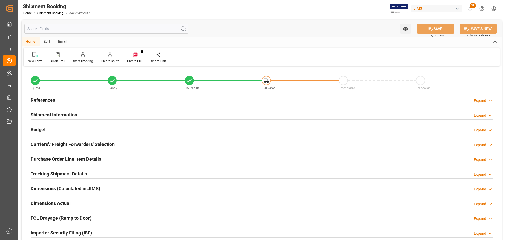
click at [53, 98] on h2 "References" at bounding box center [43, 99] width 24 height 7
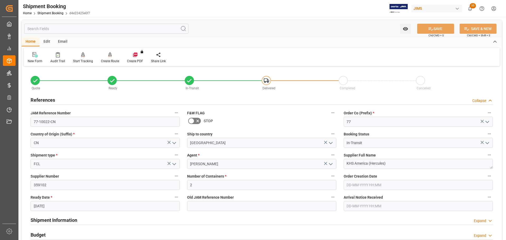
click at [53, 98] on h2 "References" at bounding box center [43, 99] width 24 height 7
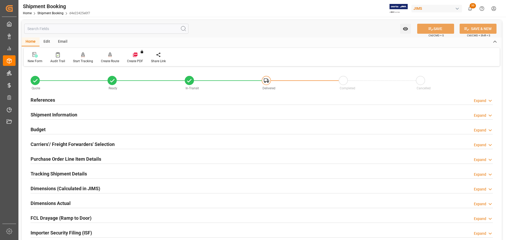
click at [51, 111] on h2 "Shipment Information" at bounding box center [54, 114] width 47 height 7
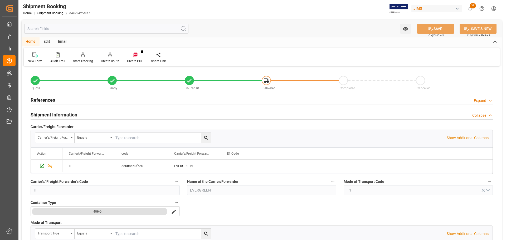
click at [51, 111] on h2 "Shipment Information" at bounding box center [54, 114] width 47 height 7
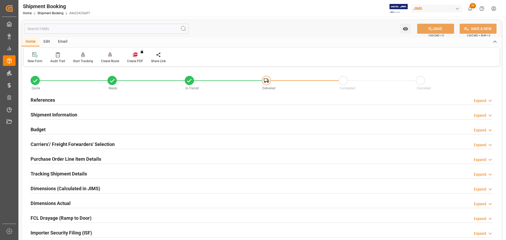
click at [53, 128] on div "Budget Expand" at bounding box center [262, 129] width 462 height 10
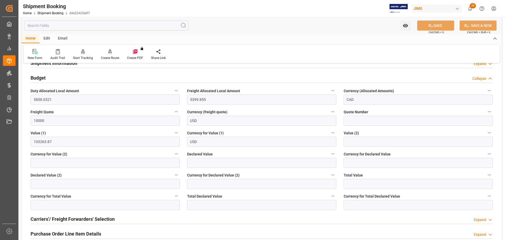
scroll to position [53, 0]
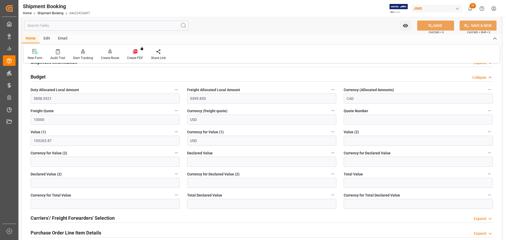
click at [50, 76] on div "Budget Collapse" at bounding box center [262, 76] width 462 height 10
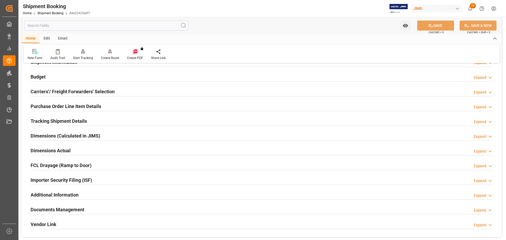
click at [51, 93] on h2 "Carriers'/ Freight Forwarders' Selection" at bounding box center [73, 91] width 84 height 7
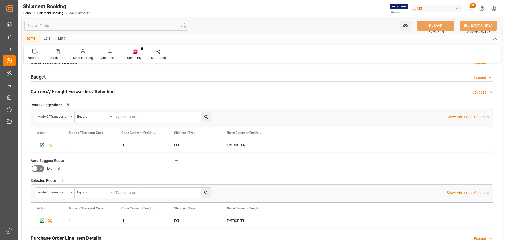
click at [51, 93] on h2 "Carriers'/ Freight Forwarders' Selection" at bounding box center [73, 91] width 84 height 7
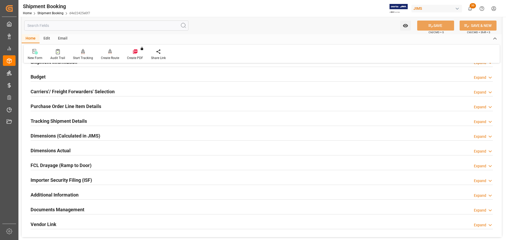
click at [53, 107] on h2 "Purchase Order Line Item Details" at bounding box center [66, 106] width 71 height 7
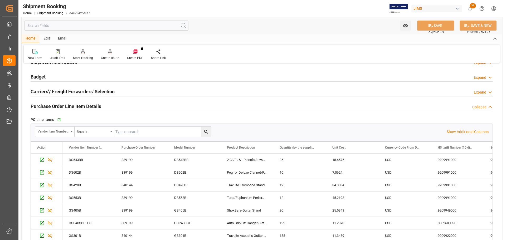
click at [61, 107] on h2 "Purchase Order Line Item Details" at bounding box center [66, 106] width 71 height 7
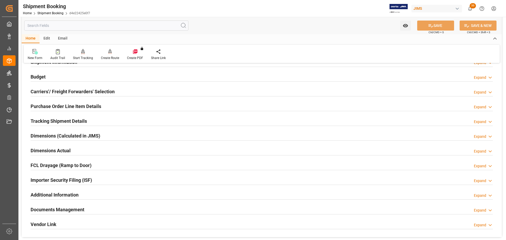
click at [57, 121] on h2 "Tracking Shipment Details" at bounding box center [59, 120] width 56 height 7
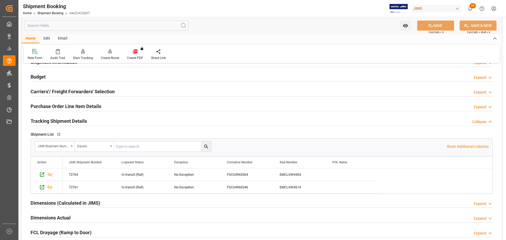
click at [55, 120] on h2 "Tracking Shipment Details" at bounding box center [59, 120] width 56 height 7
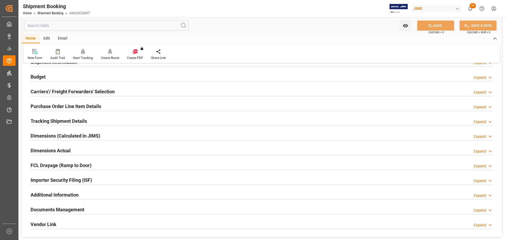
scroll to position [79, 0]
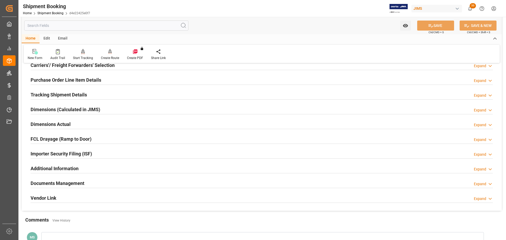
click at [55, 120] on div "Dimensions Actual" at bounding box center [51, 124] width 40 height 10
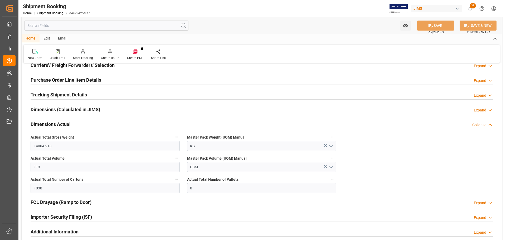
click at [55, 120] on div "Dimensions Actual" at bounding box center [51, 124] width 40 height 10
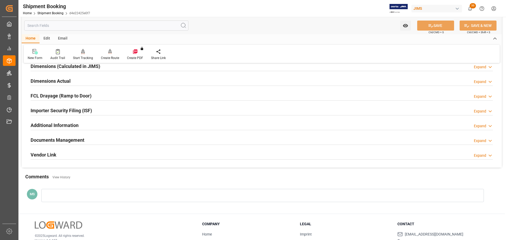
scroll to position [132, 0]
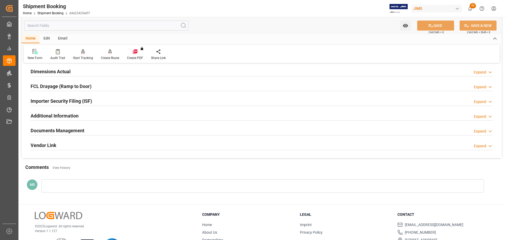
click at [55, 127] on h2 "Documents Management" at bounding box center [58, 130] width 54 height 7
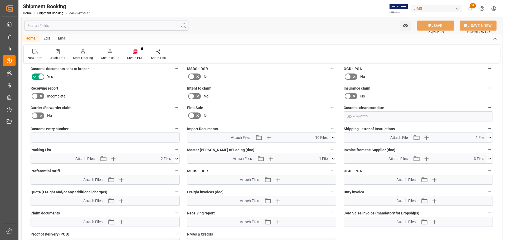
scroll to position [237, 0]
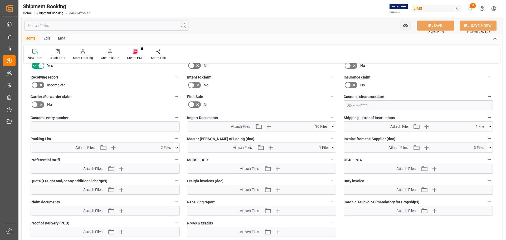
click at [175, 148] on icon at bounding box center [177, 148] width 6 height 6
click at [332, 127] on icon at bounding box center [333, 127] width 6 height 6
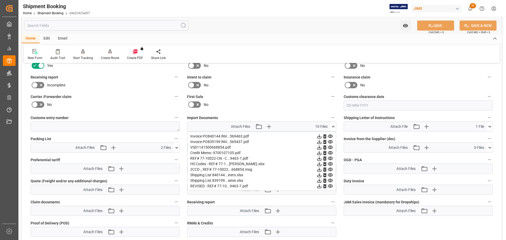
click at [331, 126] on icon at bounding box center [333, 127] width 6 height 6
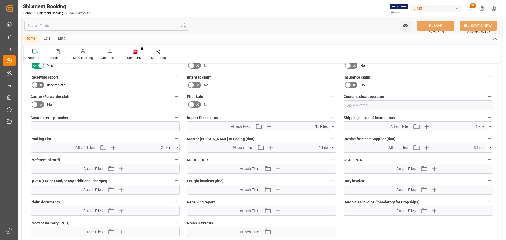
click at [332, 147] on icon at bounding box center [333, 148] width 6 height 6
click at [489, 146] on icon at bounding box center [490, 148] width 6 height 6
click at [490, 147] on icon at bounding box center [490, 148] width 6 height 6
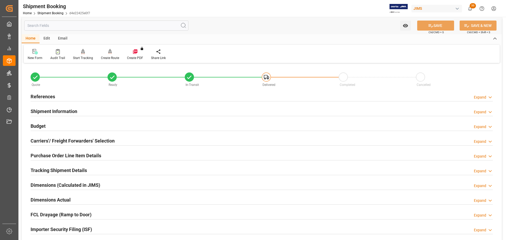
scroll to position [0, 0]
